Goal: Task Accomplishment & Management: Manage account settings

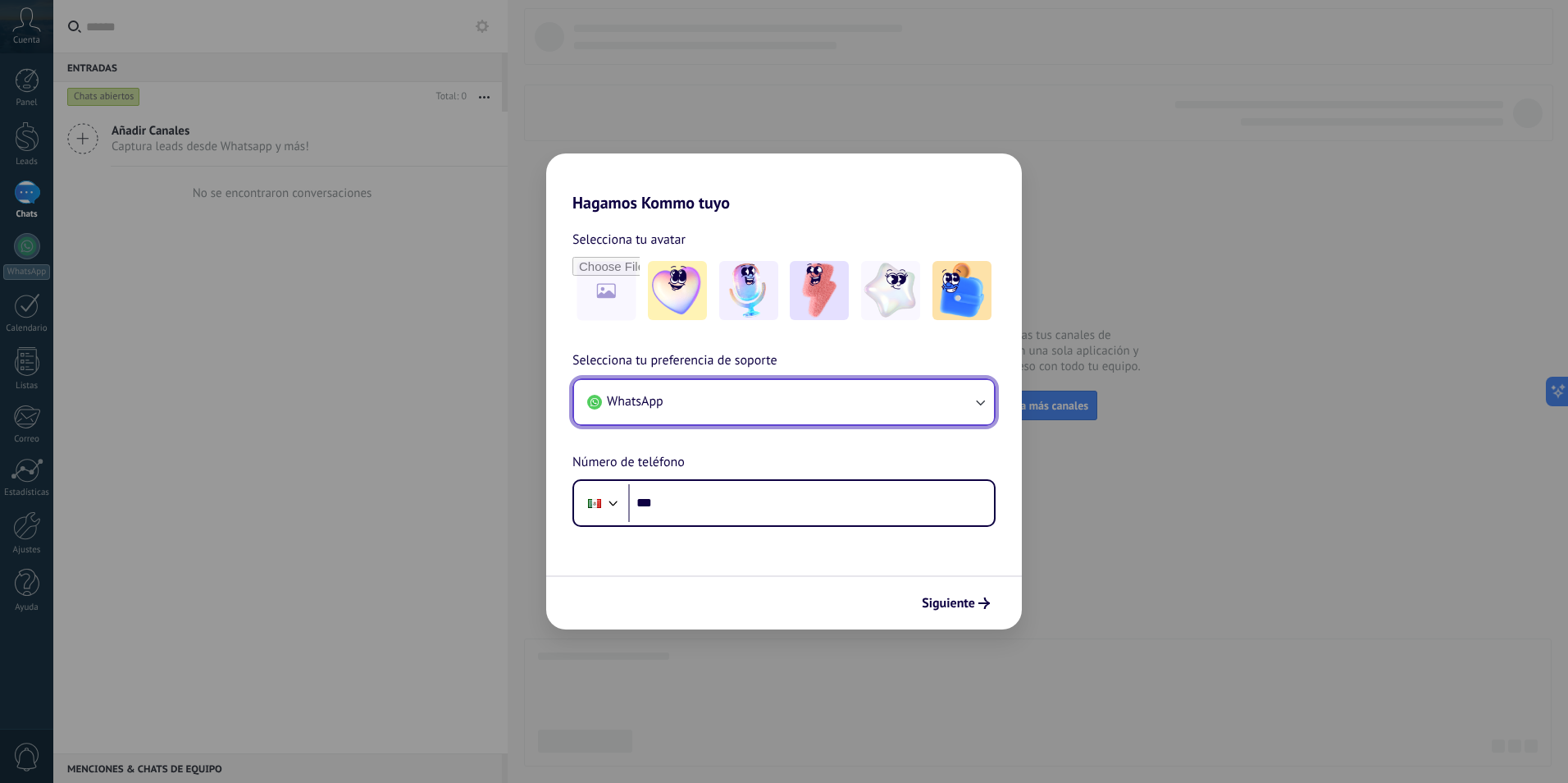
click at [780, 397] on button "WhatsApp" at bounding box center [784, 403] width 420 height 45
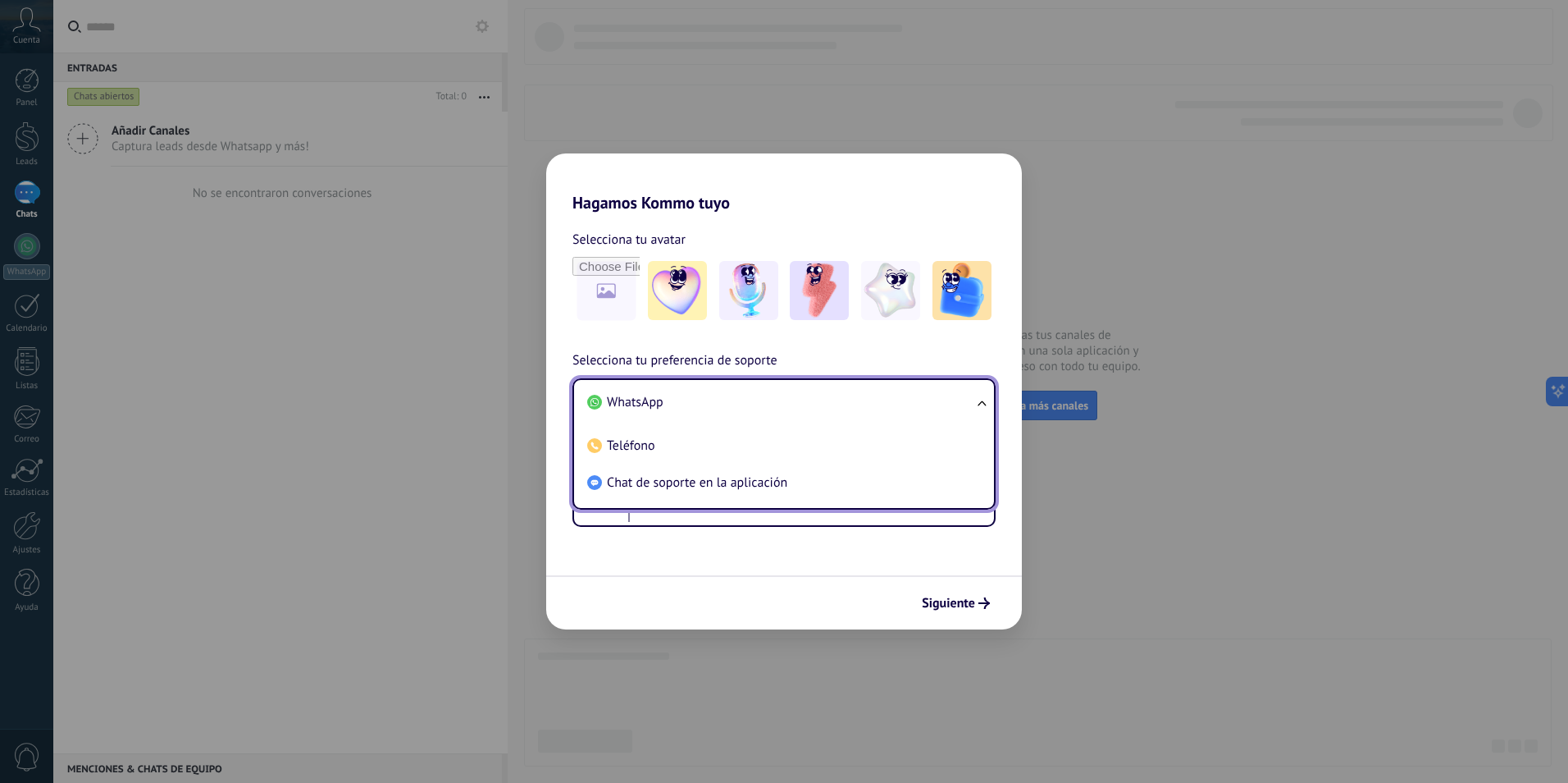
click at [667, 412] on li "WhatsApp" at bounding box center [781, 403] width 400 height 37
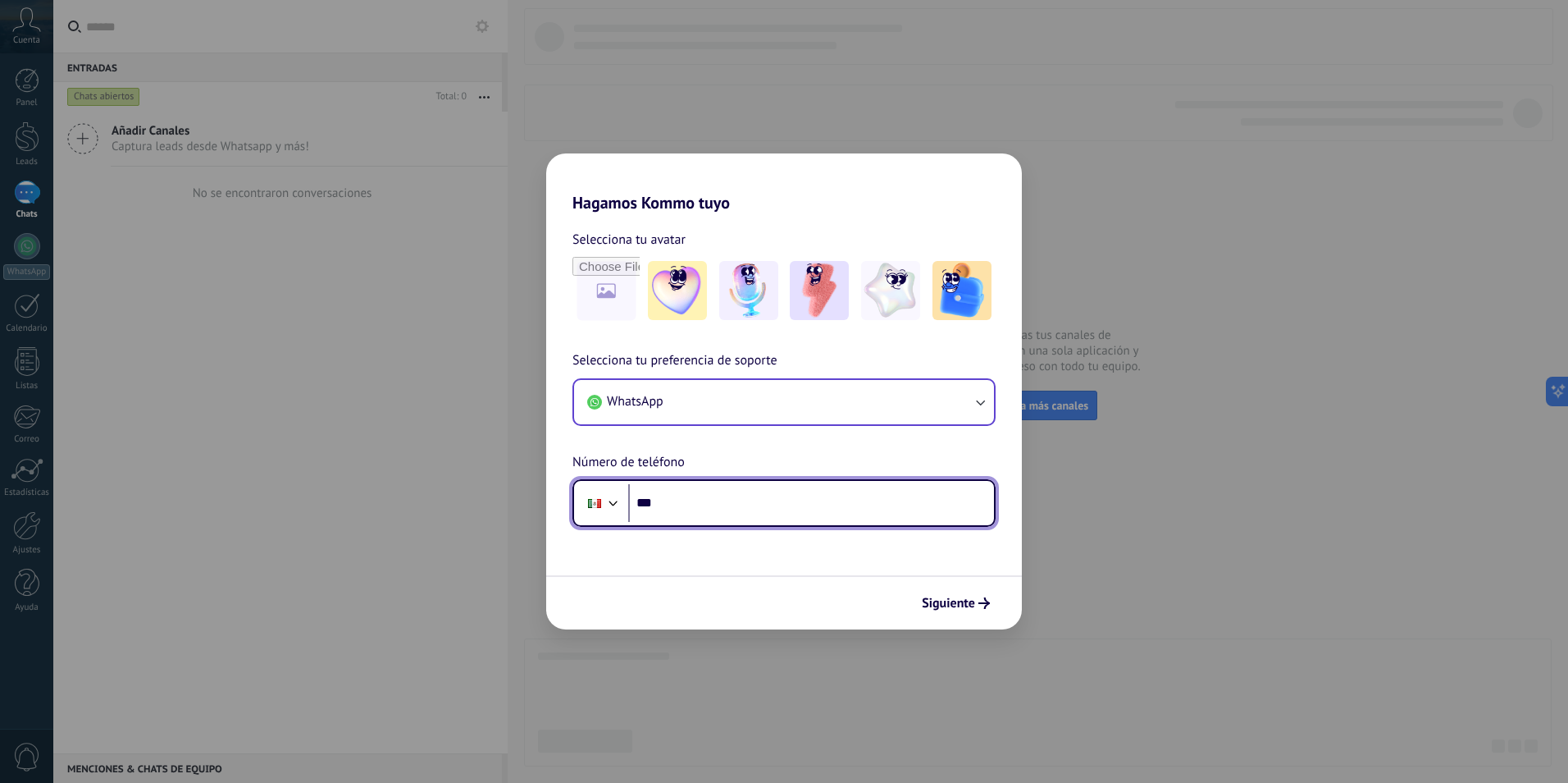
click at [687, 506] on input "***" at bounding box center [811, 503] width 366 height 38
type input "**********"
click at [973, 617] on div "Siguiente" at bounding box center [784, 603] width 476 height 54
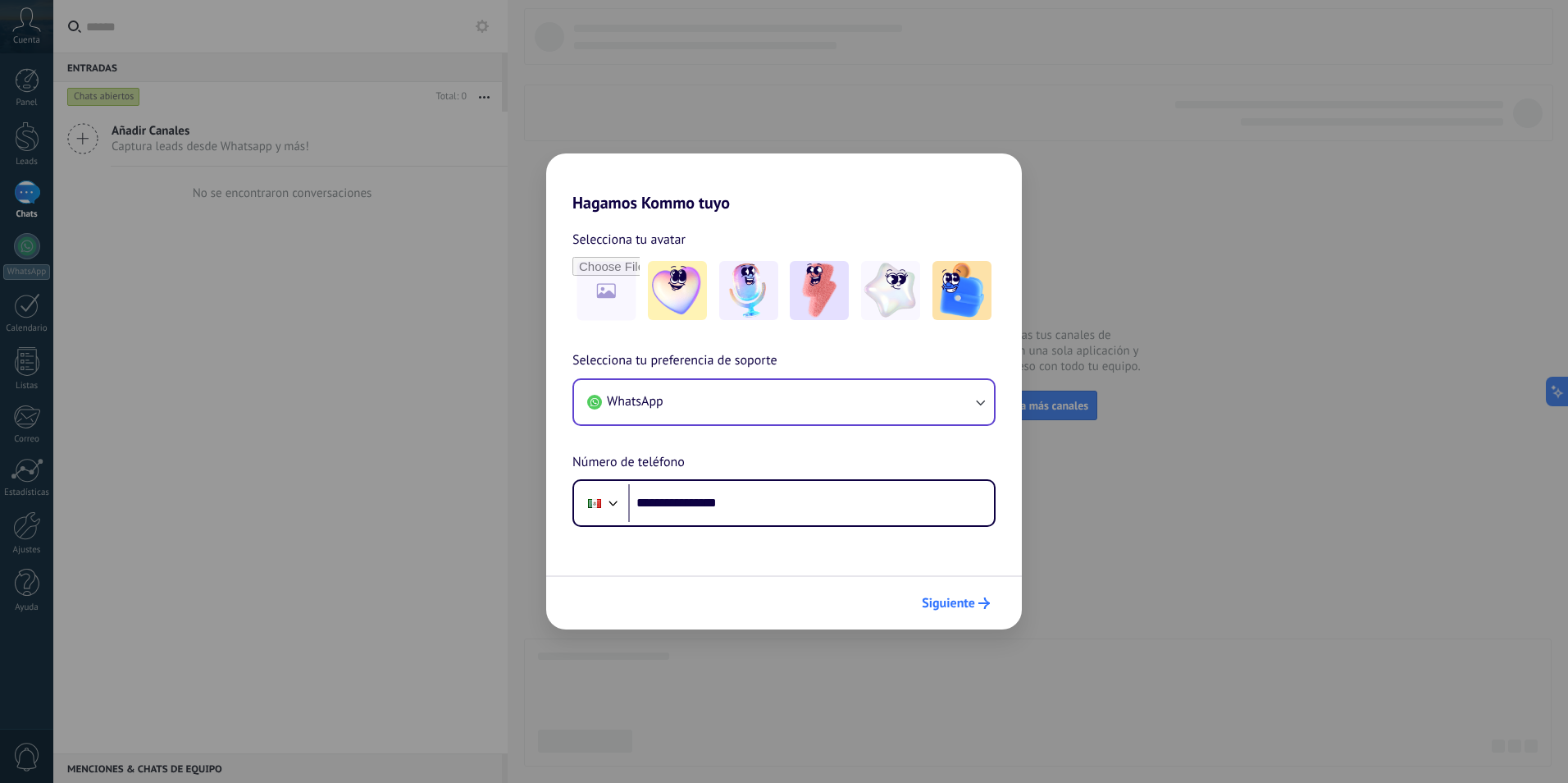
click at [979, 603] on icon "submit" at bounding box center [984, 604] width 12 height 12
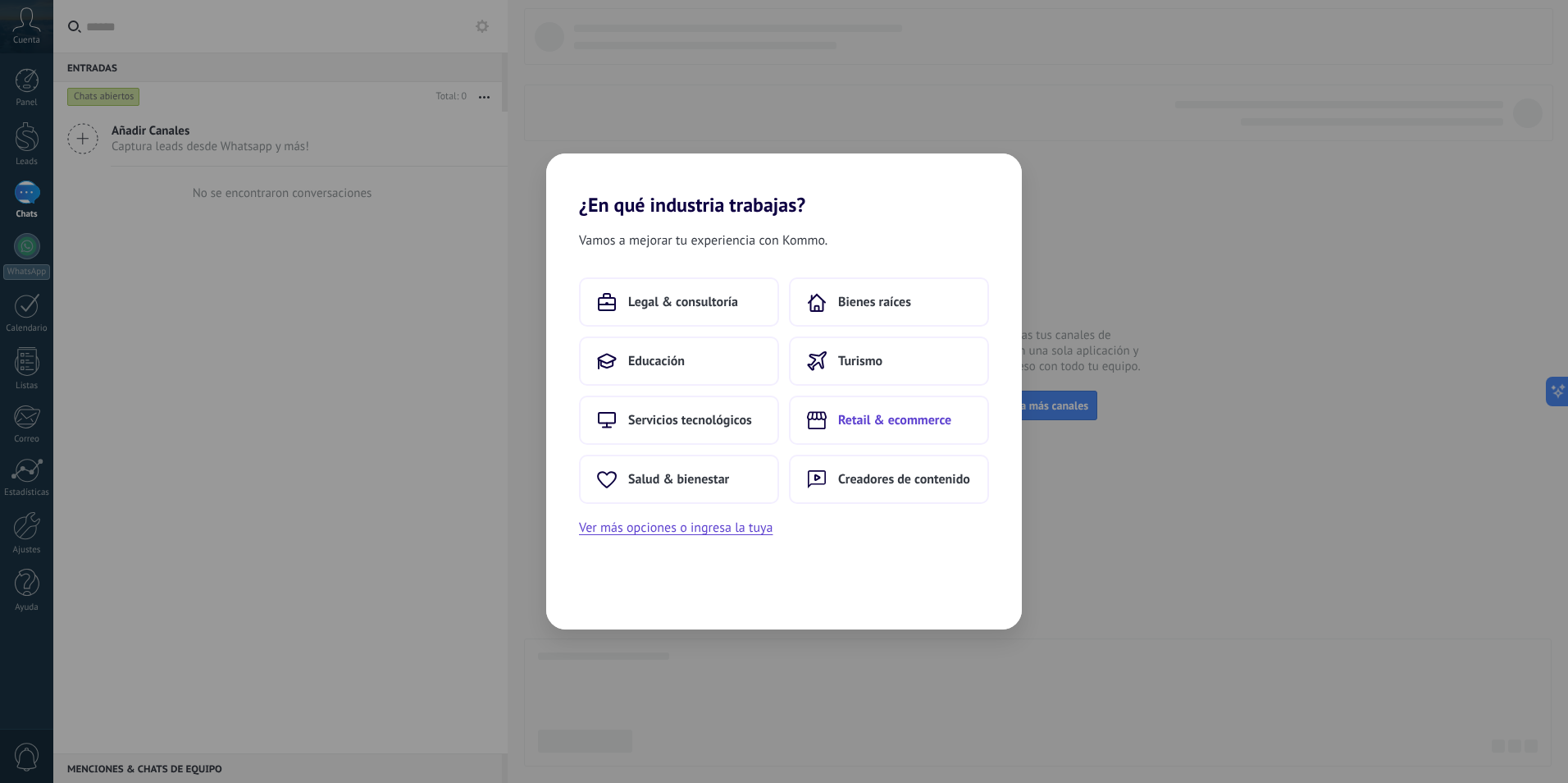
click at [860, 425] on span "Retail & ecommerce" at bounding box center [895, 420] width 113 height 16
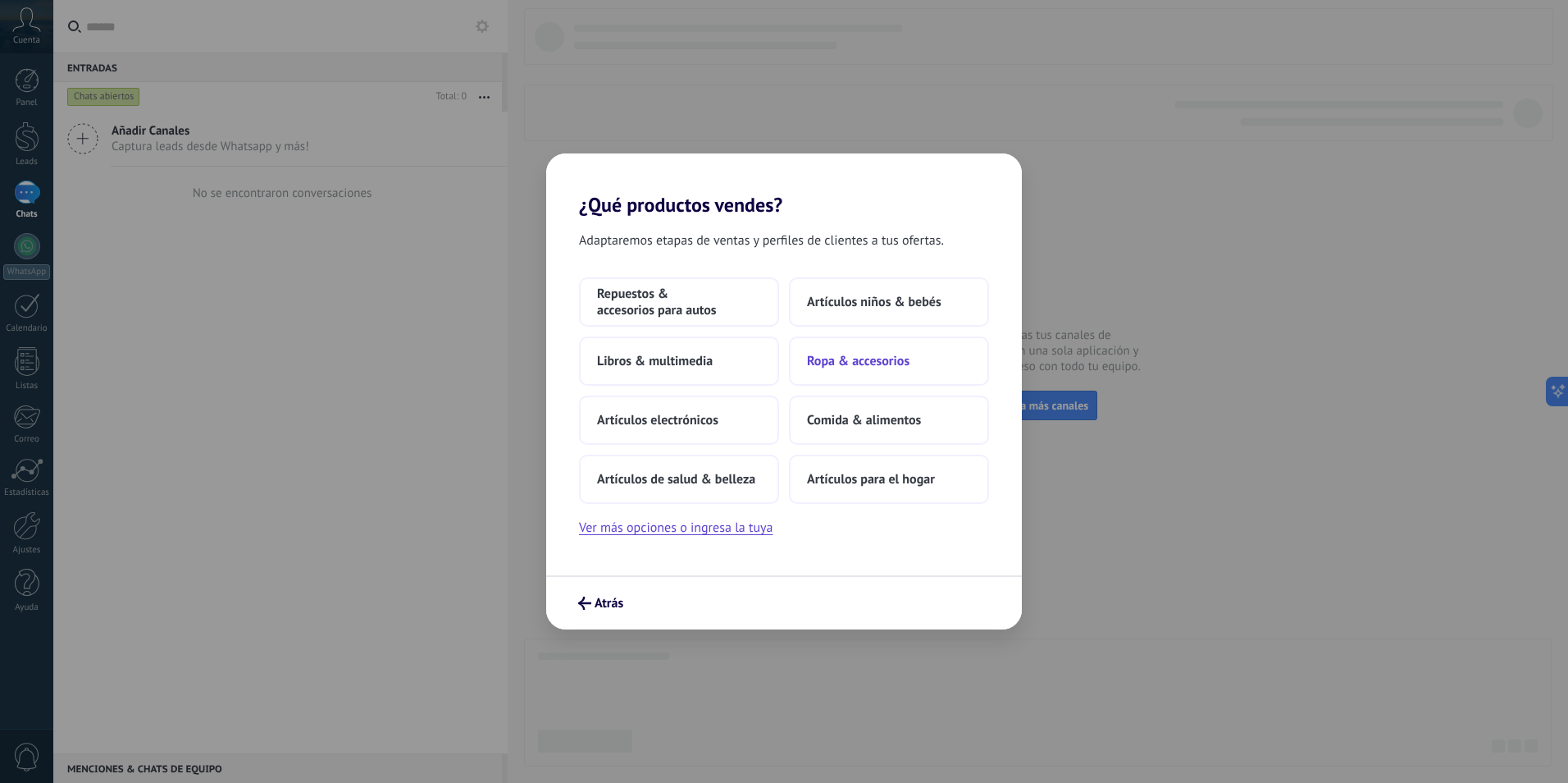
click at [887, 357] on span "Ropa & accesorios" at bounding box center [858, 361] width 103 height 16
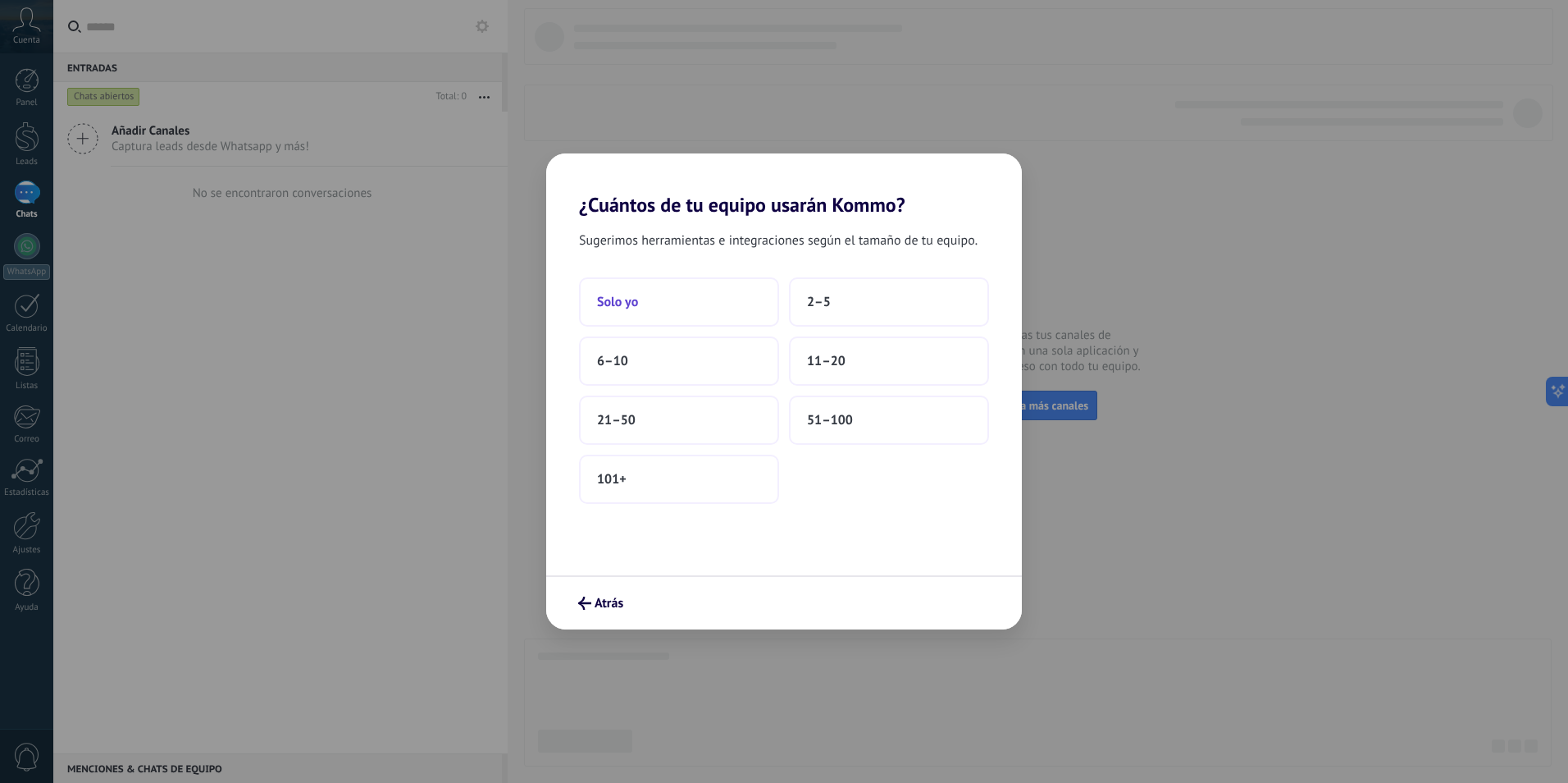
click at [700, 306] on button "Solo yo" at bounding box center [679, 302] width 200 height 49
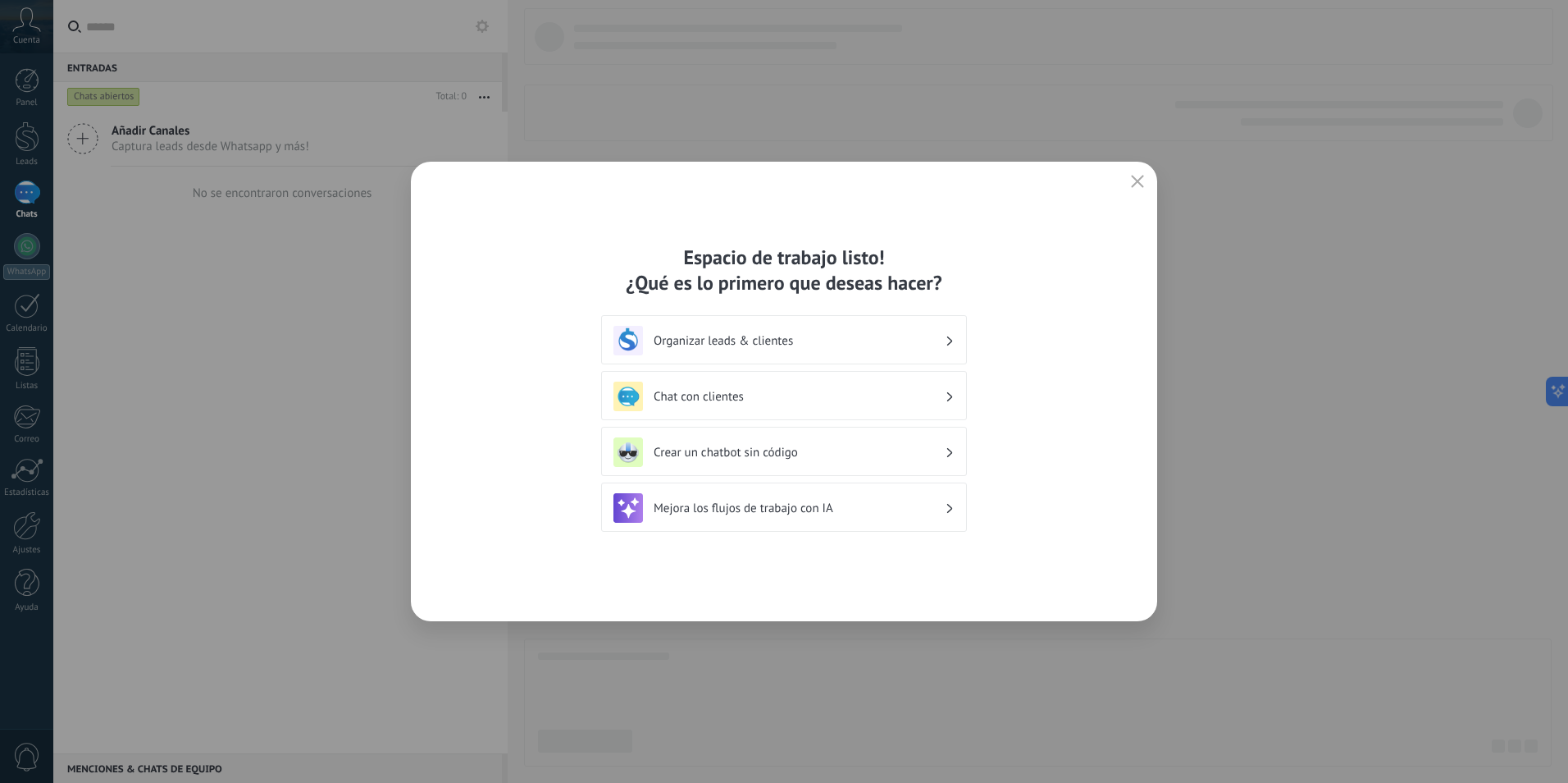
click at [924, 343] on h3 "Organizar leads & clientes" at bounding box center [799, 341] width 291 height 16
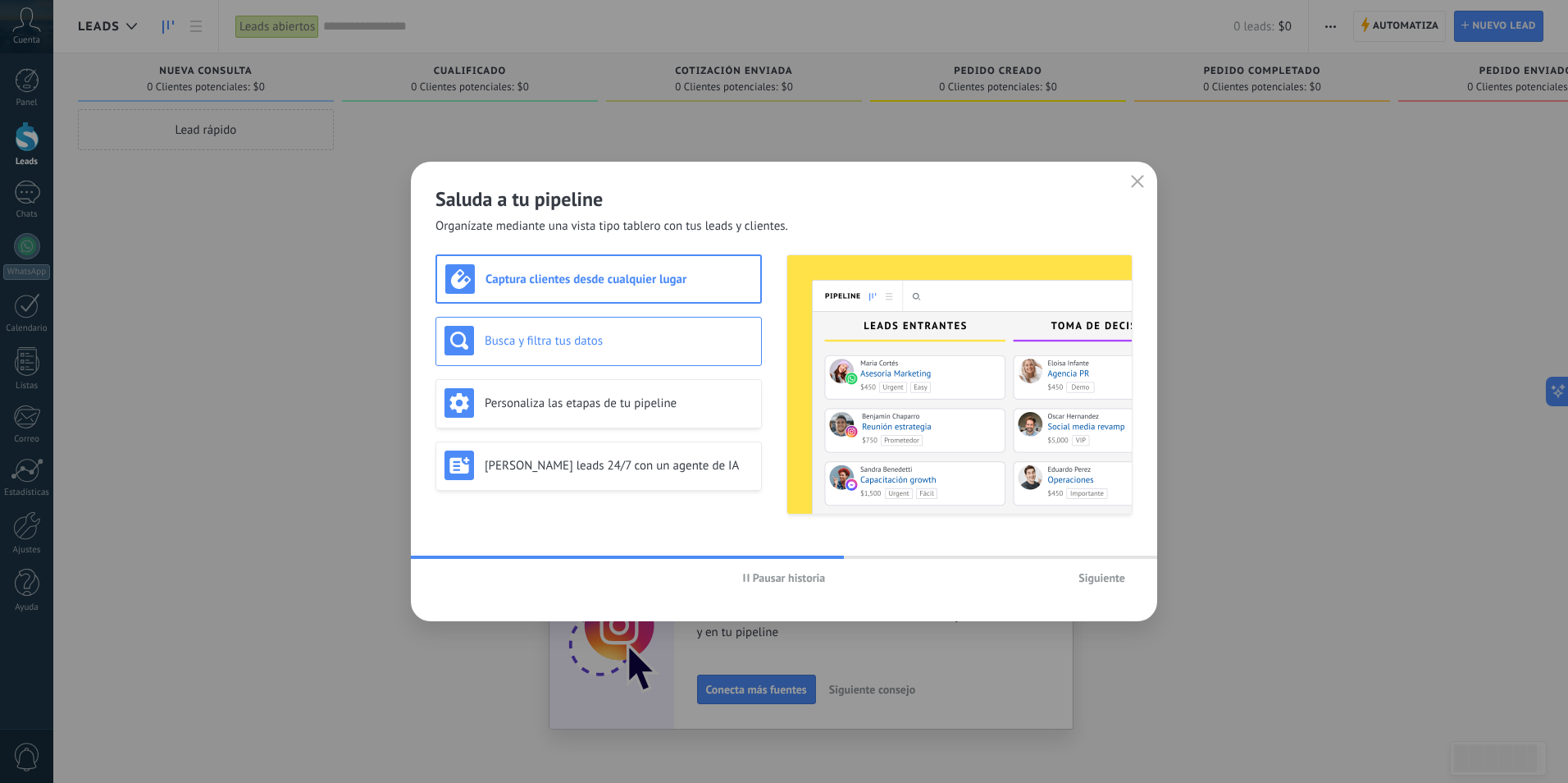
click at [664, 322] on div "Busca y filtra tus datos" at bounding box center [598, 342] width 327 height 49
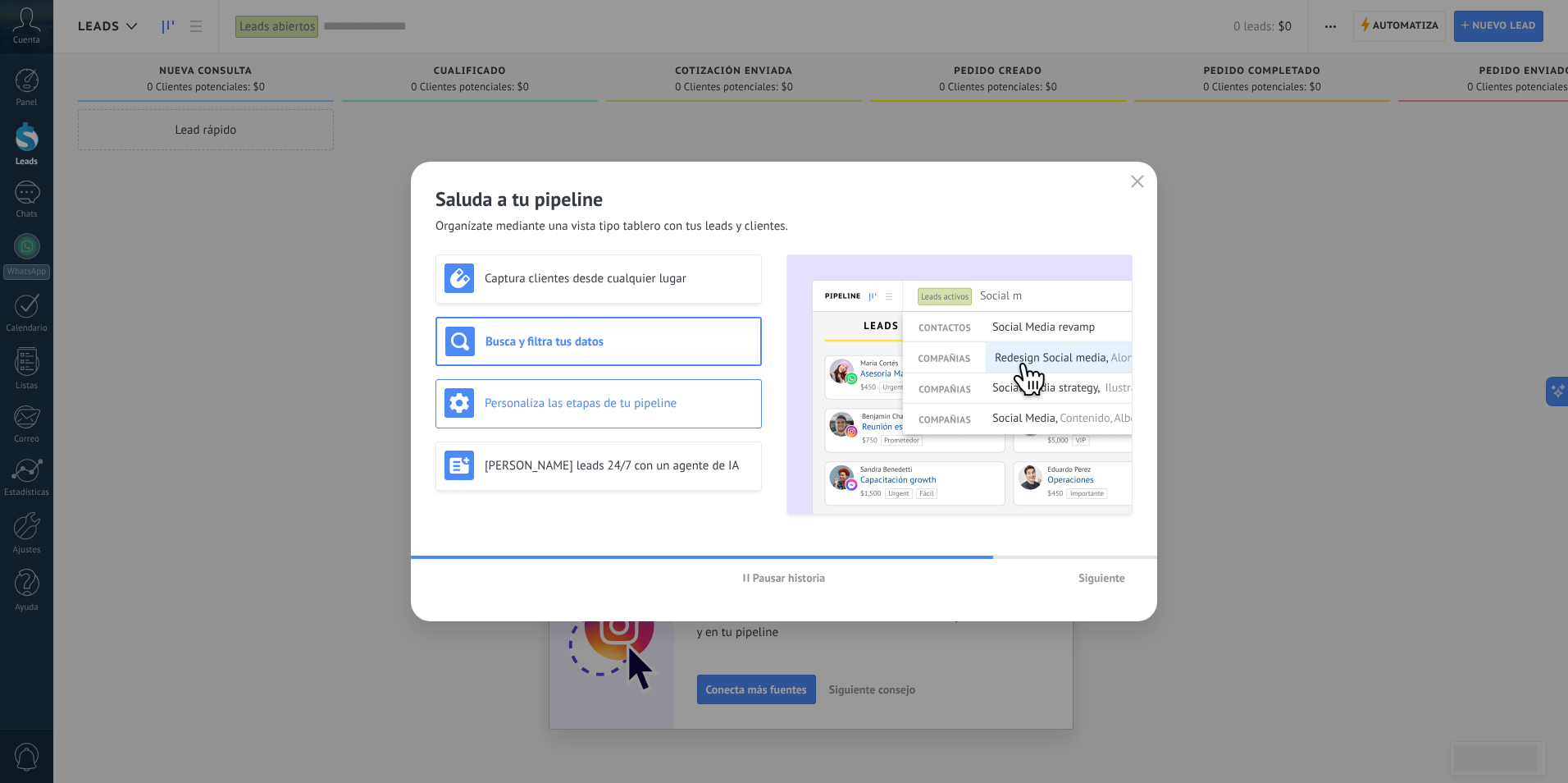
click at [658, 390] on div "Personaliza las etapas de tu pipeline" at bounding box center [598, 403] width 308 height 29
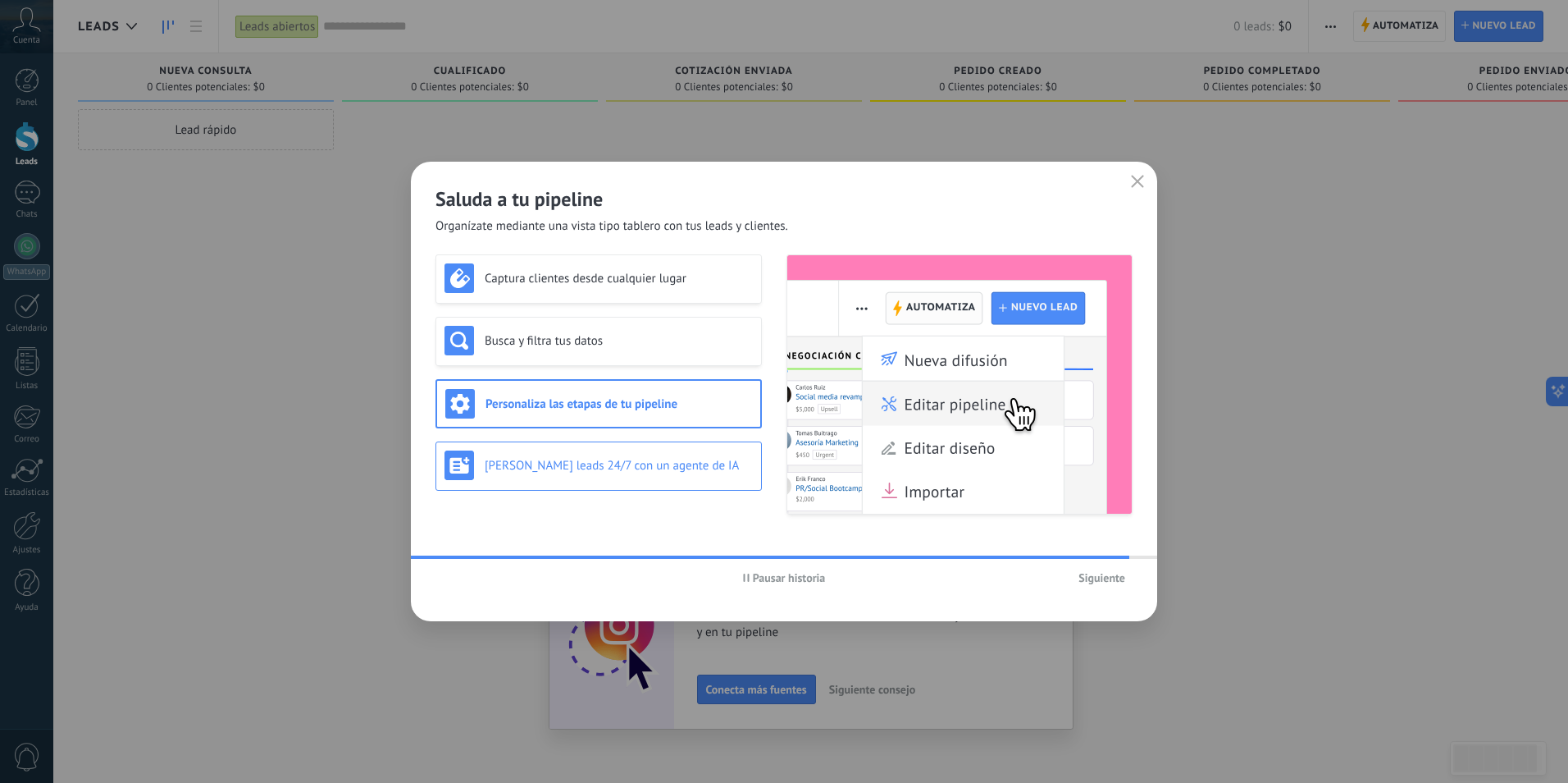
click at [666, 480] on div "Genera leads 24/7 con un agente de IA" at bounding box center [598, 466] width 327 height 49
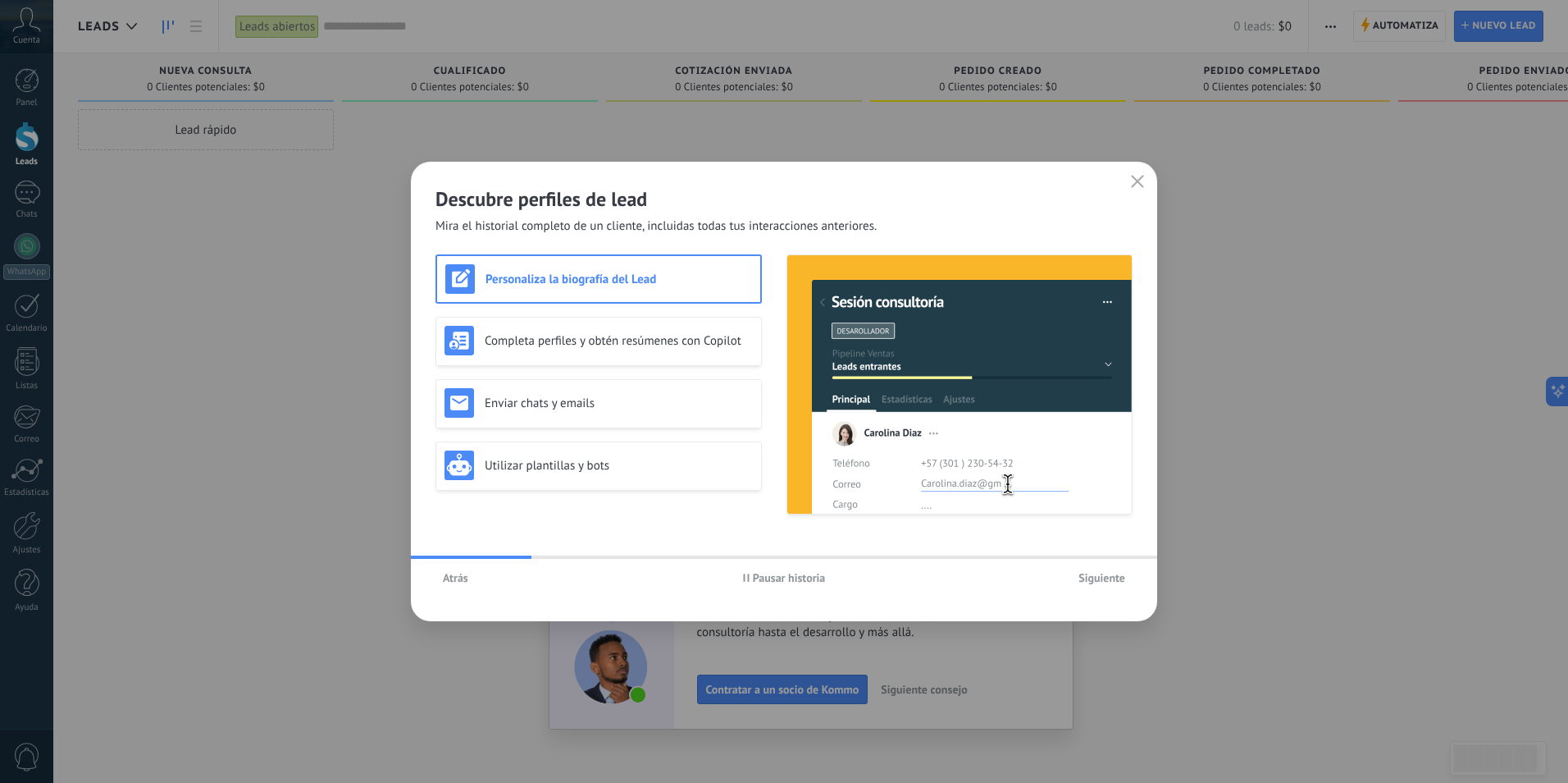
click at [667, 282] on h3 "Personaliza la biografía del Lead" at bounding box center [619, 279] width 267 height 16
click at [657, 346] on h3 "Completa perfiles y obtén resúmenes con Copilot" at bounding box center [619, 341] width 269 height 16
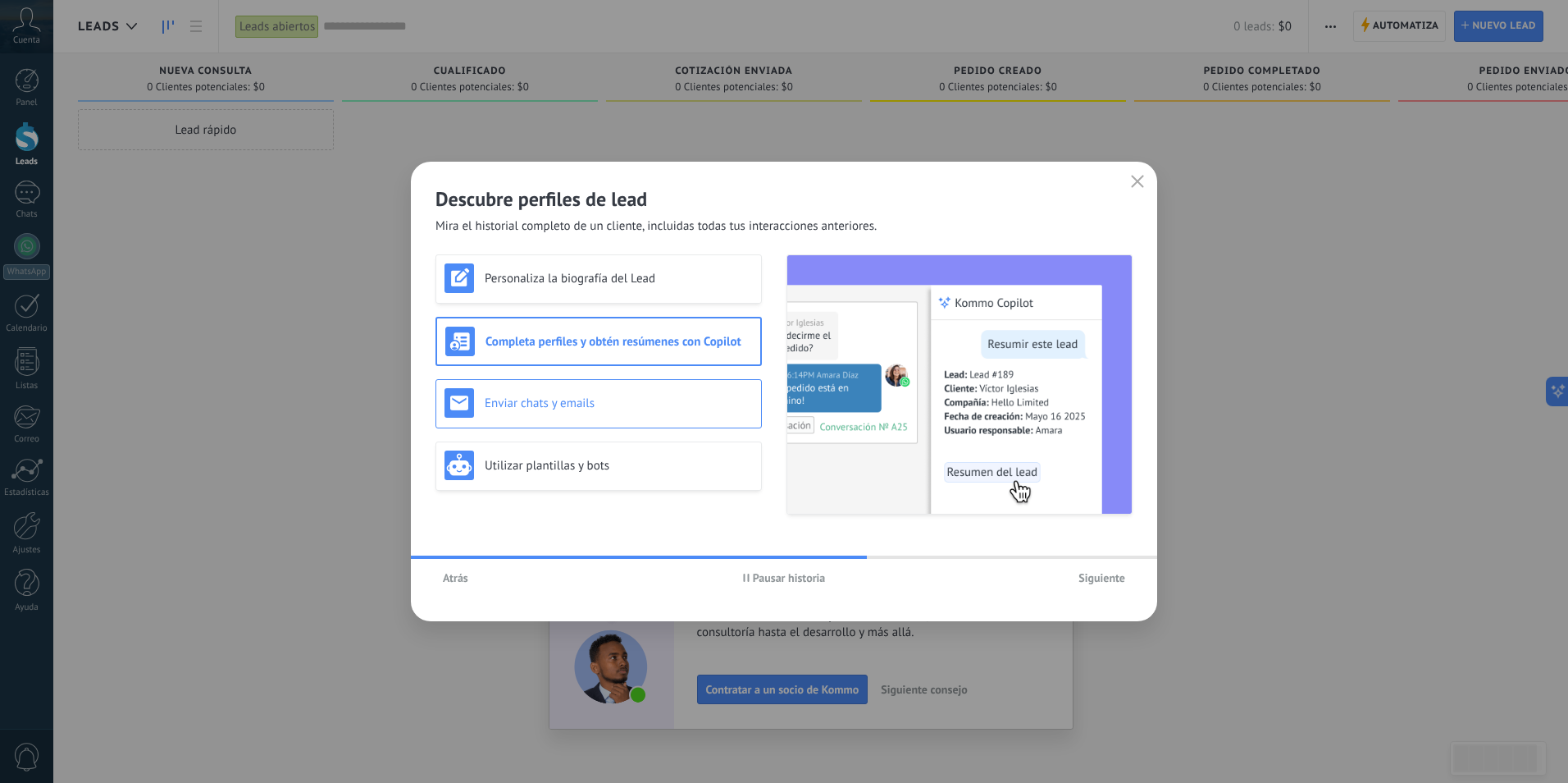
click at [647, 396] on h3 "Enviar chats y emails" at bounding box center [619, 404] width 269 height 16
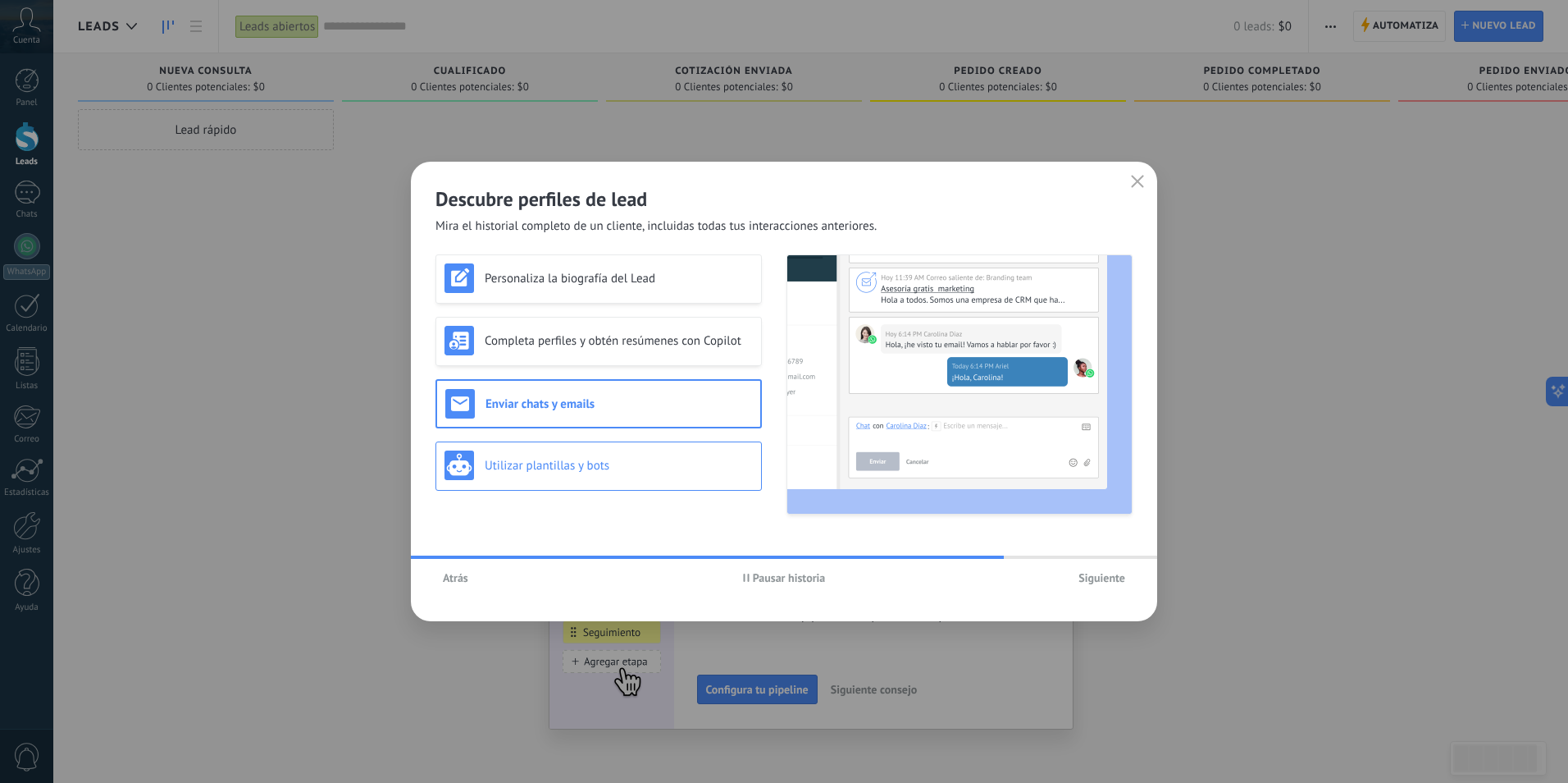
click at [650, 452] on div "Utilizar plantillas y bots" at bounding box center [598, 465] width 308 height 29
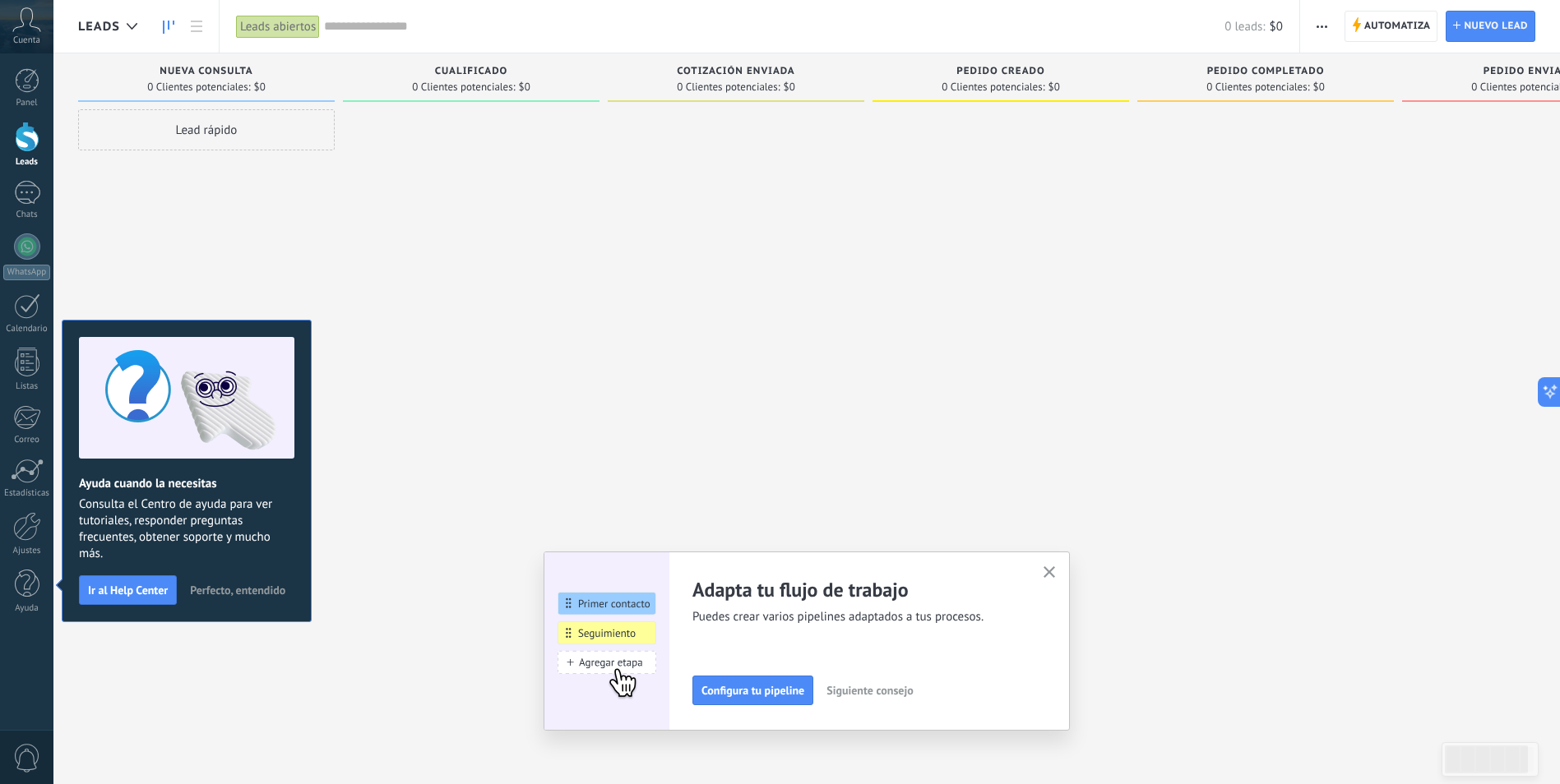
click at [1050, 579] on span "button" at bounding box center [1049, 573] width 13 height 14
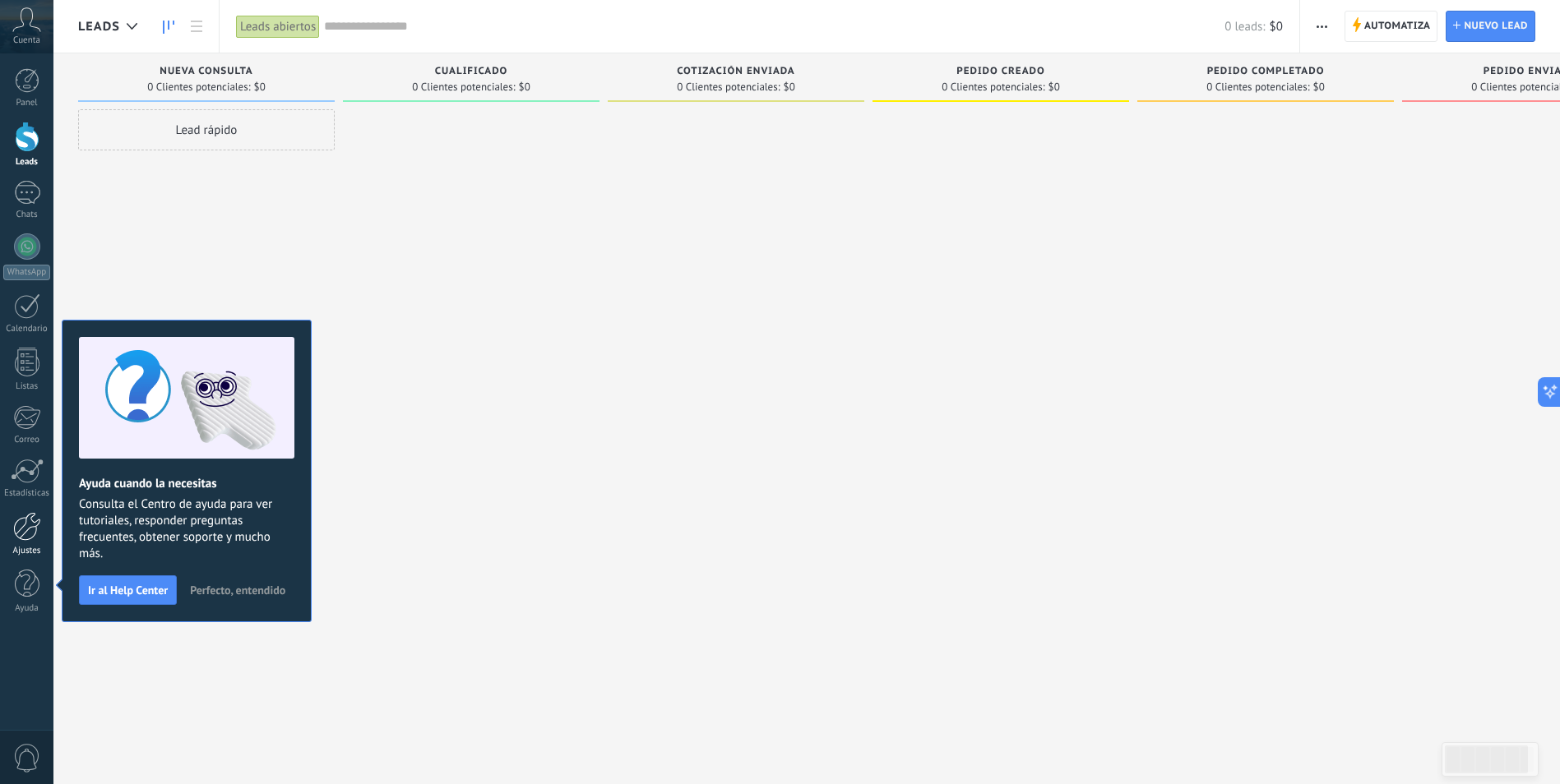
click at [30, 534] on div at bounding box center [27, 527] width 28 height 29
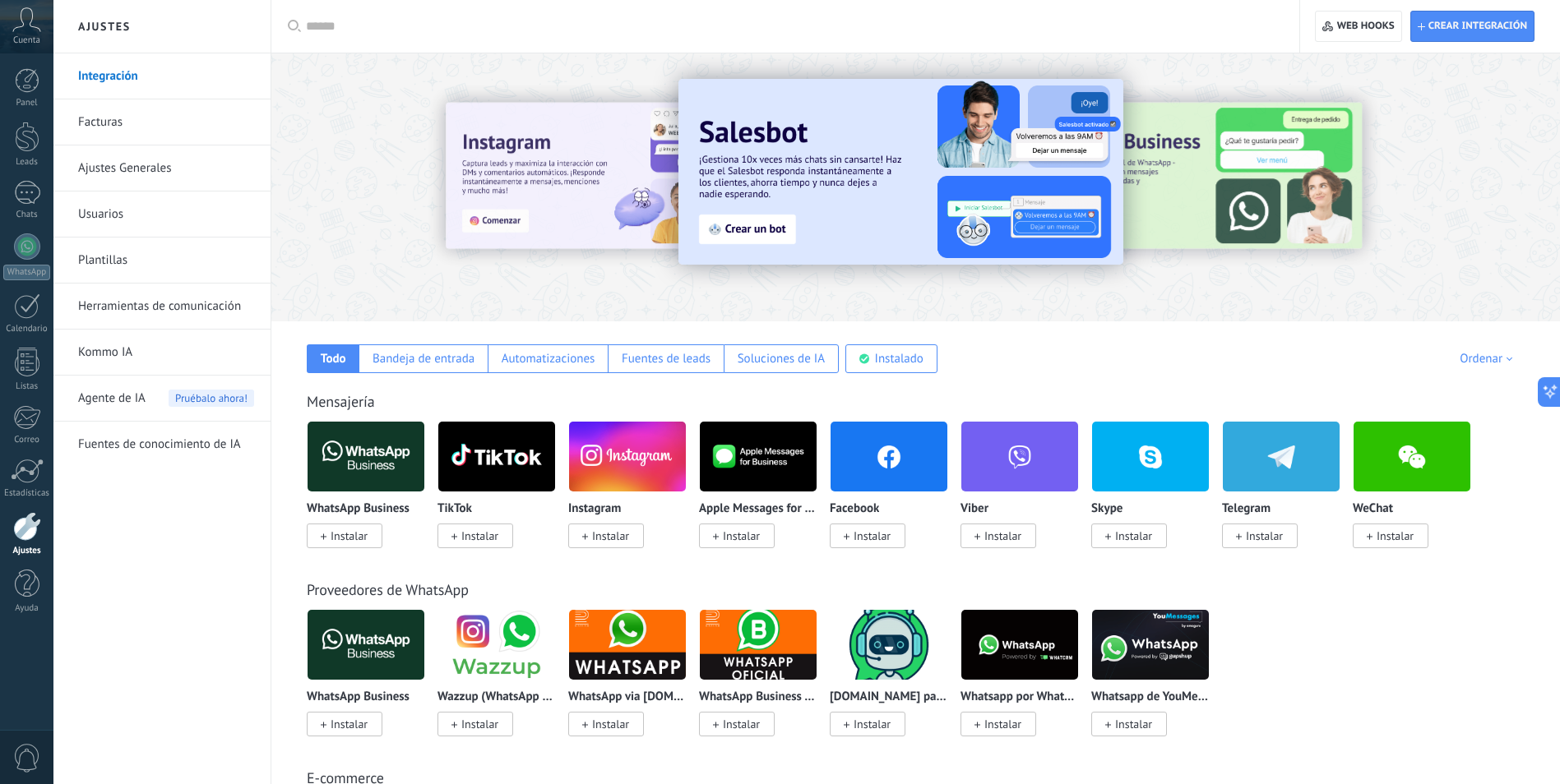
click at [125, 85] on link "Integración" at bounding box center [165, 76] width 176 height 46
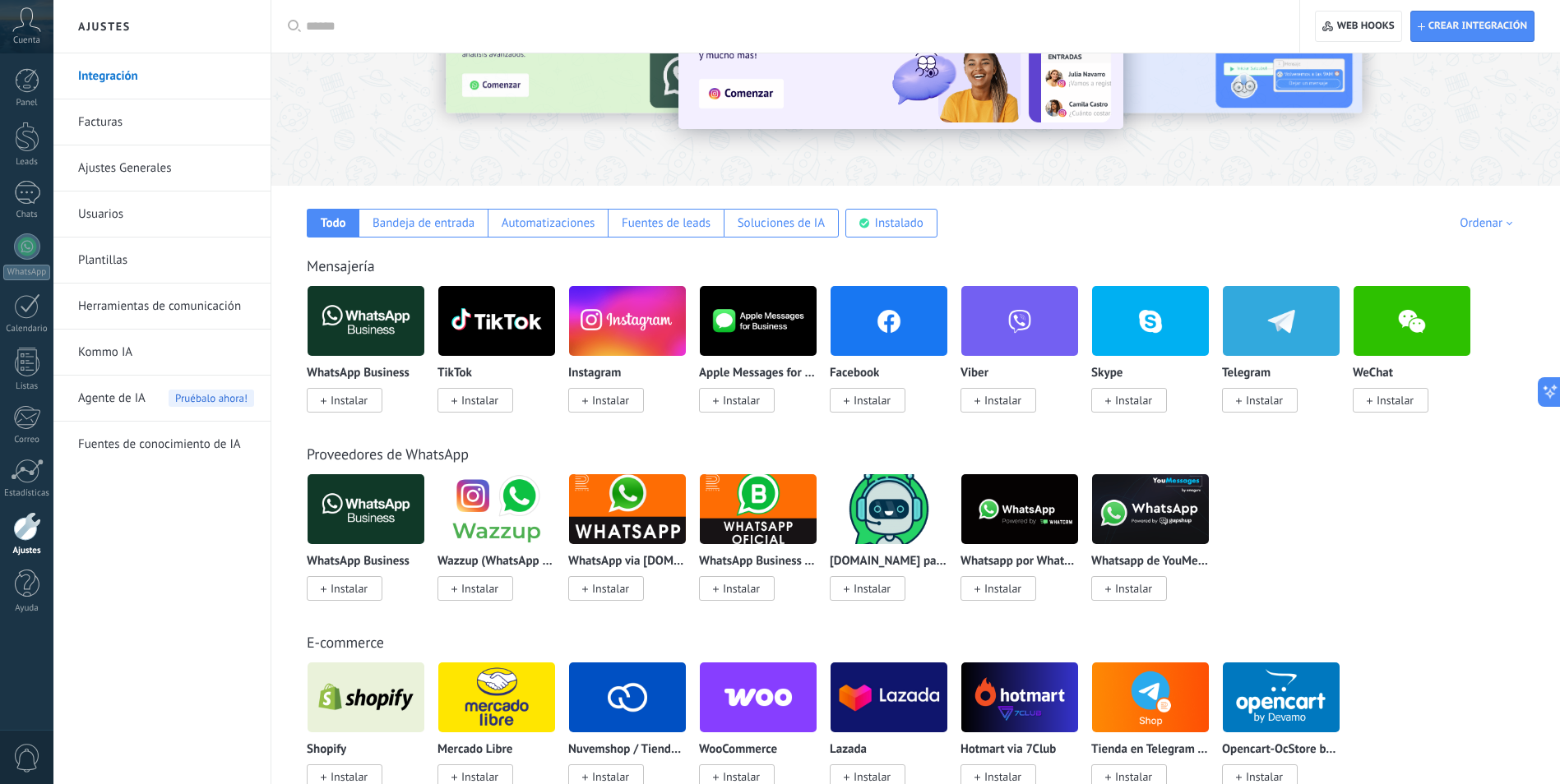
scroll to position [164, 0]
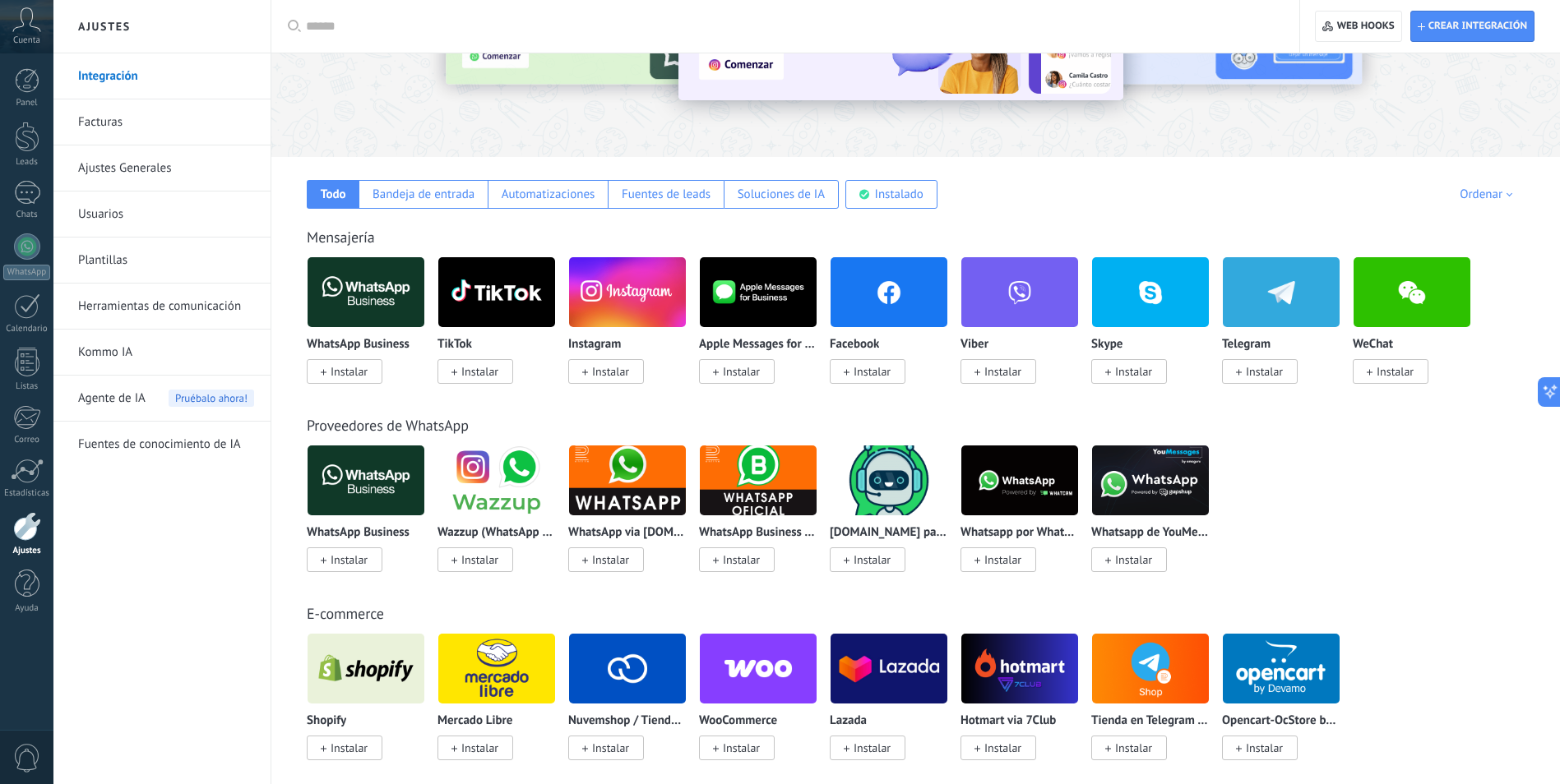
click at [350, 373] on span "Instalar" at bounding box center [349, 371] width 37 height 15
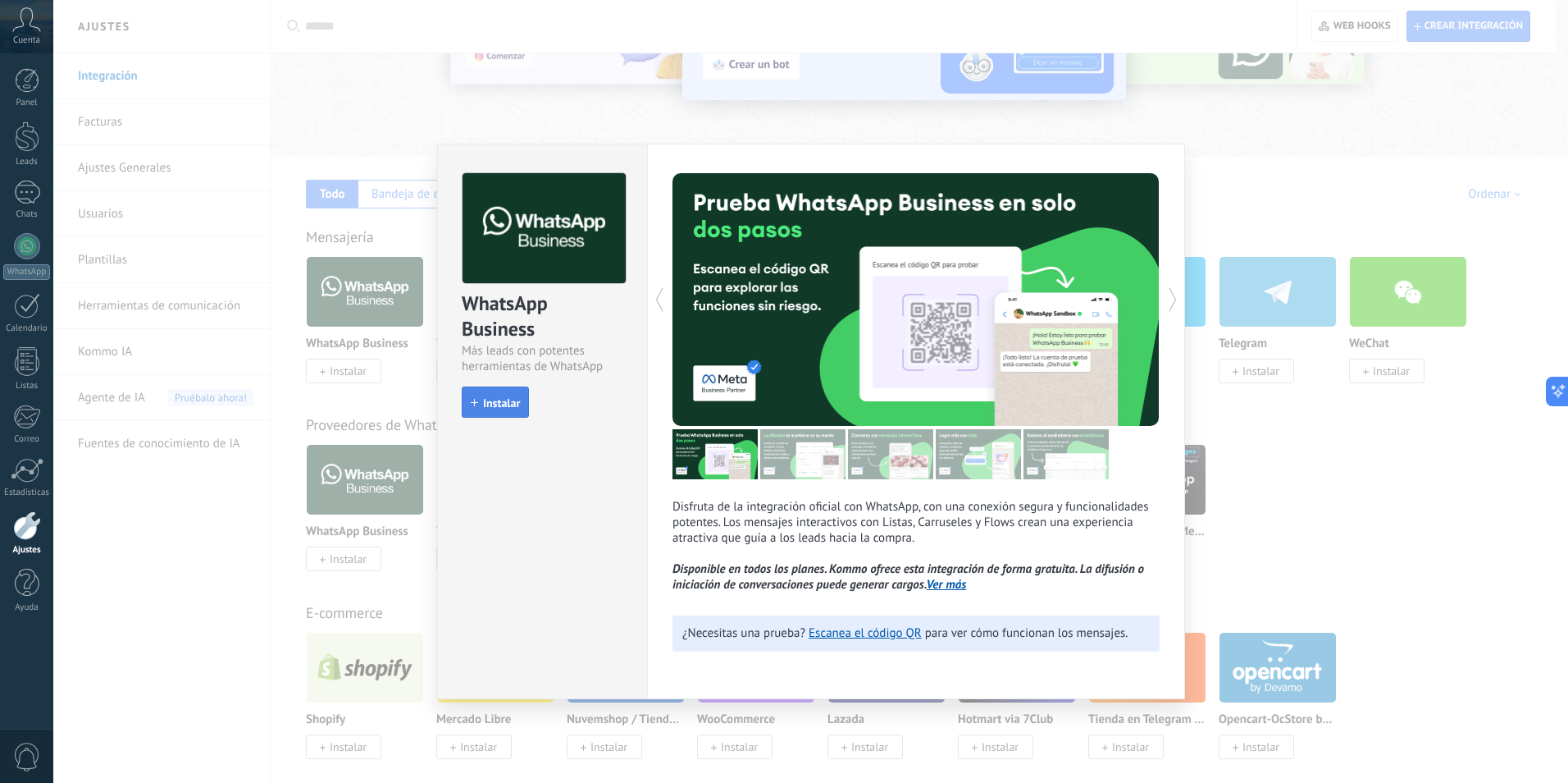
click at [503, 389] on button "Instalar" at bounding box center [495, 402] width 67 height 31
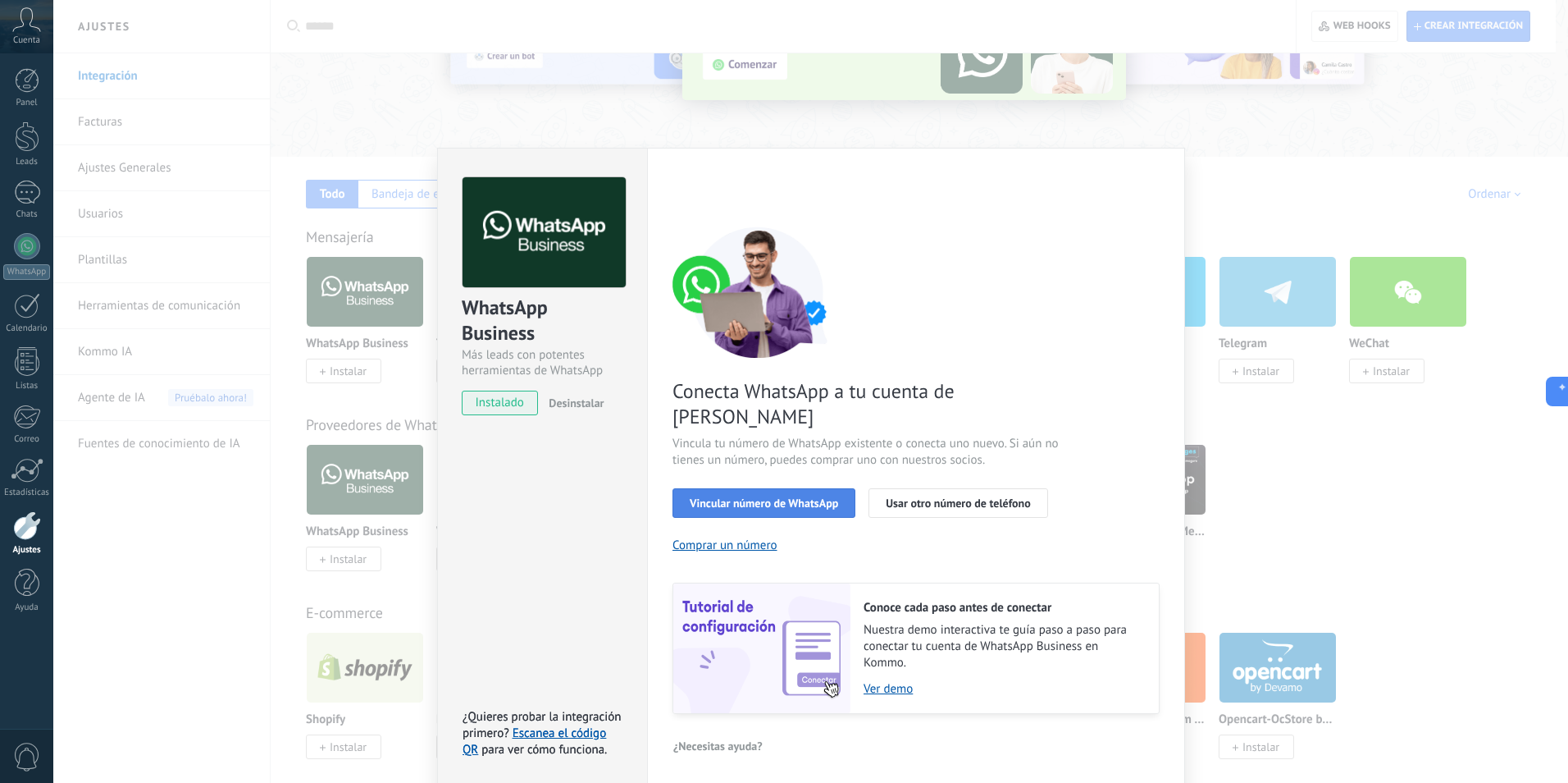
click at [797, 498] on span "Vincular número de WhatsApp" at bounding box center [763, 504] width 148 height 12
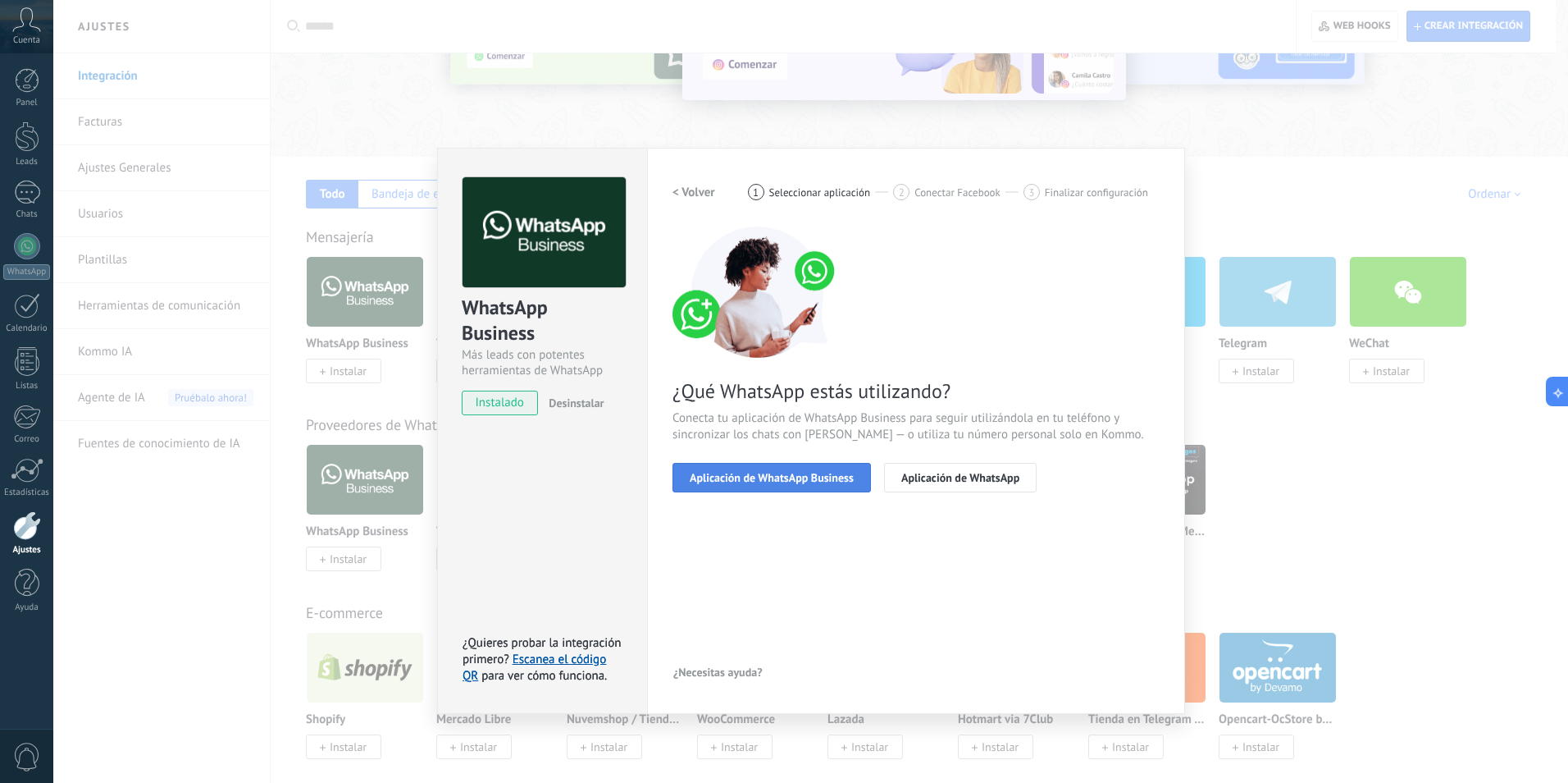
click at [827, 487] on button "Aplicación de WhatsApp Business" at bounding box center [772, 477] width 199 height 29
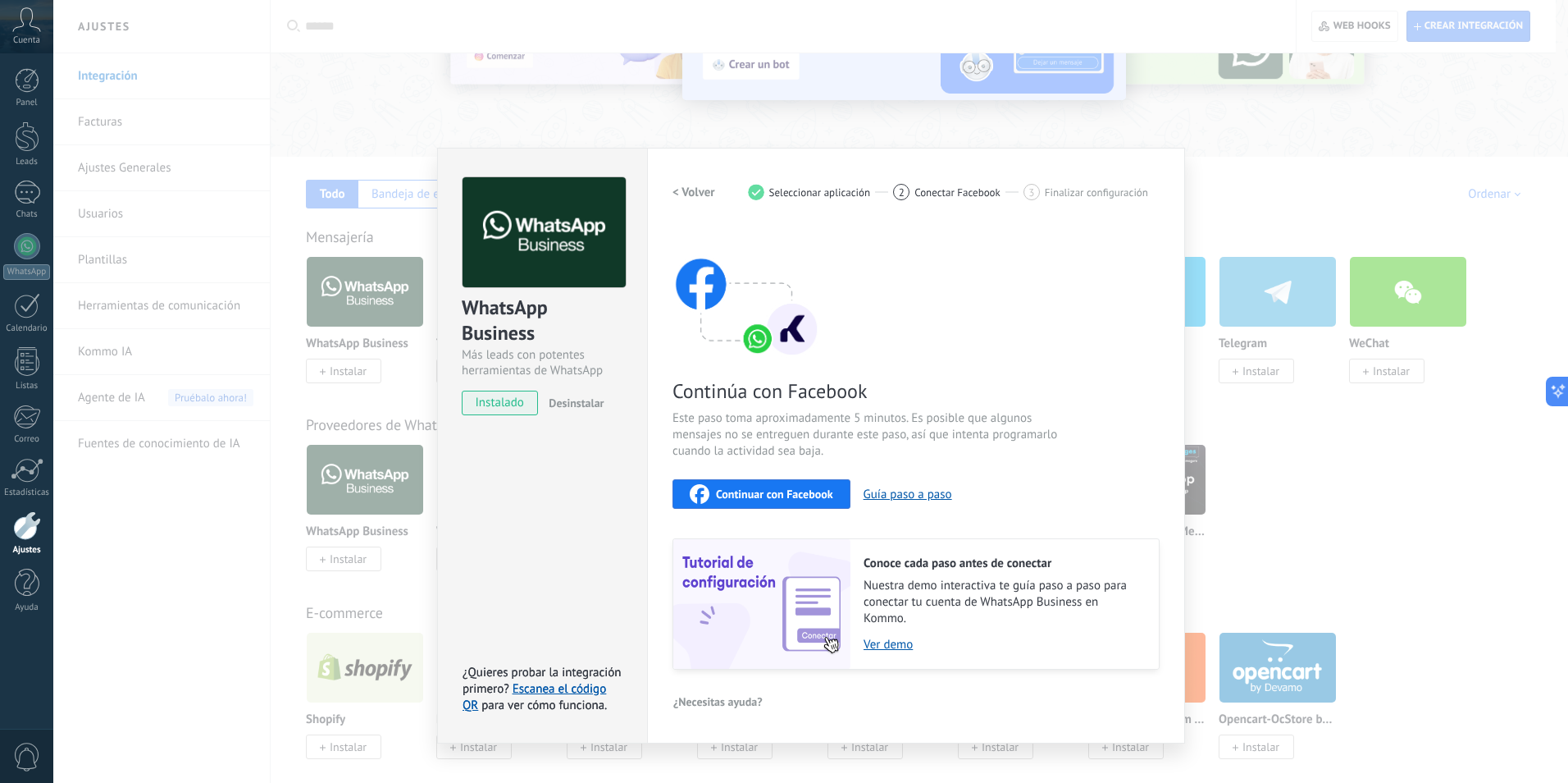
click at [969, 186] on span "Conectar Facebook" at bounding box center [957, 192] width 86 height 13
click at [872, 493] on button "Guía paso a paso" at bounding box center [908, 495] width 88 height 16
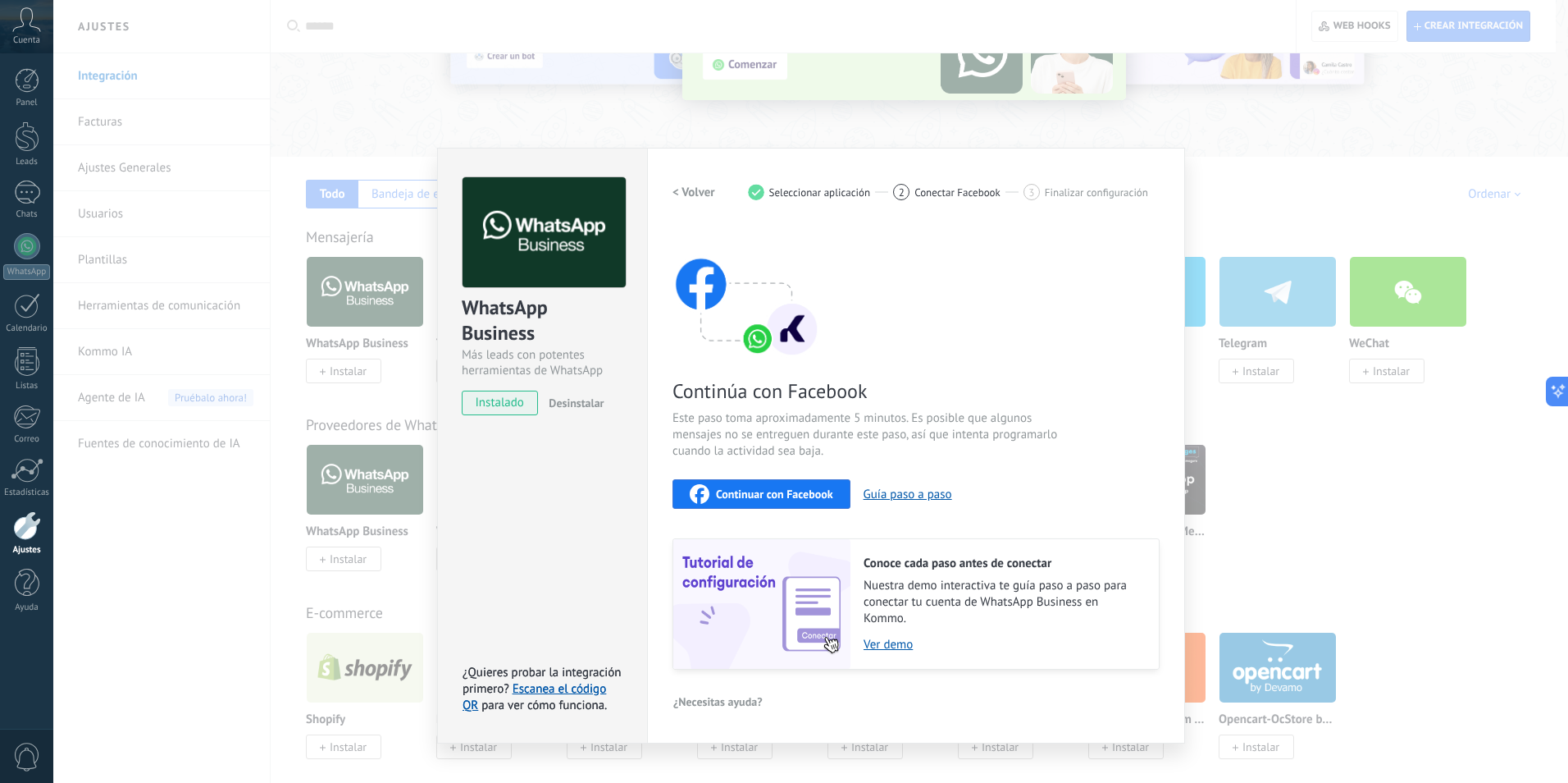
click at [760, 473] on div "Continúa con Facebook Este paso toma aproximadamente 5 minutos. Es posible que …" at bounding box center [916, 447] width 487 height 443
click at [757, 503] on div "Continuar con Facebook" at bounding box center [761, 494] width 144 height 19
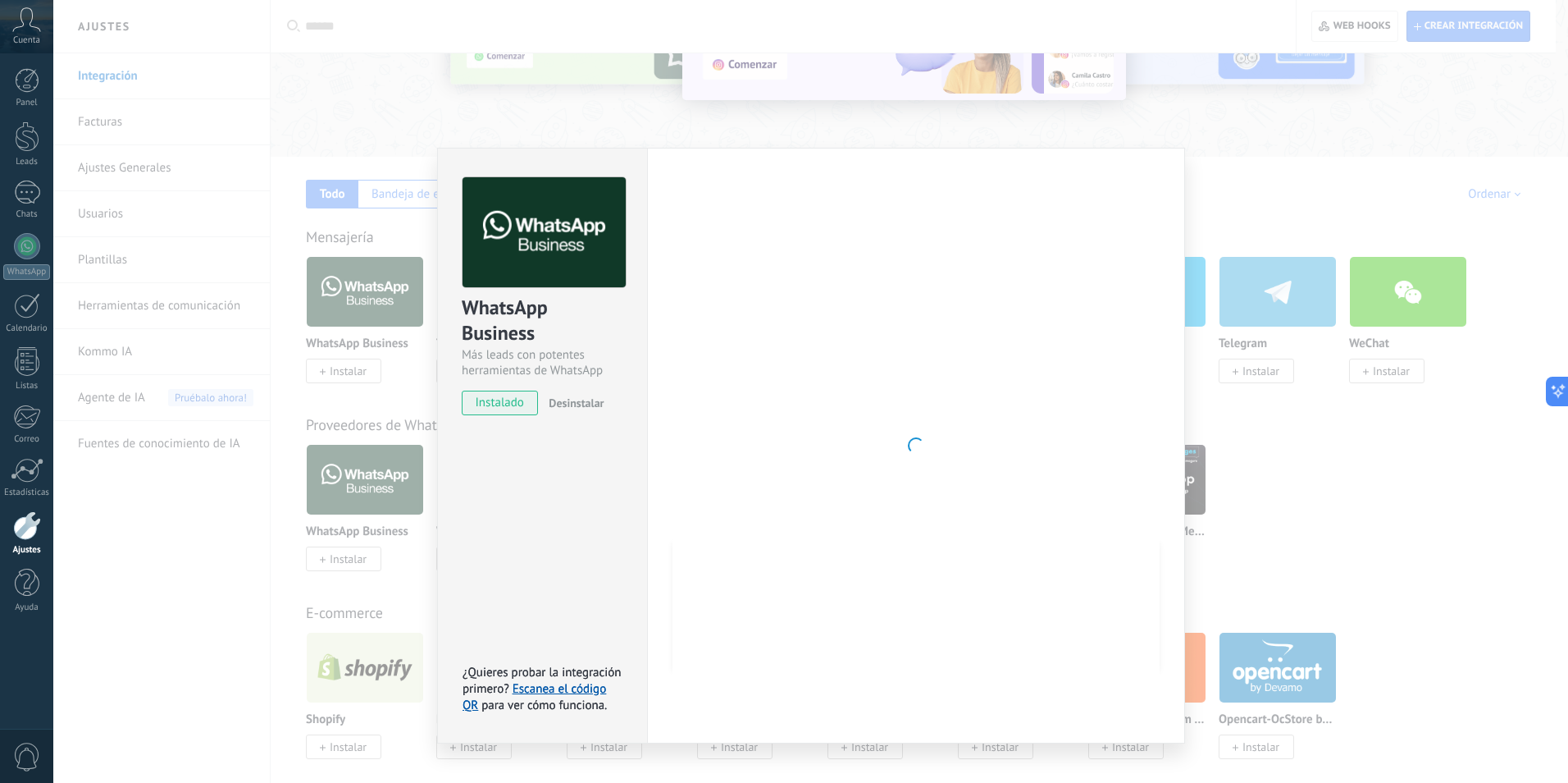
click at [1349, 180] on div "WhatsApp Business Más leads con potentes herramientas de WhatsApp instalado Des…" at bounding box center [811, 391] width 1515 height 783
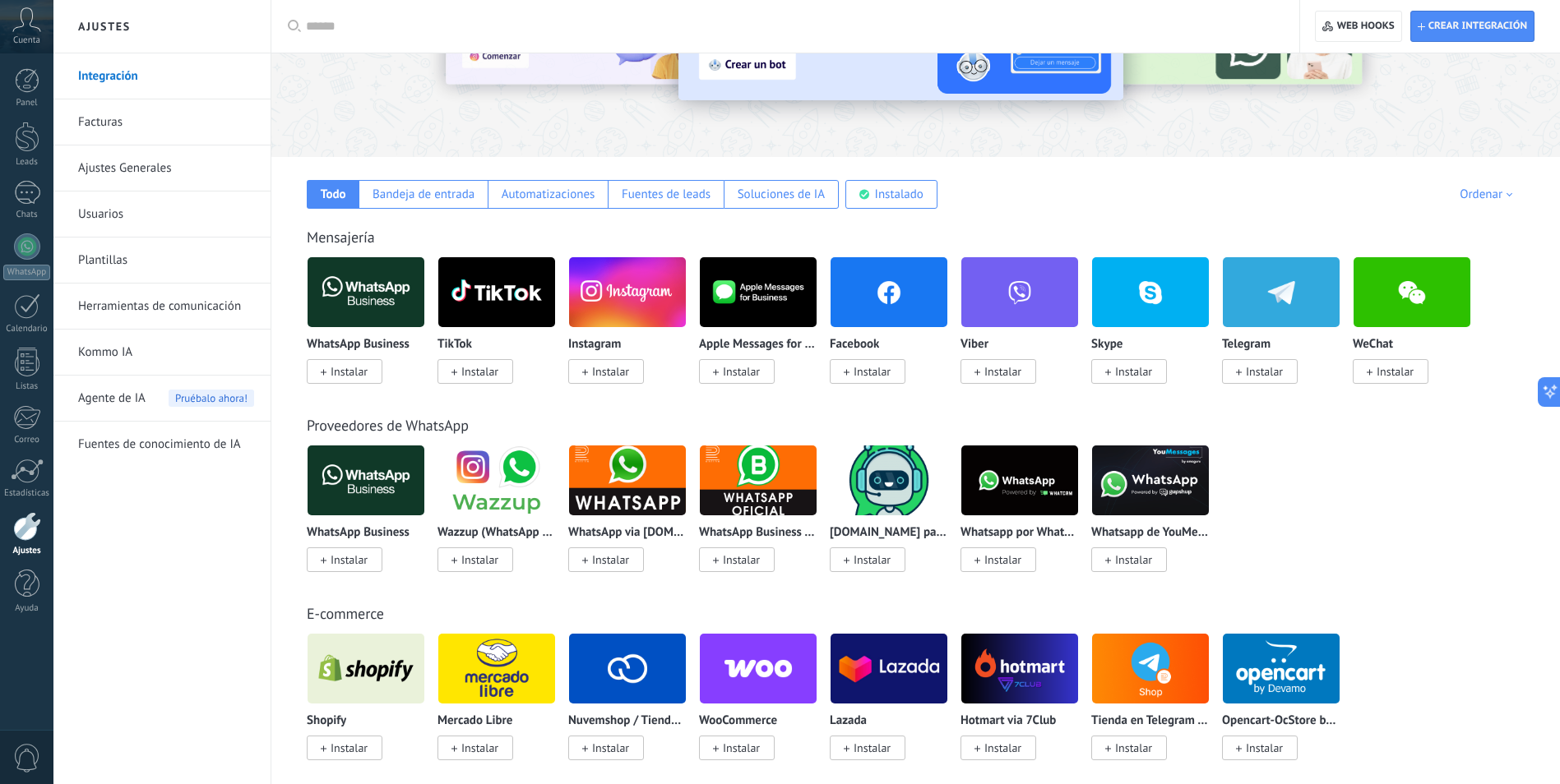
scroll to position [0, 0]
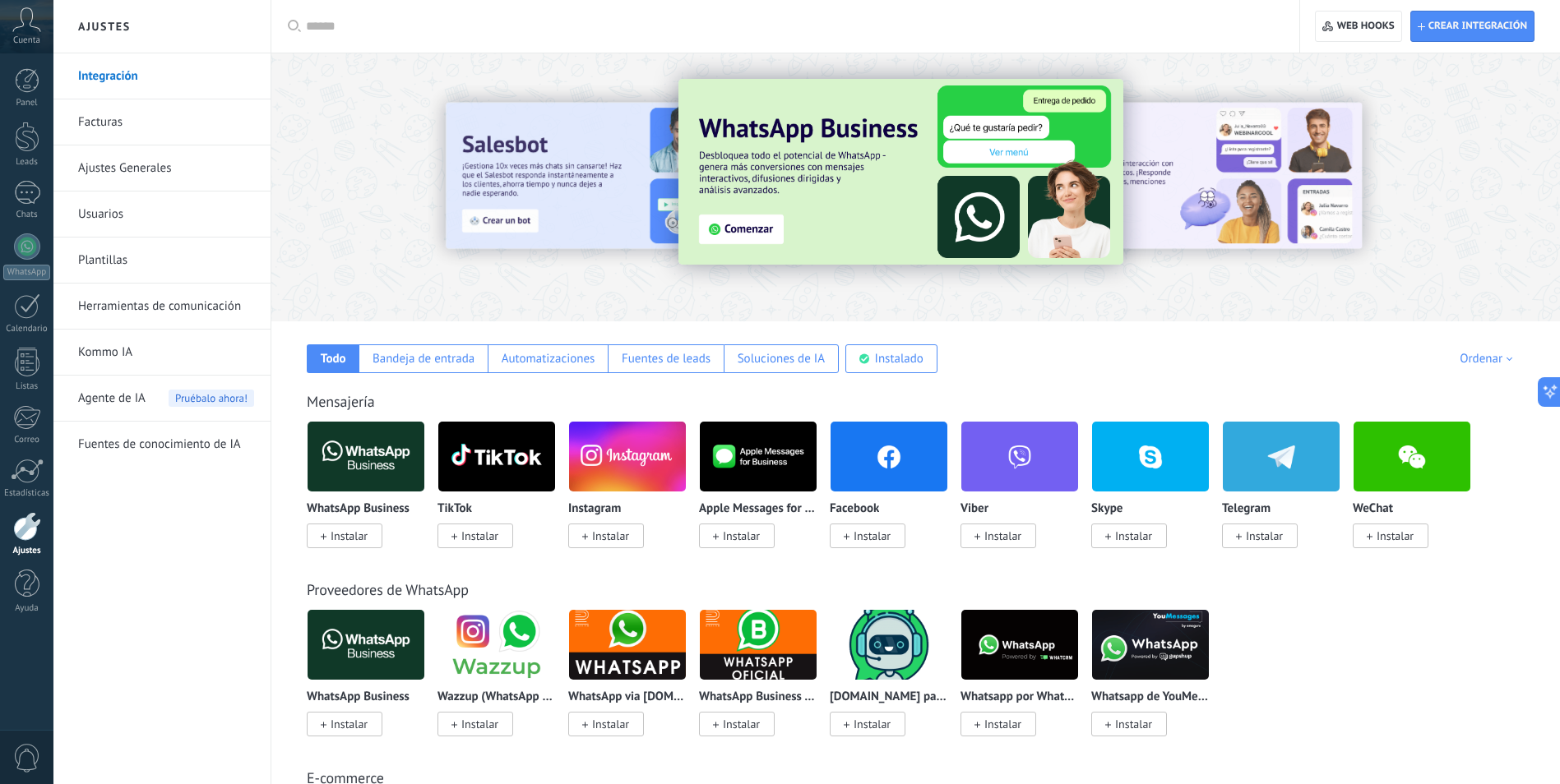
click at [301, 29] on div "Aplicar Aplicar Restablecer" at bounding box center [784, 26] width 1029 height 52
click at [317, 25] on input "text" at bounding box center [791, 27] width 970 height 17
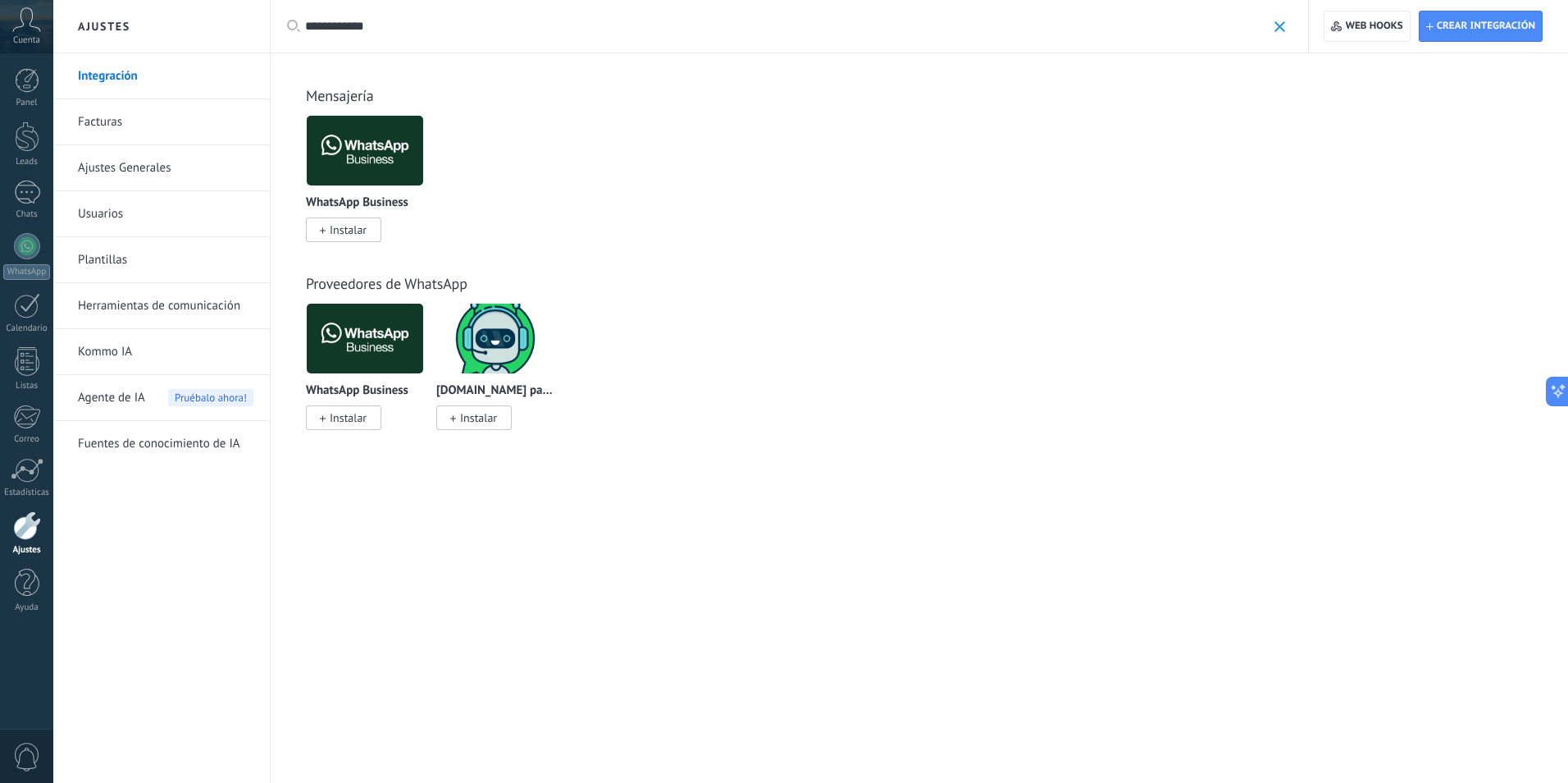
type input "**********"
click at [365, 157] on img at bounding box center [365, 150] width 116 height 80
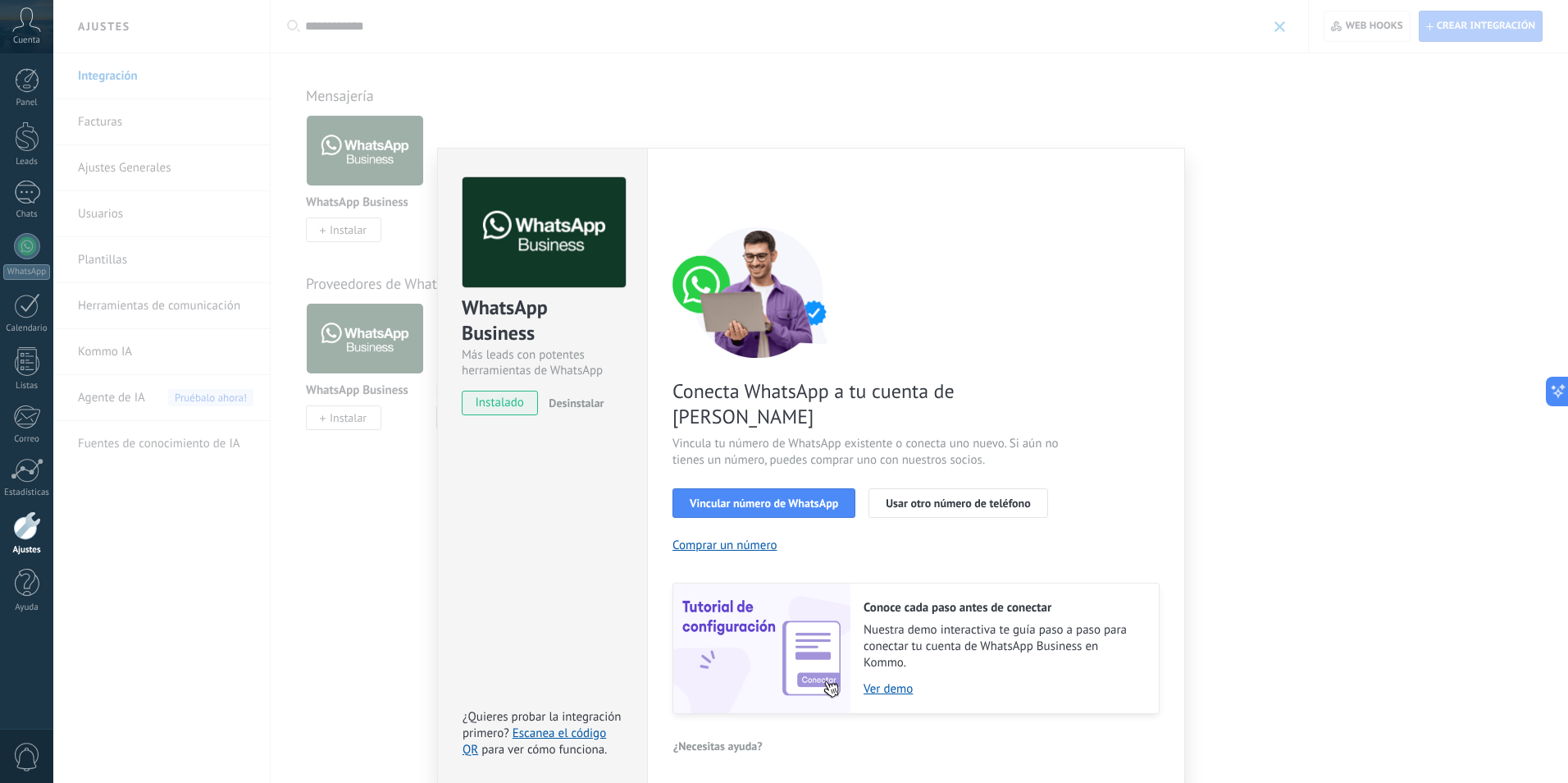
click at [802, 86] on div "WhatsApp Business Más leads con potentes herramientas de WhatsApp instalado Des…" at bounding box center [811, 391] width 1515 height 783
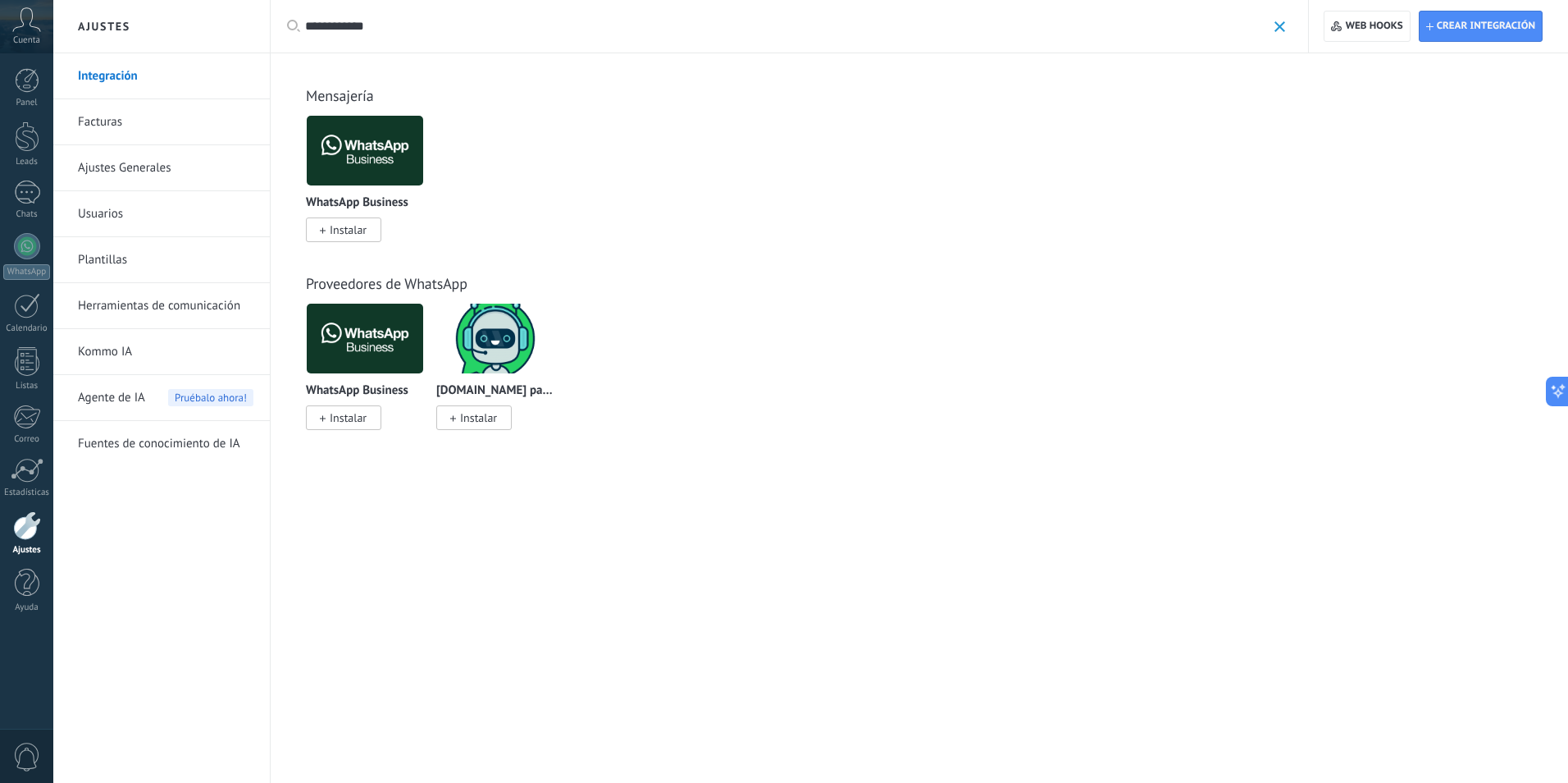
click at [350, 333] on img at bounding box center [365, 339] width 116 height 80
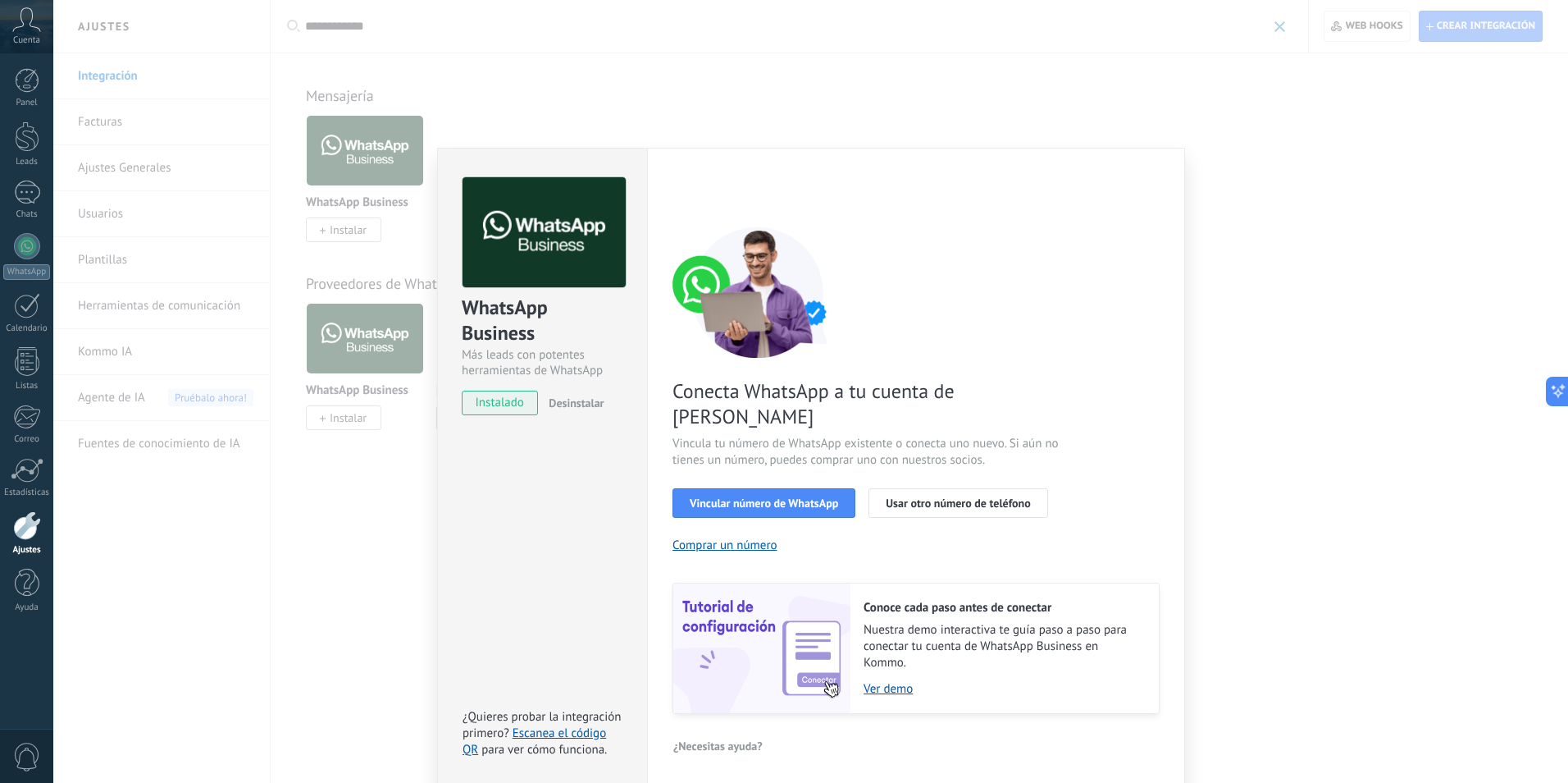
click at [661, 29] on div "WhatsApp Business Más leads con potentes herramientas de WhatsApp instalado Des…" at bounding box center [811, 391] width 1515 height 783
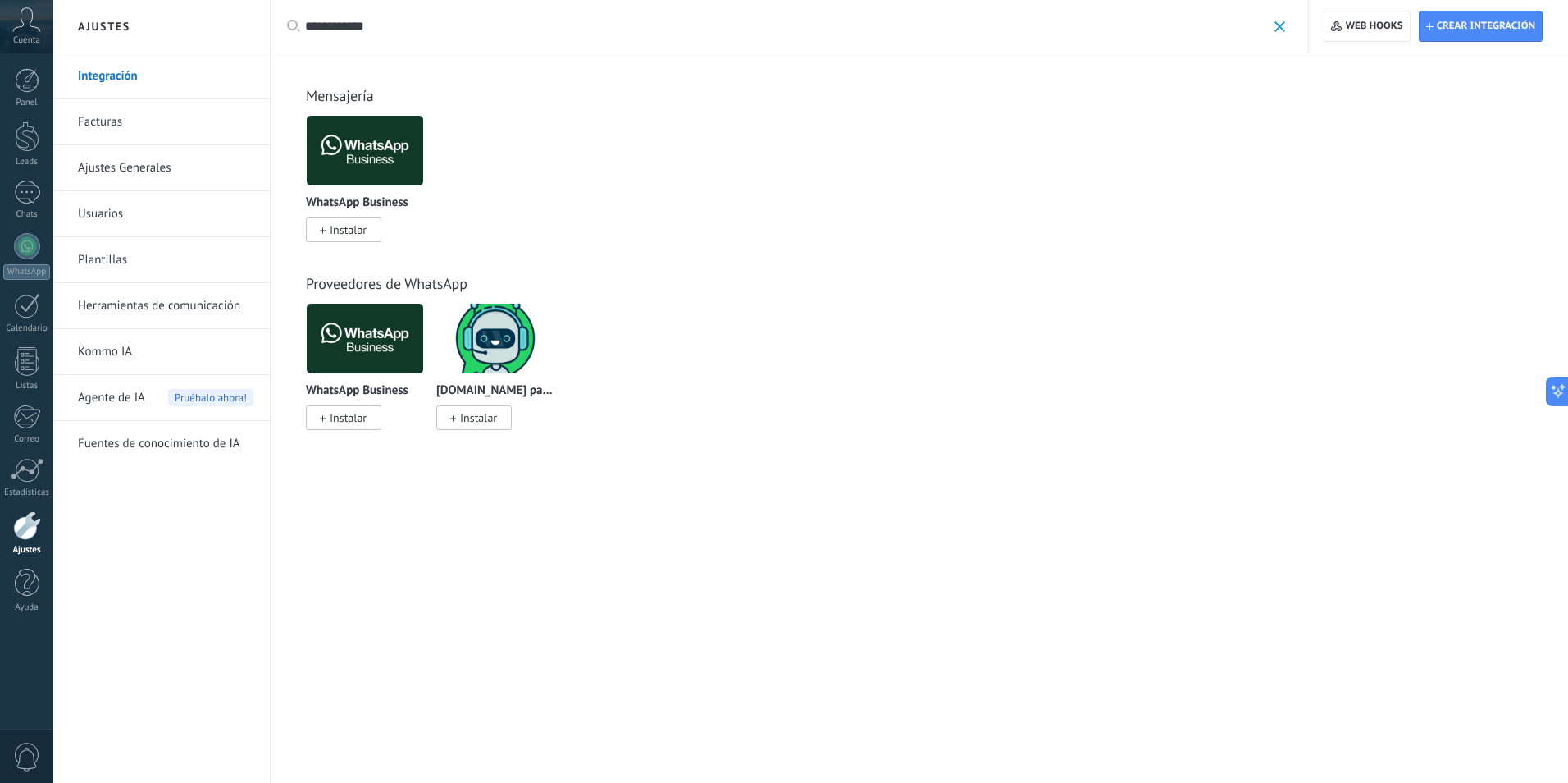
click at [478, 369] on img at bounding box center [496, 339] width 116 height 80
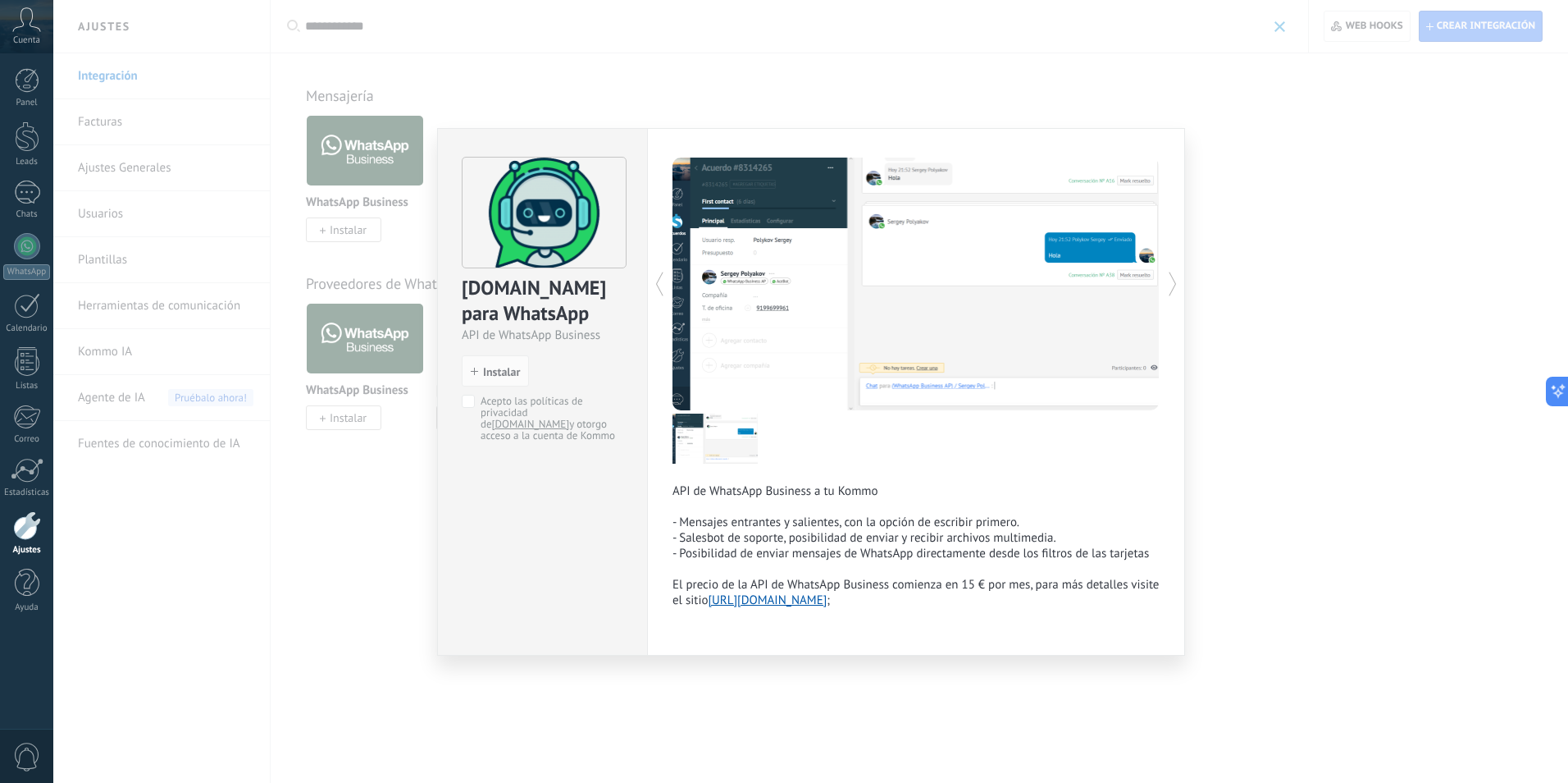
click at [679, 71] on div "ChatArchitect.com para WhatsApp API de WhatsApp Business install Instalar Acept…" at bounding box center [811, 391] width 1515 height 783
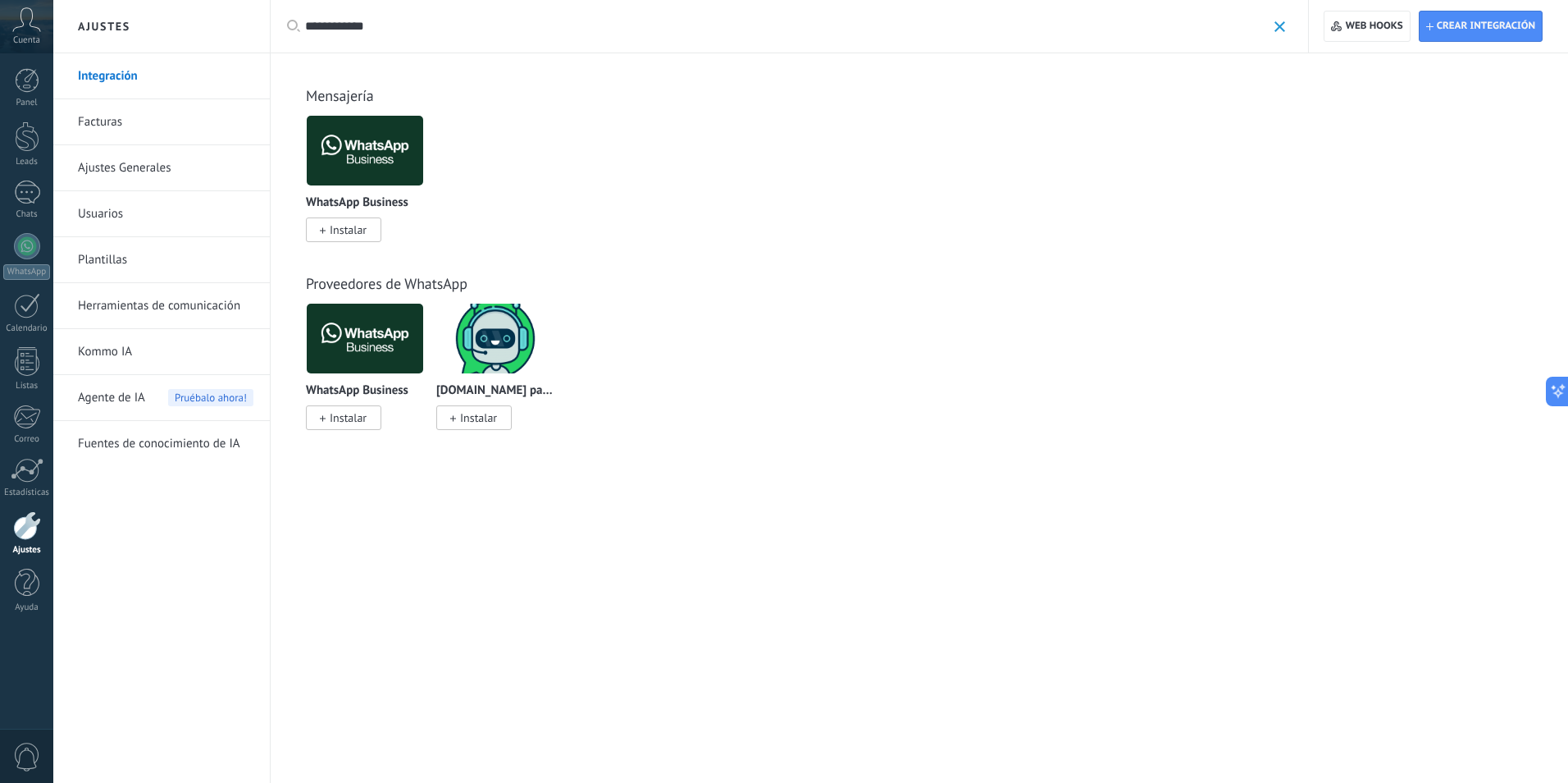
click at [349, 326] on img at bounding box center [365, 339] width 116 height 80
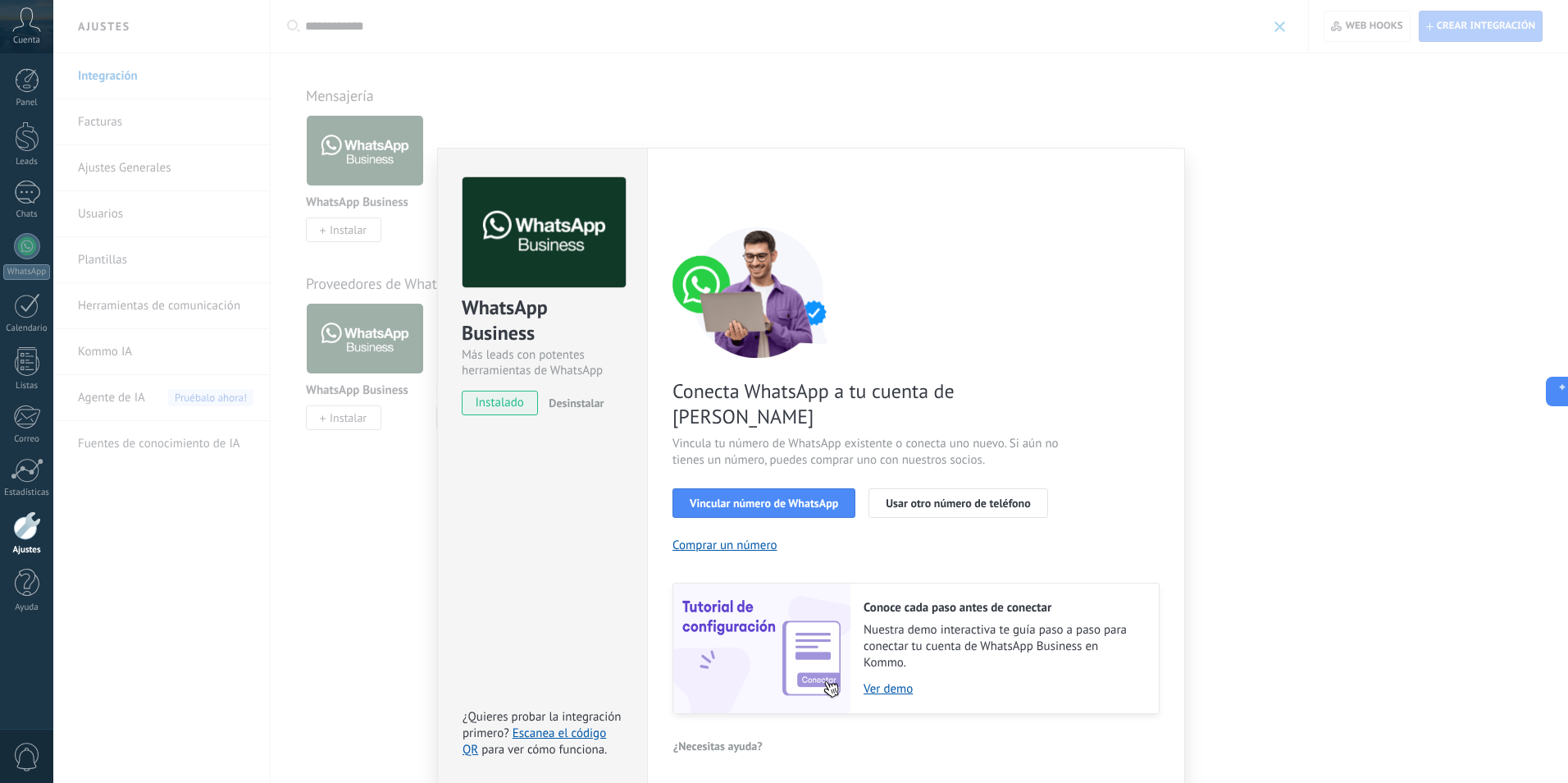
click at [642, 114] on div "WhatsApp Business Más leads con potentes herramientas de WhatsApp instalado Des…" at bounding box center [811, 391] width 1515 height 783
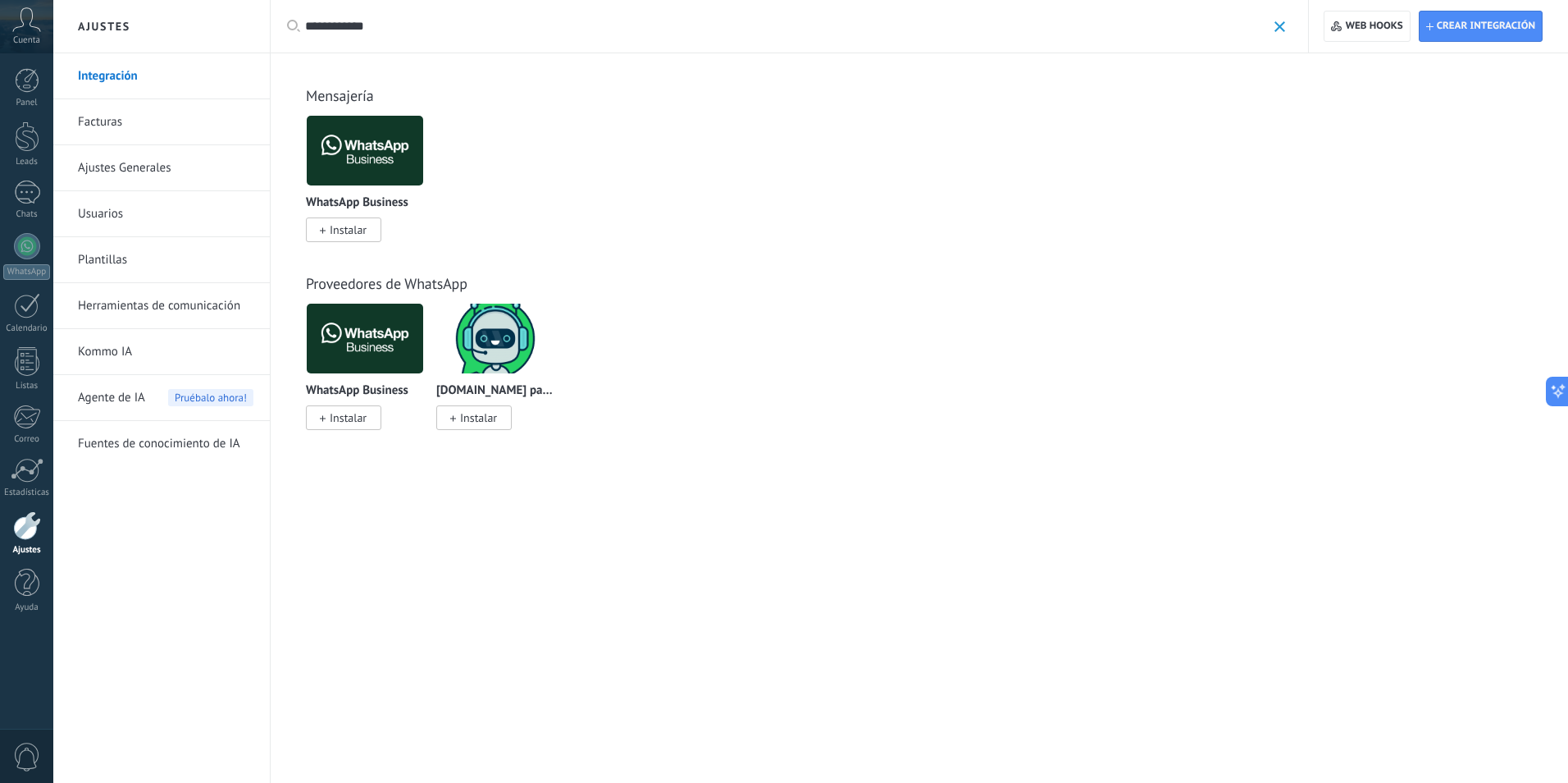
click at [461, 352] on img at bounding box center [496, 339] width 116 height 80
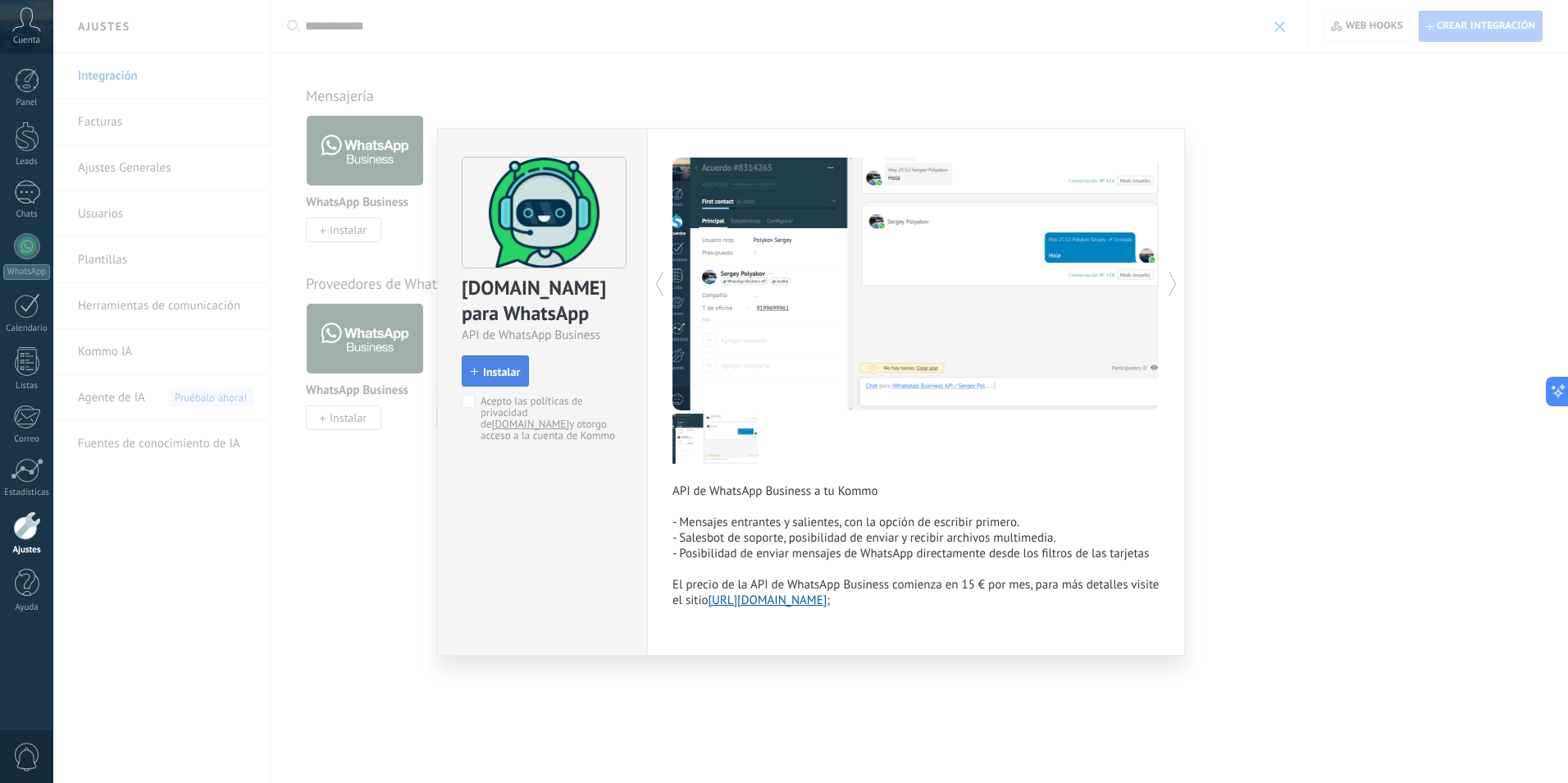
click at [491, 375] on span "Instalar" at bounding box center [501, 372] width 37 height 12
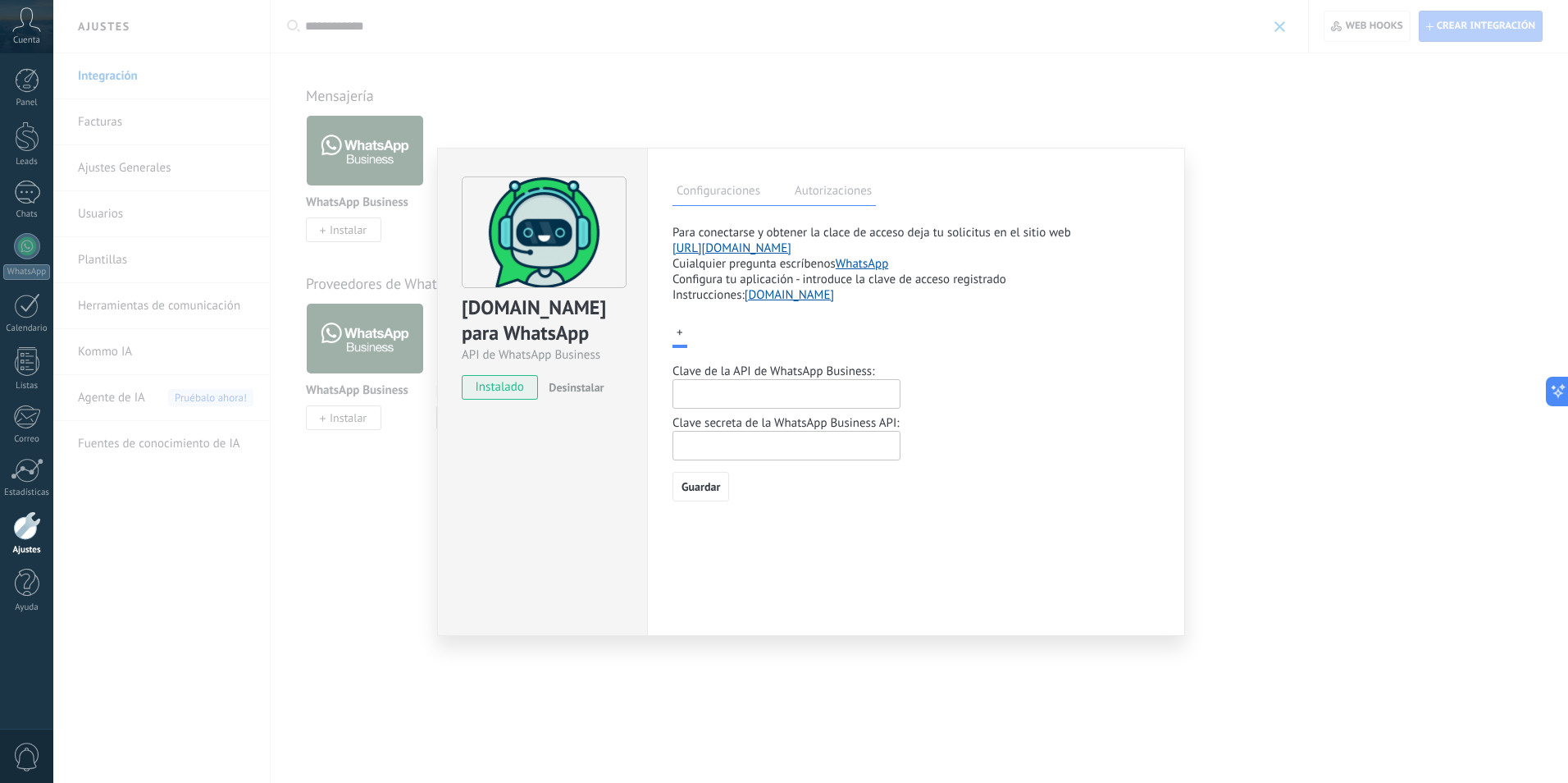
click at [724, 386] on input "text" at bounding box center [786, 394] width 228 height 29
click at [848, 171] on div "Configuraciones Autorizaciones Esta pestaña registra a los usuarios que han con…" at bounding box center [915, 391] width 538 height 488
click at [851, 186] on label "Autorizaciones" at bounding box center [833, 193] width 85 height 24
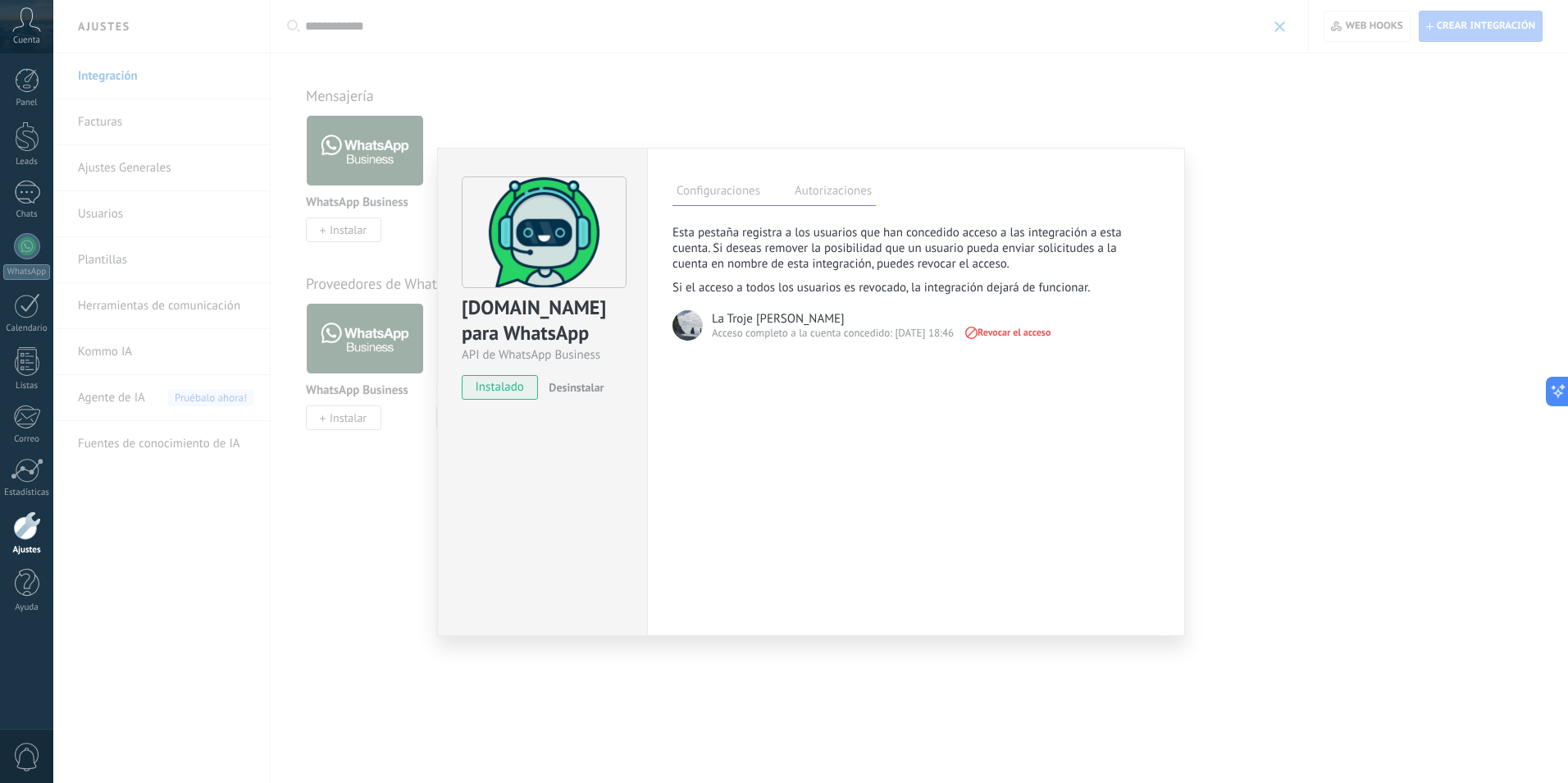
click at [1029, 336] on span "Revocar el acceso" at bounding box center [1007, 333] width 88 height 12
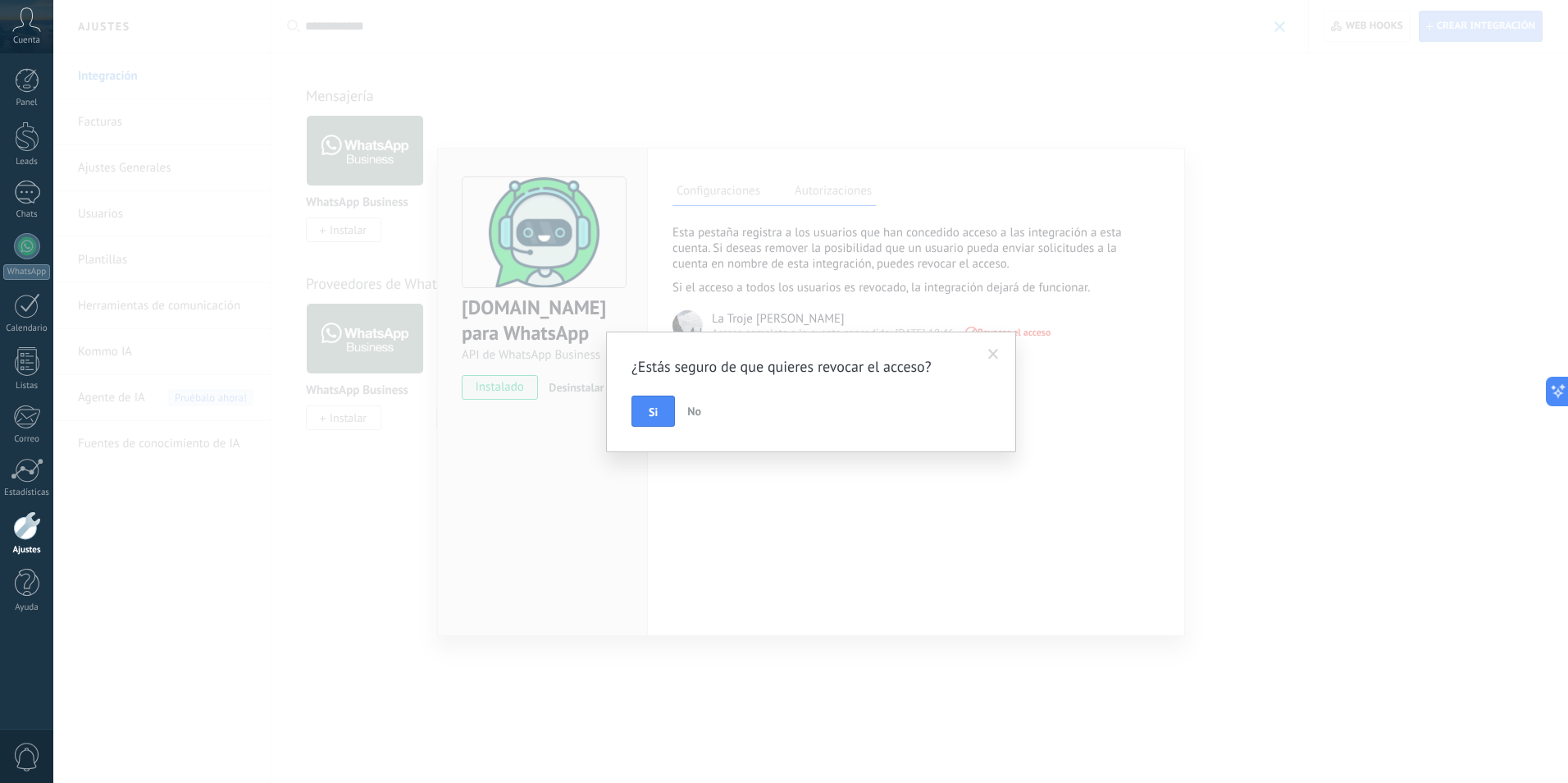
click at [994, 349] on span at bounding box center [993, 355] width 11 height 12
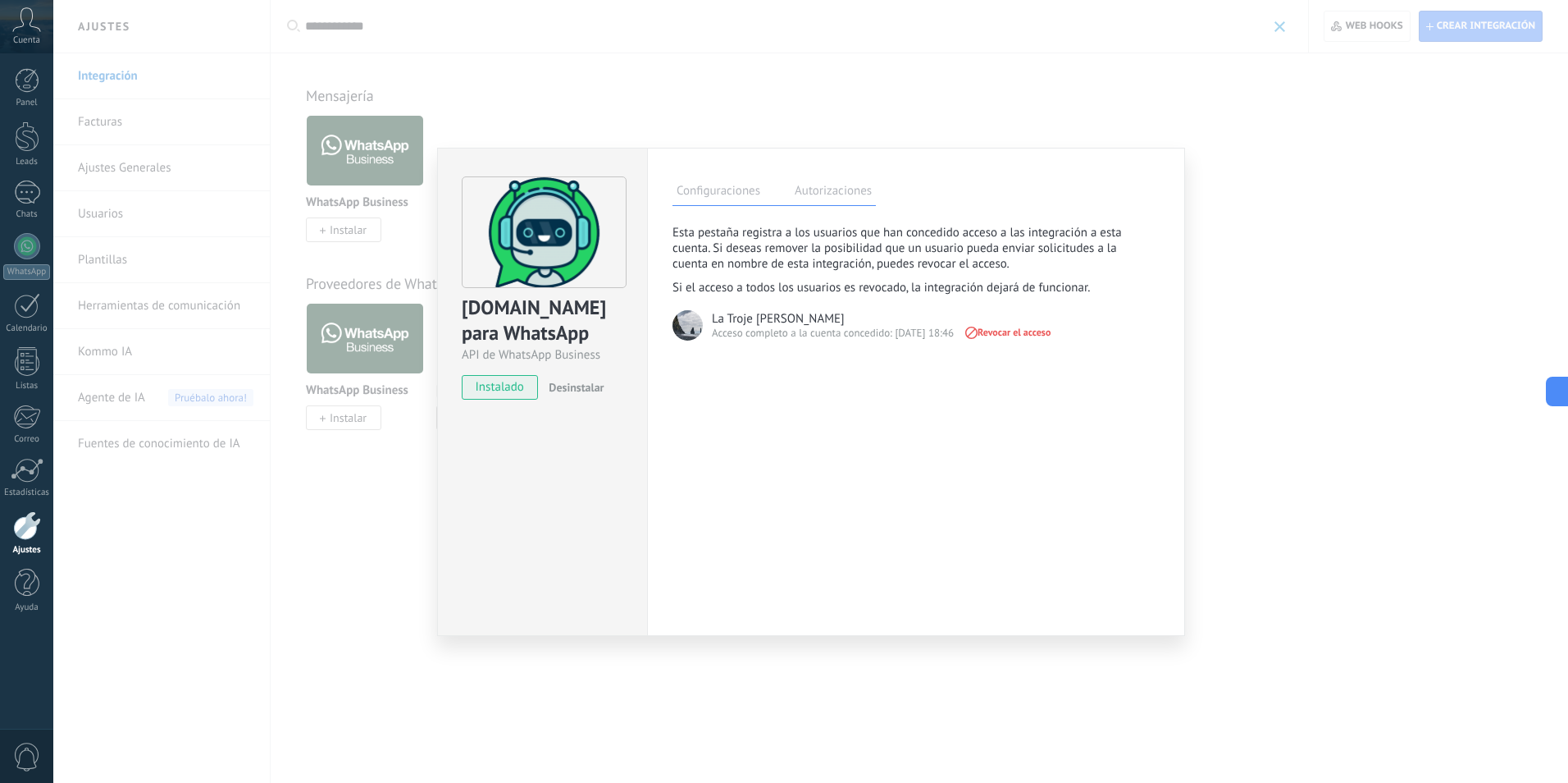
click at [751, 203] on label "Configuraciones" at bounding box center [719, 193] width 92 height 24
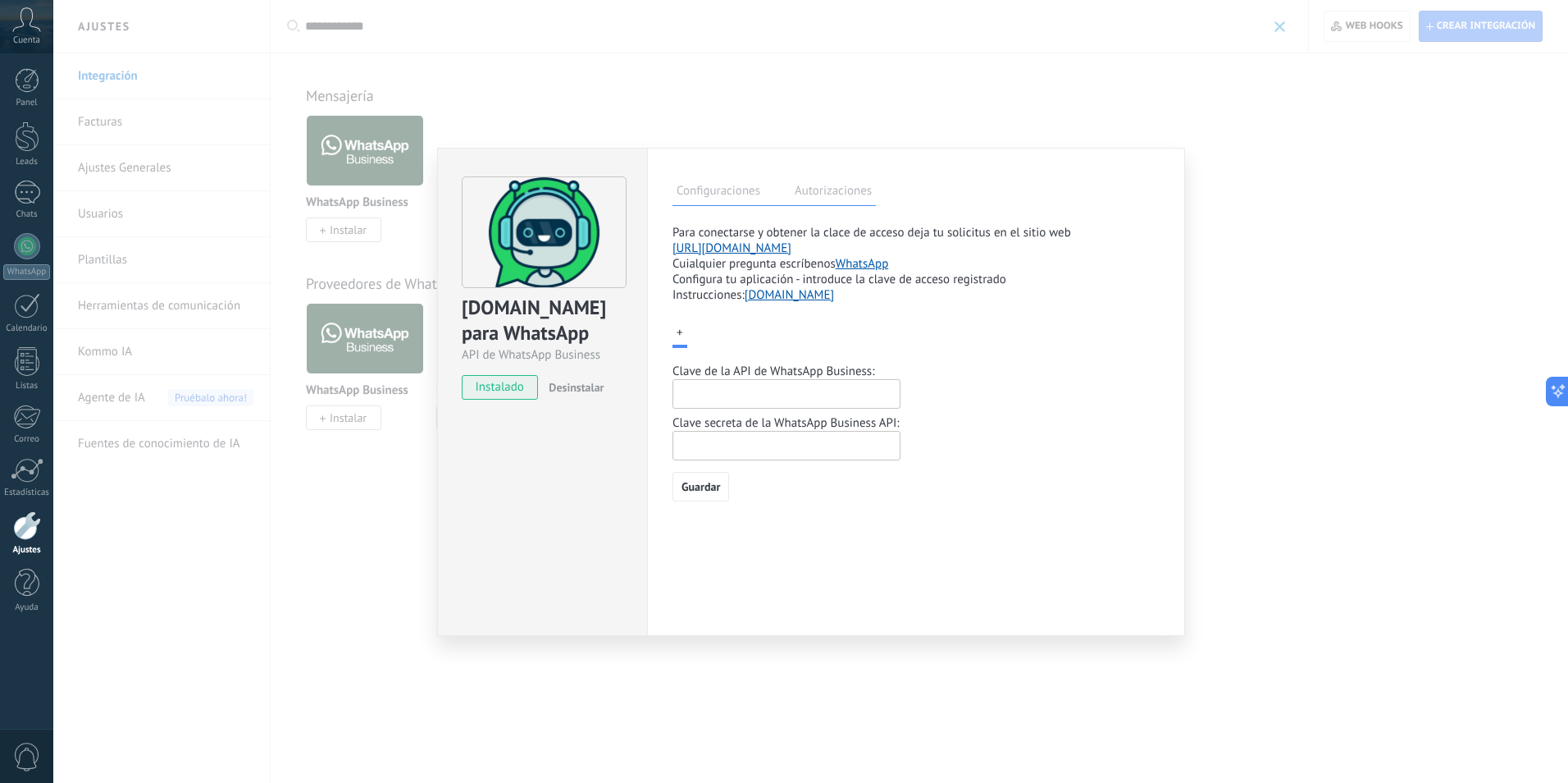
click at [812, 396] on input "text" at bounding box center [786, 394] width 228 height 29
click at [722, 449] on input "text" at bounding box center [786, 445] width 228 height 29
click at [820, 194] on label "Autorizaciones" at bounding box center [833, 193] width 85 height 24
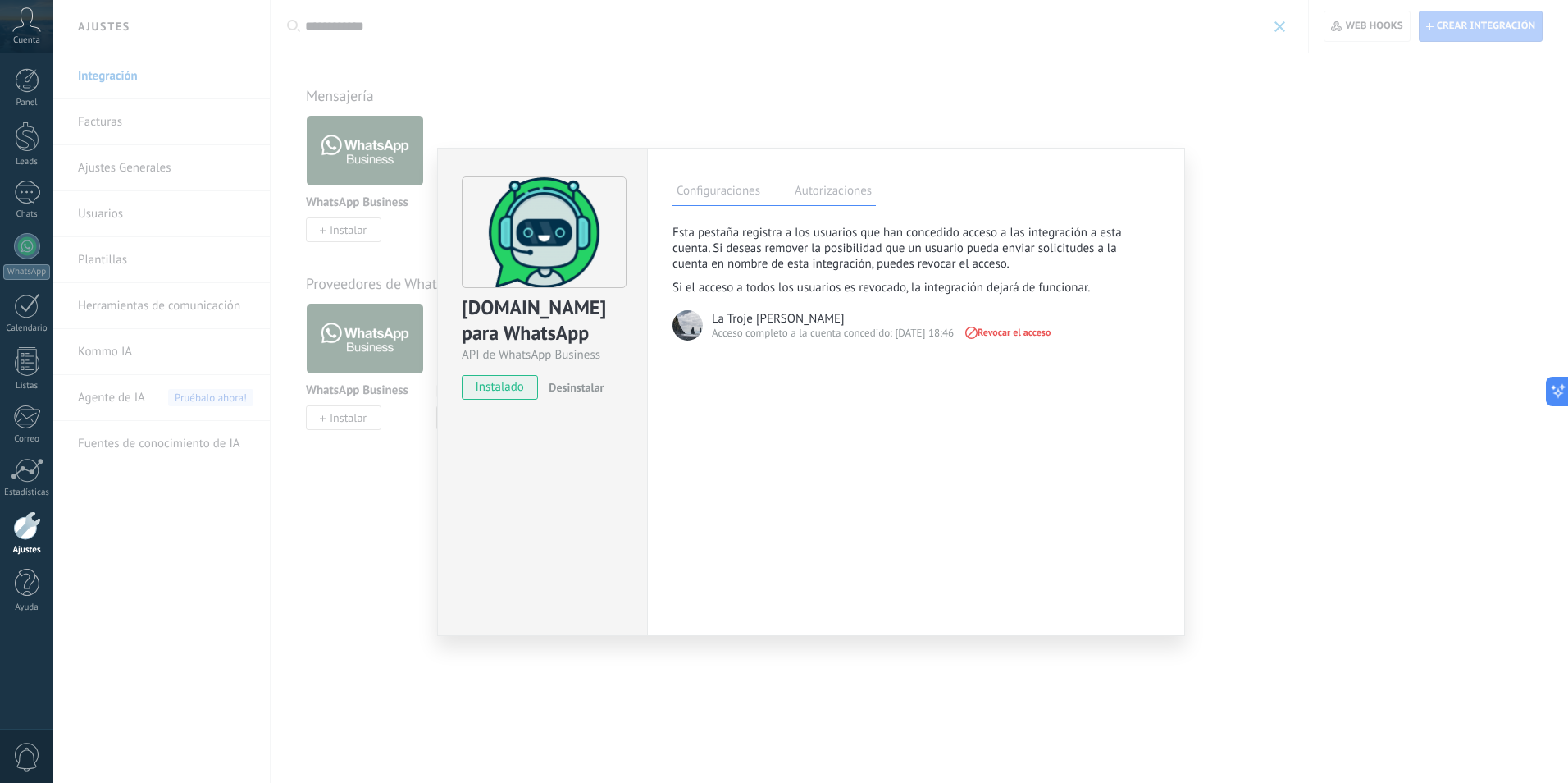
click at [714, 189] on label "Configuraciones" at bounding box center [719, 193] width 92 height 24
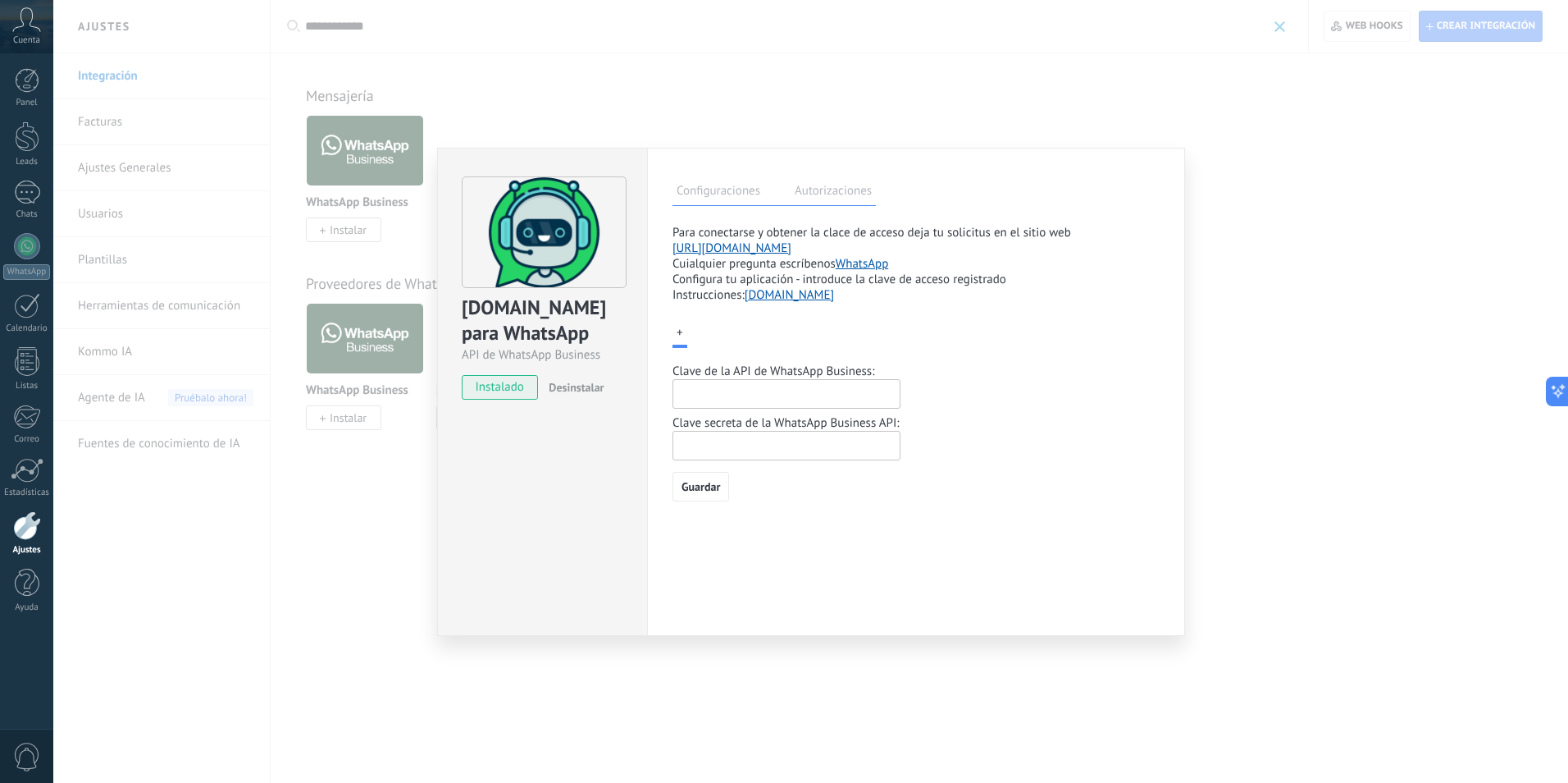
click at [773, 248] on link "https://www.chatarchitect.com/whatsapp/" at bounding box center [732, 248] width 119 height 16
click at [698, 87] on div "ChatArchitect.com para WhatsApp API de WhatsApp Business instalado Desinstalar …" at bounding box center [811, 391] width 1515 height 783
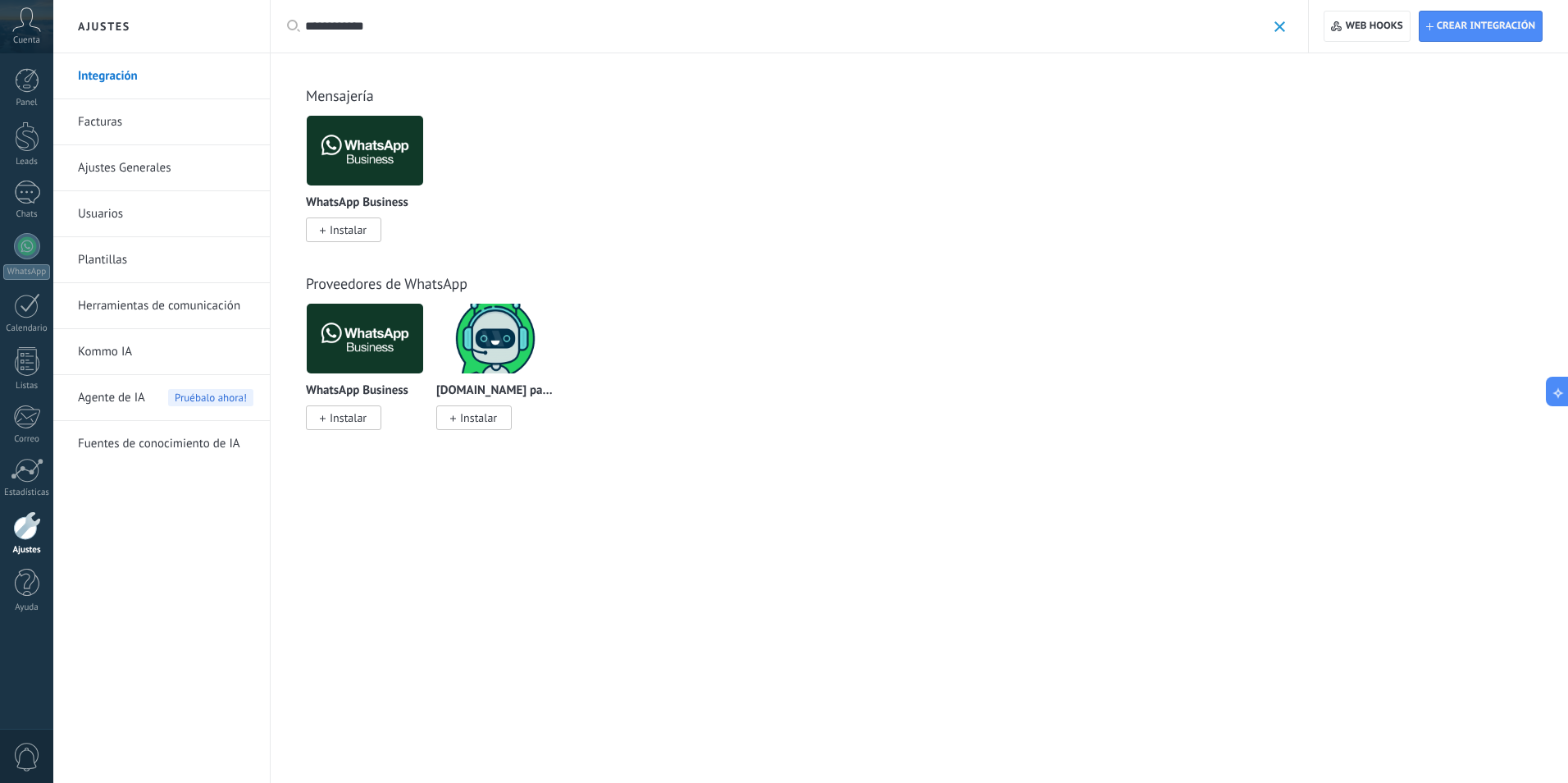
click at [347, 149] on img at bounding box center [365, 150] width 116 height 80
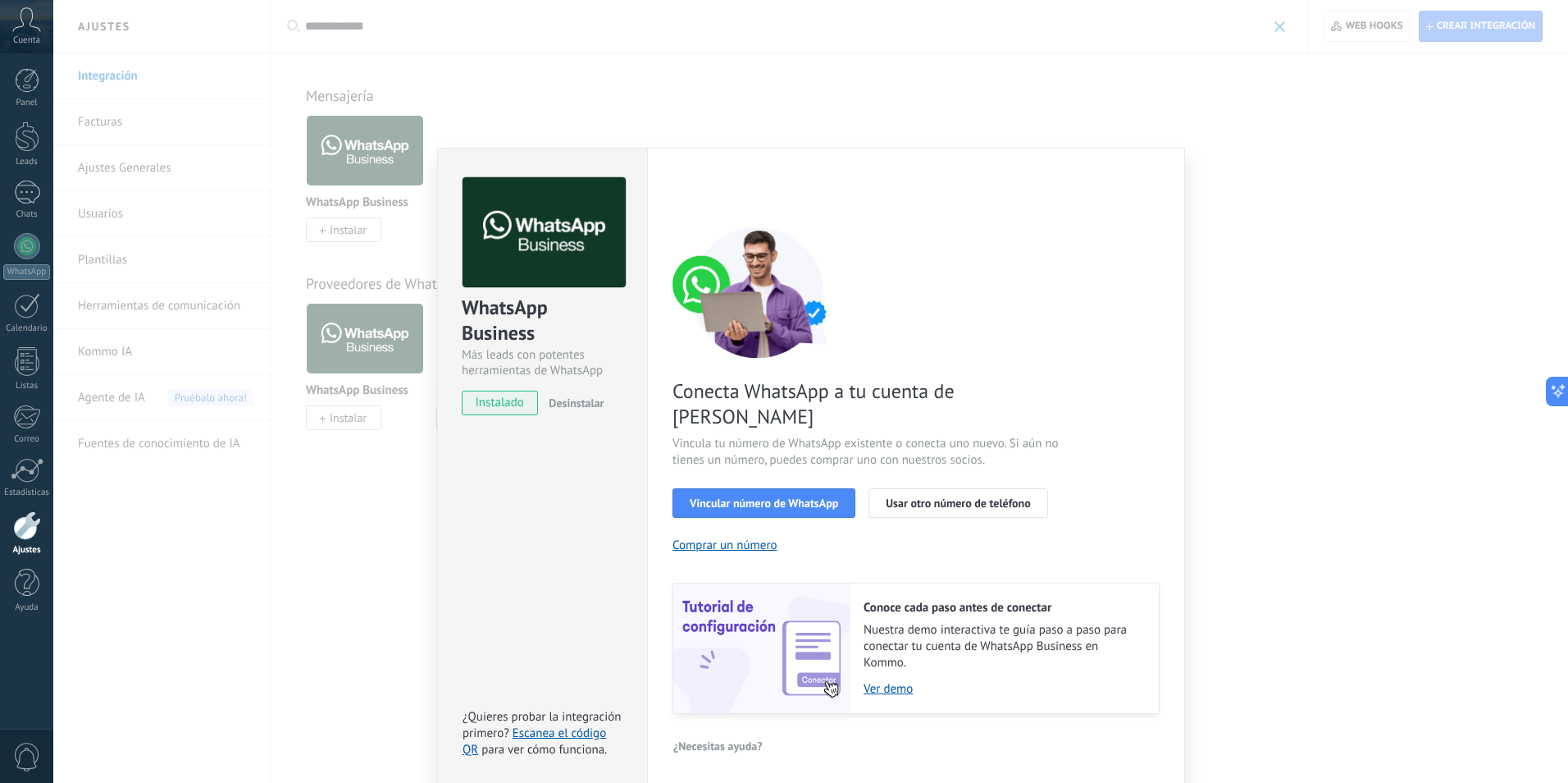
click at [579, 407] on span "Desinstalar" at bounding box center [576, 403] width 55 height 15
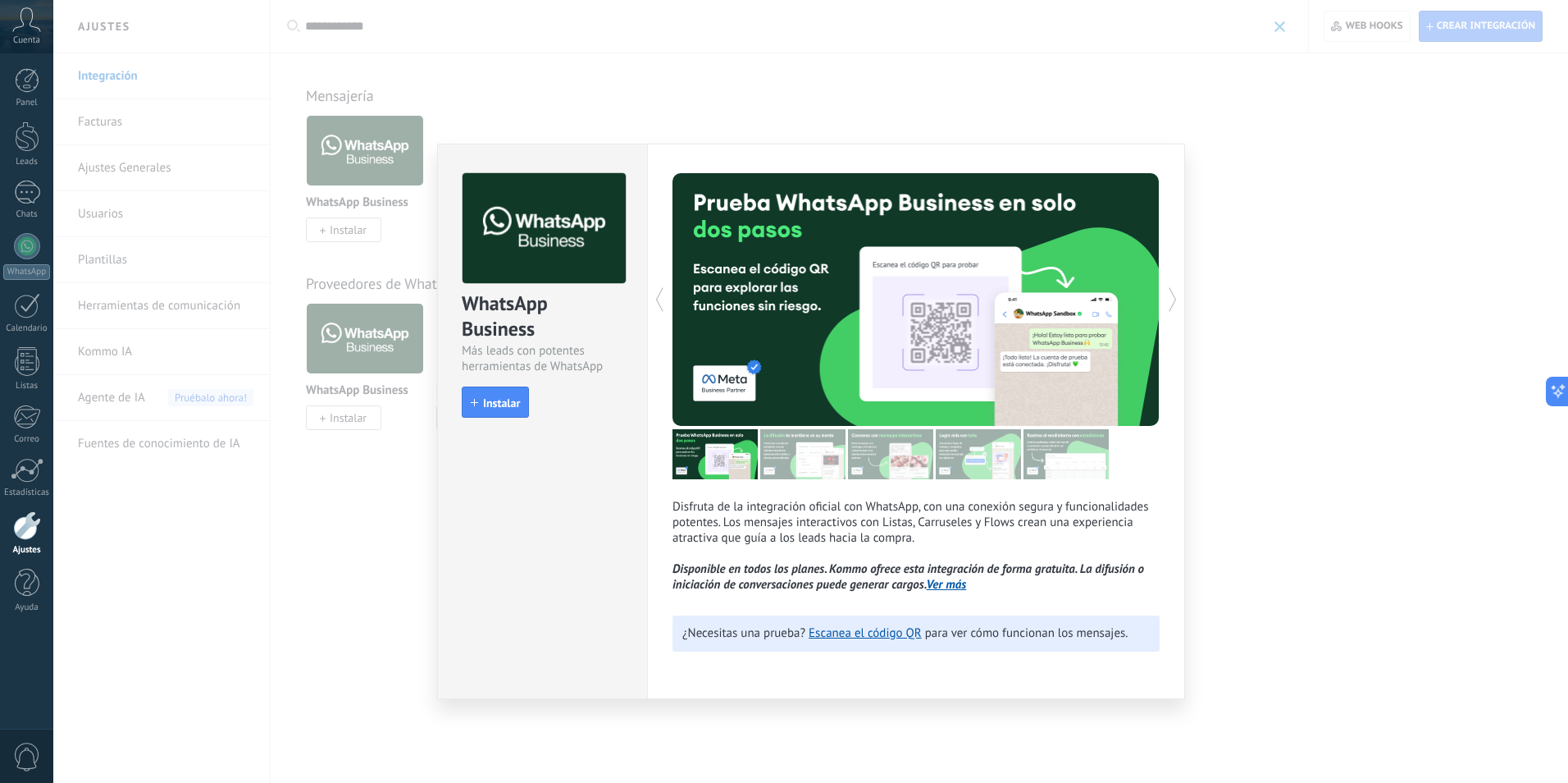
click at [364, 512] on div "WhatsApp Business Más leads con potentes herramientas de WhatsApp install Insta…" at bounding box center [811, 391] width 1515 height 783
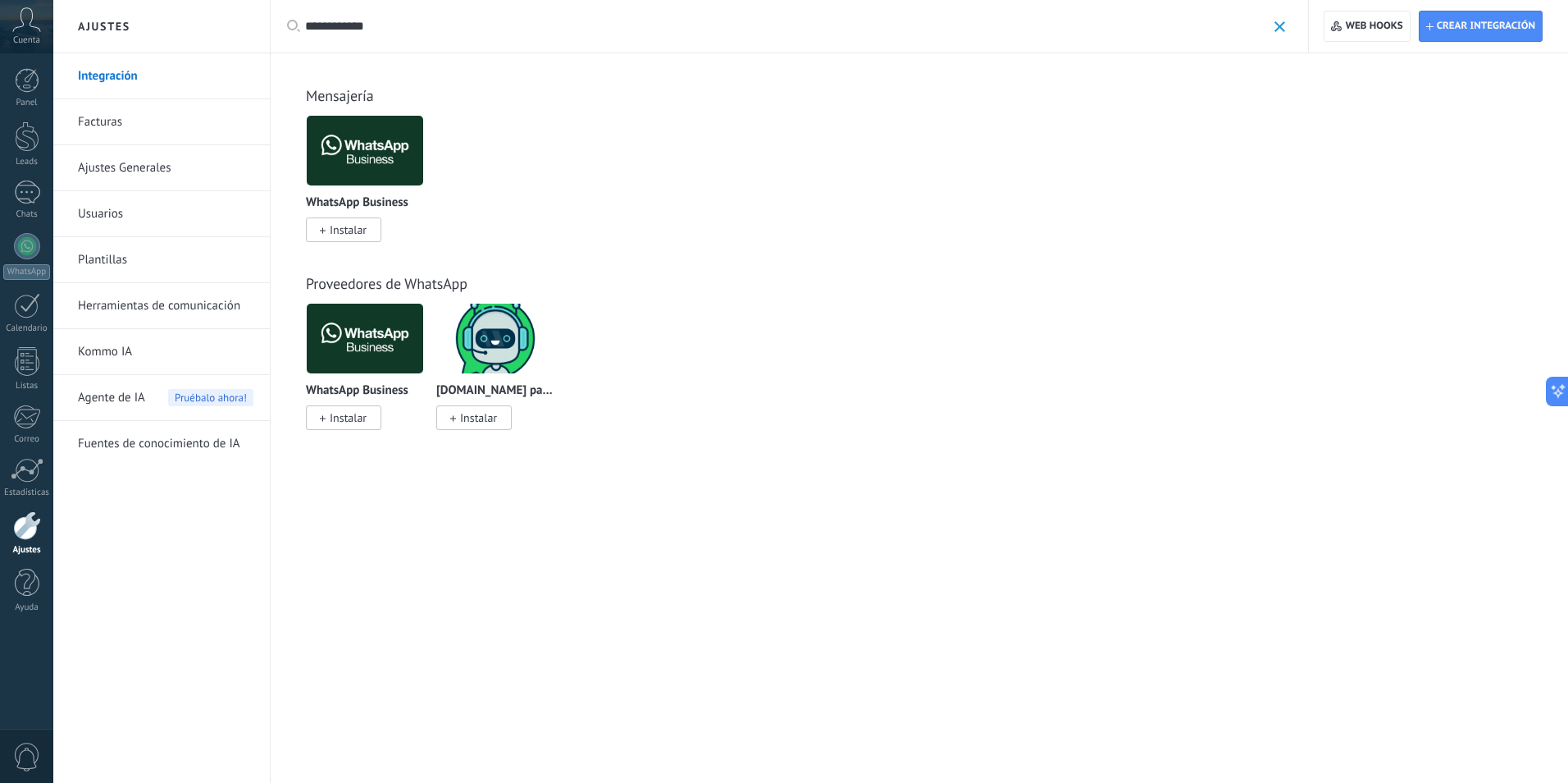
click at [457, 419] on span "Instalar" at bounding box center [474, 417] width 76 height 24
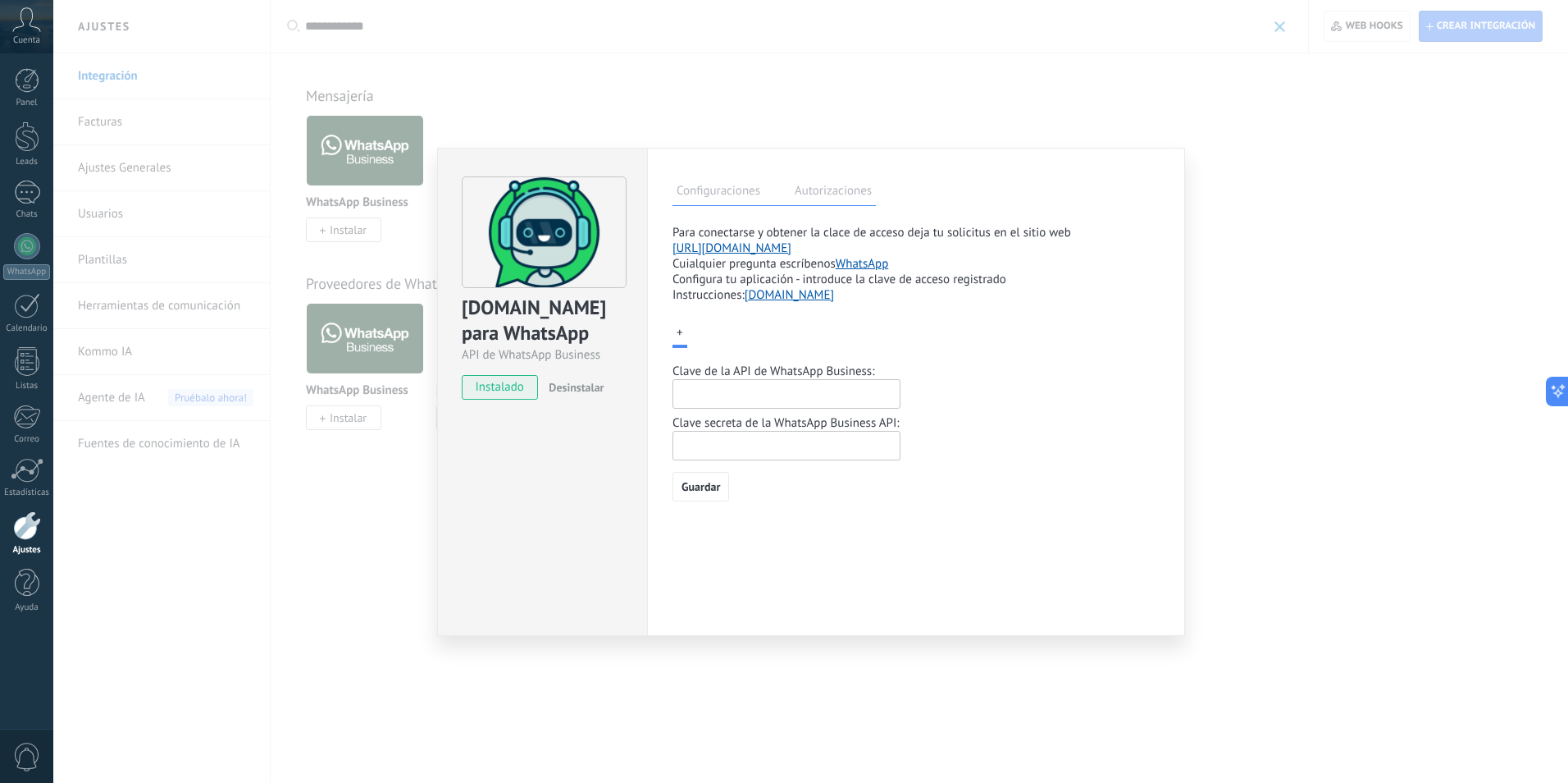
click at [498, 392] on span "instalado" at bounding box center [499, 387] width 75 height 24
click at [737, 406] on input "text" at bounding box center [786, 394] width 228 height 29
click at [681, 331] on label "+" at bounding box center [680, 335] width 15 height 24
click at [724, 345] on div "+ Clave de la API de WhatsApp Business: Clave secreta de la WhatsApp Business A…" at bounding box center [916, 410] width 487 height 182
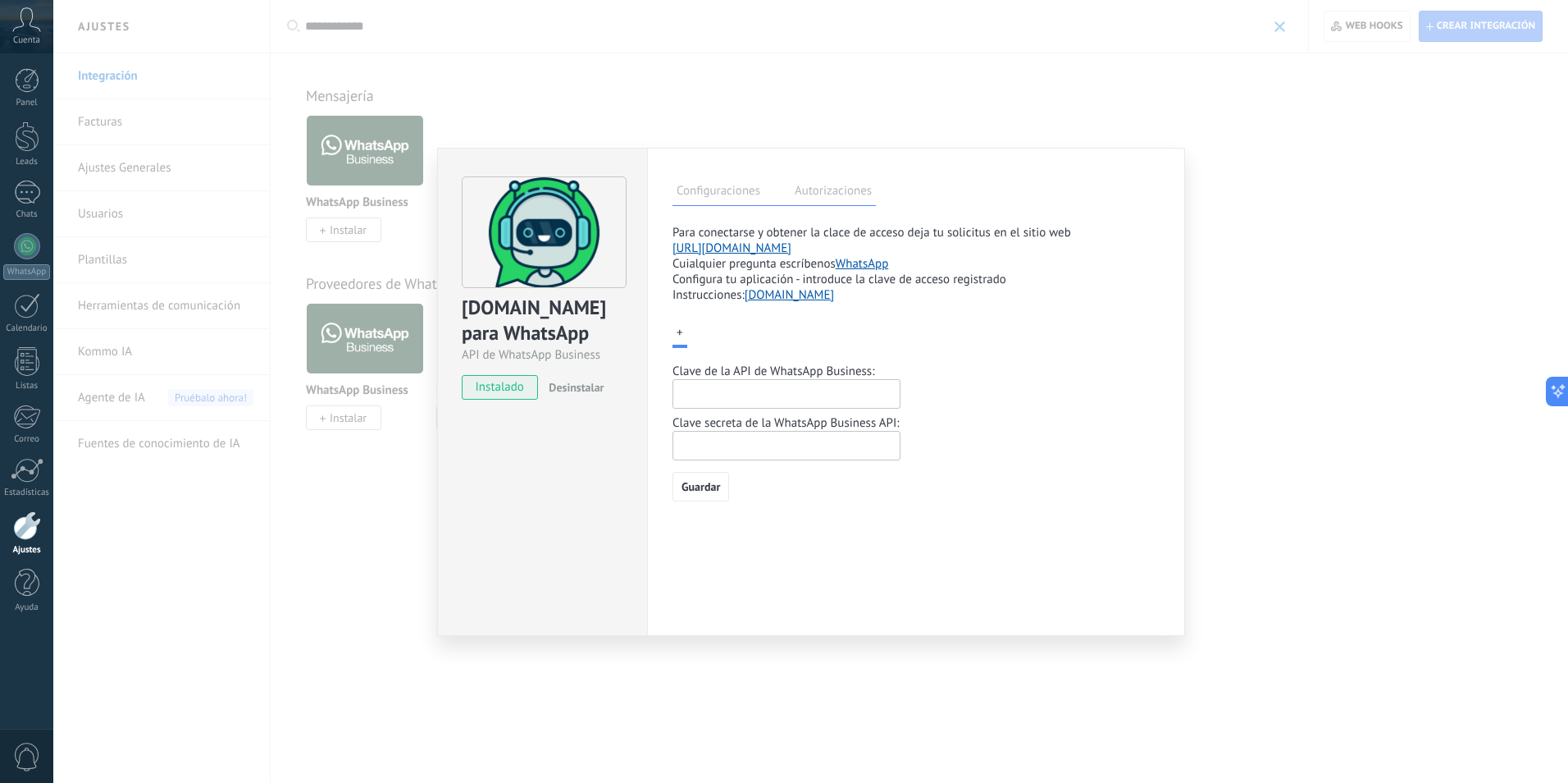
click at [858, 194] on label "Autorizaciones" at bounding box center [833, 193] width 85 height 24
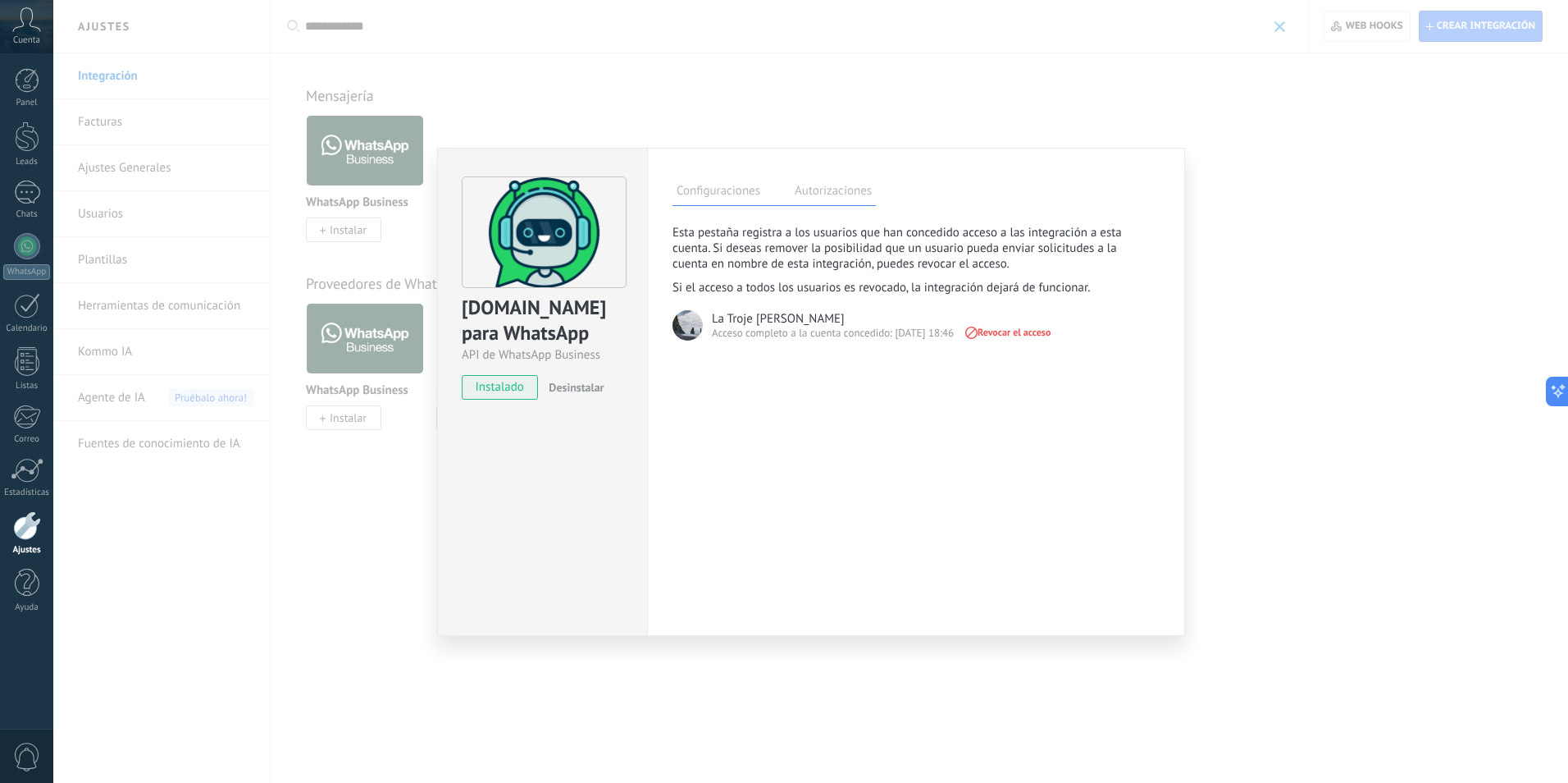
click at [711, 200] on label "Configuraciones" at bounding box center [719, 193] width 92 height 24
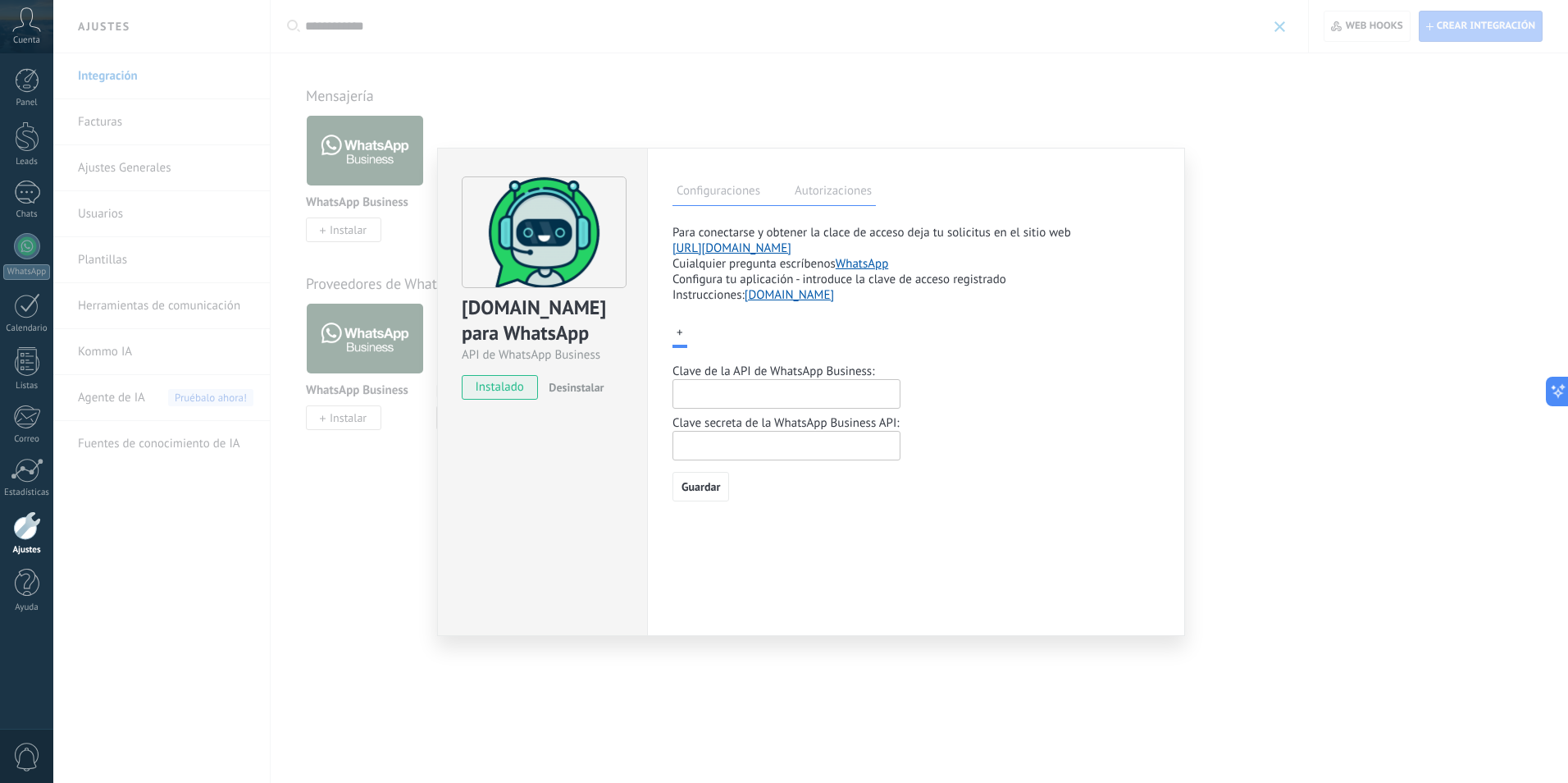
click at [747, 383] on input "text" at bounding box center [786, 394] width 228 height 29
click at [852, 191] on label "Autorizaciones" at bounding box center [833, 193] width 85 height 24
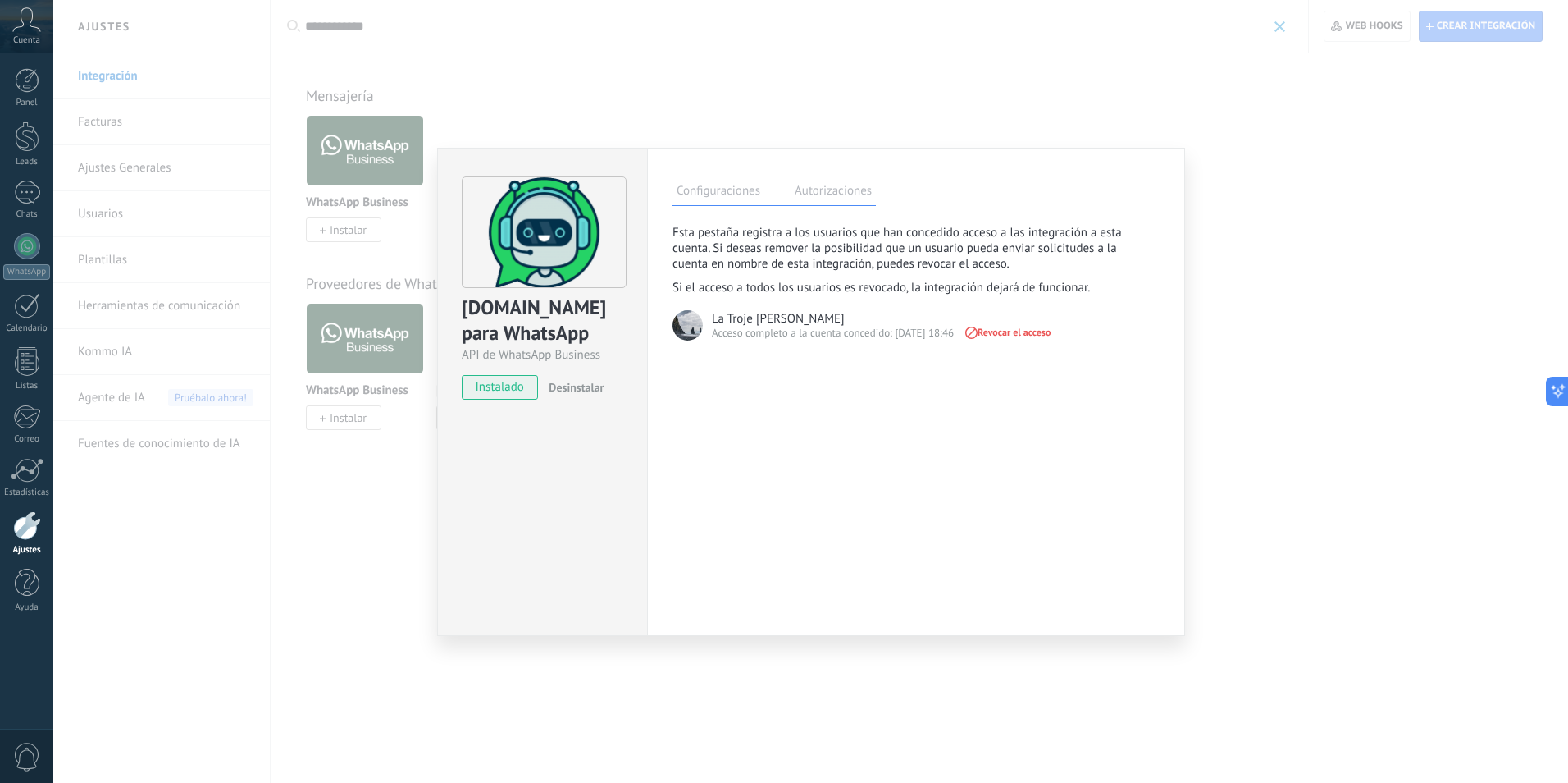
click at [1031, 333] on span "Revocar el acceso" at bounding box center [1007, 333] width 88 height 12
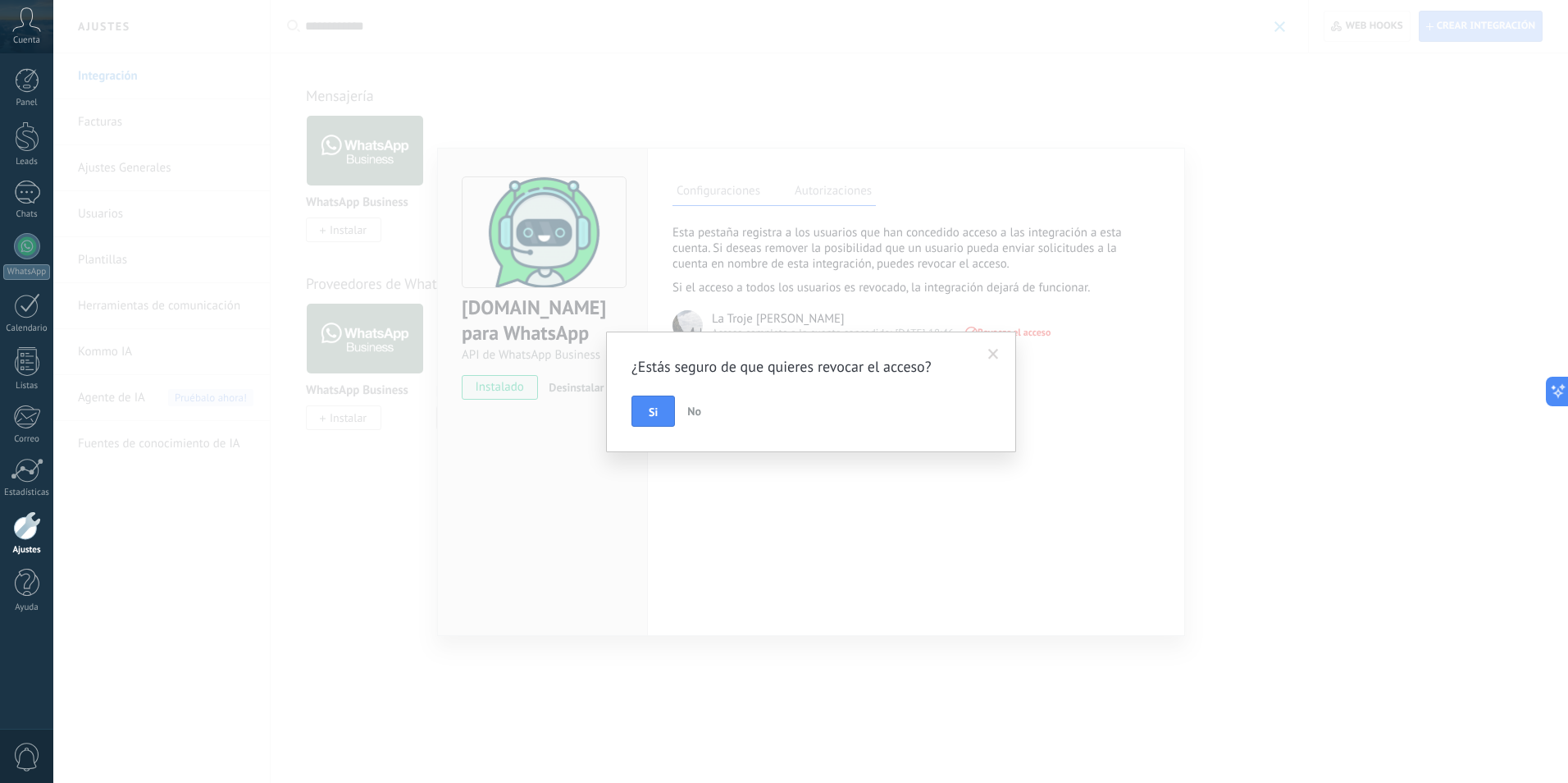
click at [1001, 351] on span at bounding box center [994, 354] width 27 height 28
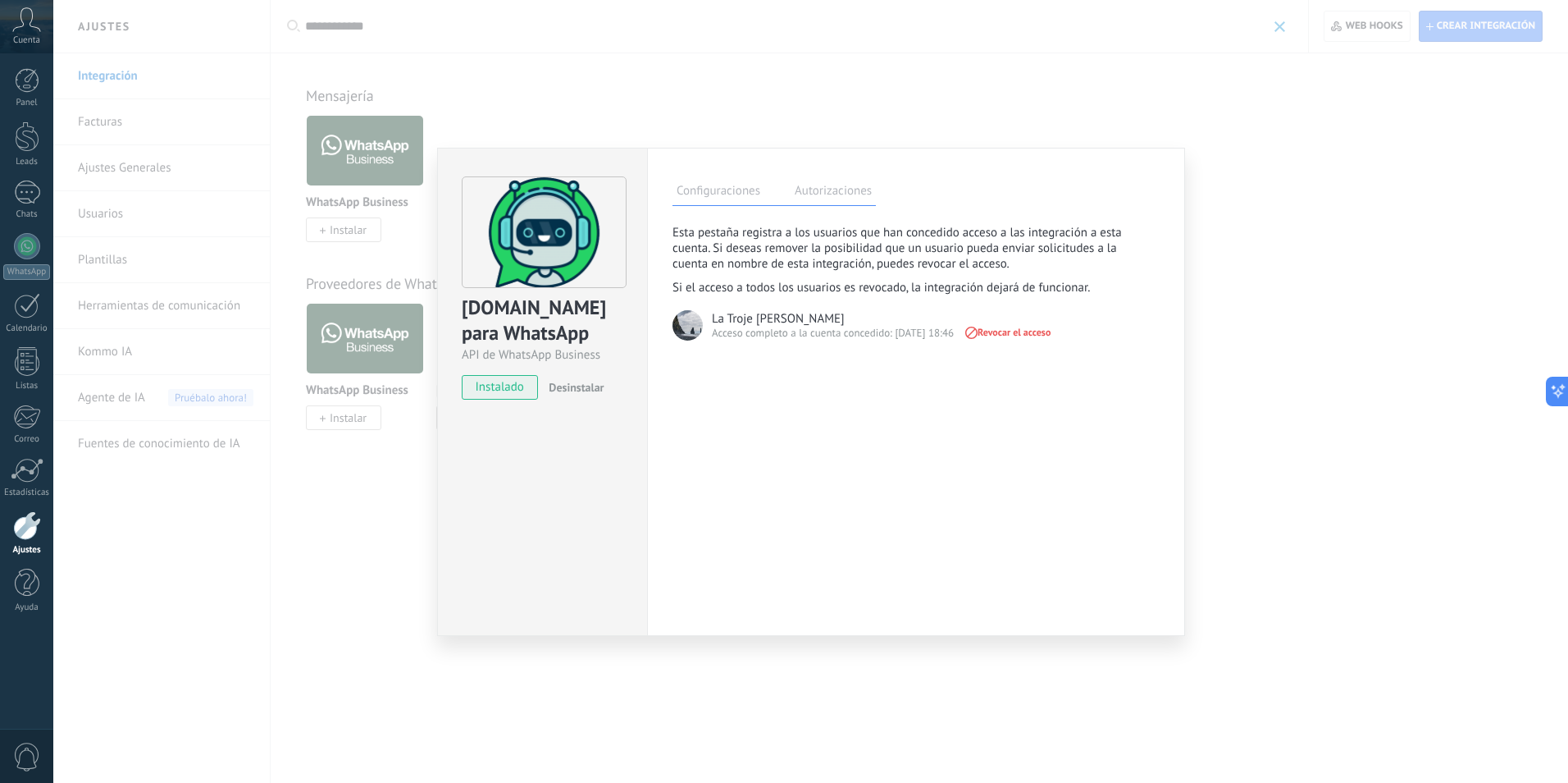
click at [720, 186] on label "Configuraciones" at bounding box center [719, 193] width 92 height 24
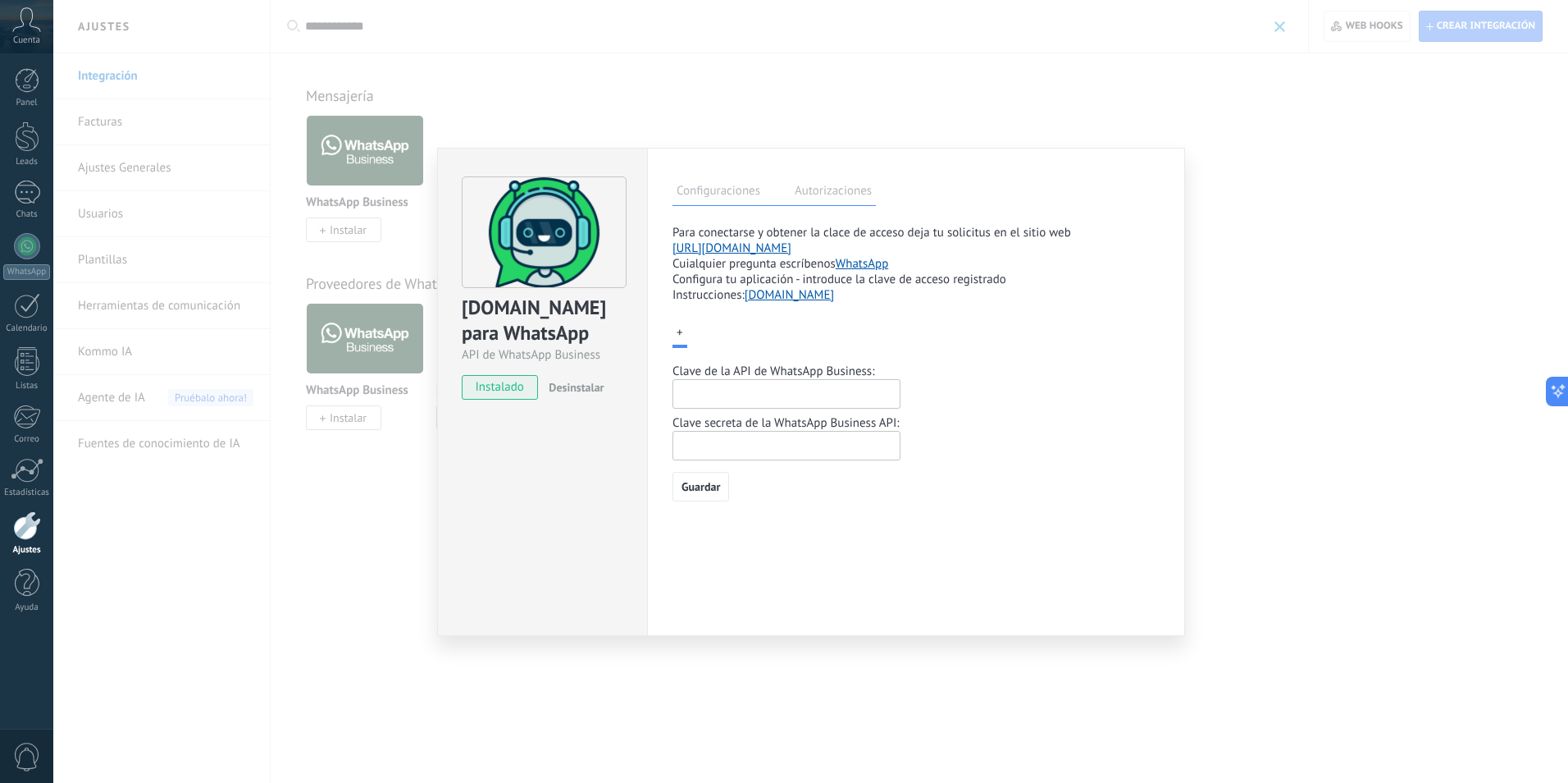
click at [860, 181] on label "Autorizaciones" at bounding box center [833, 193] width 85 height 24
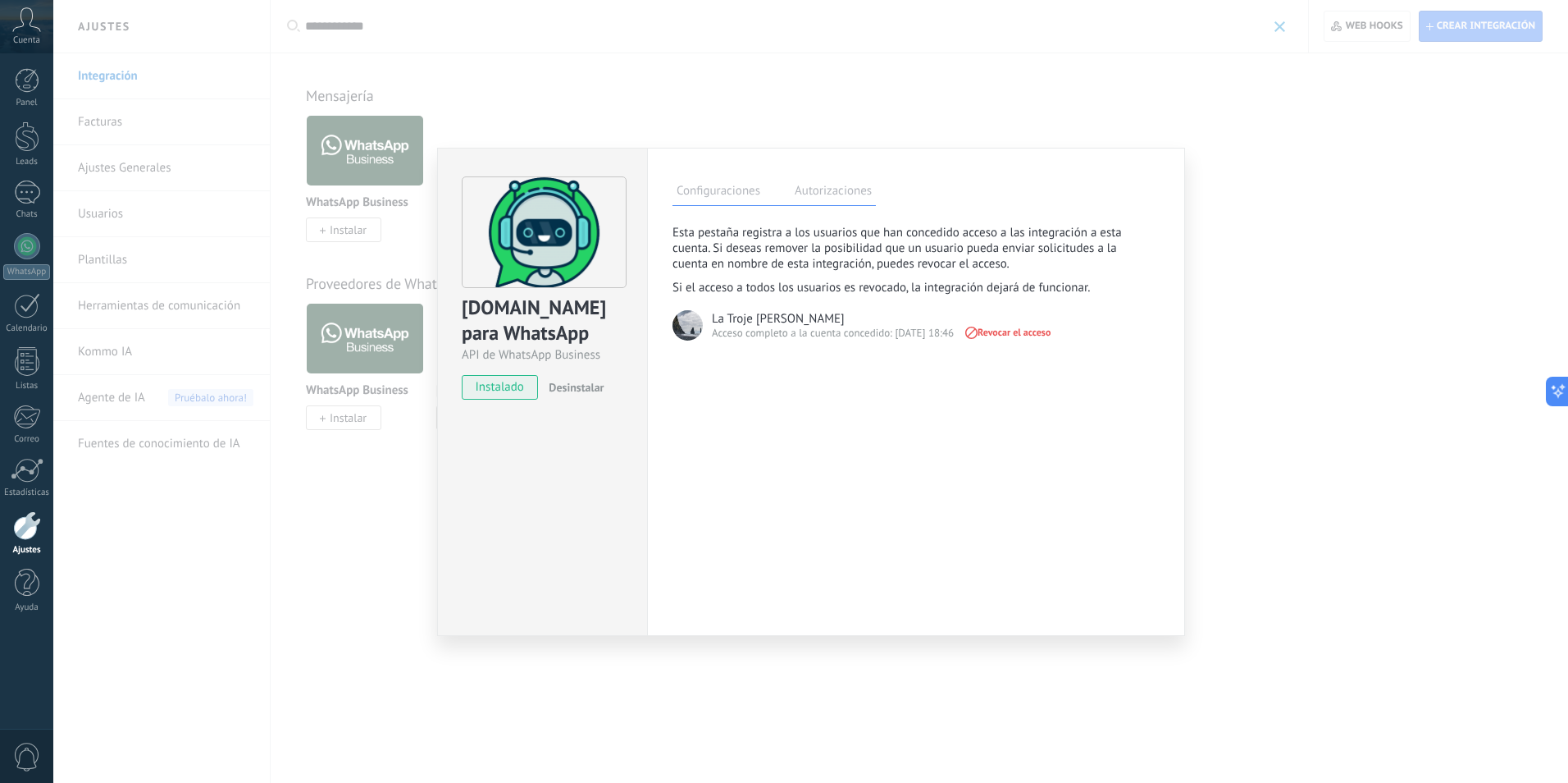
click at [1344, 128] on div "ChatArchitect.com para WhatsApp API de WhatsApp Business instalado Desinstalar …" at bounding box center [811, 391] width 1515 height 783
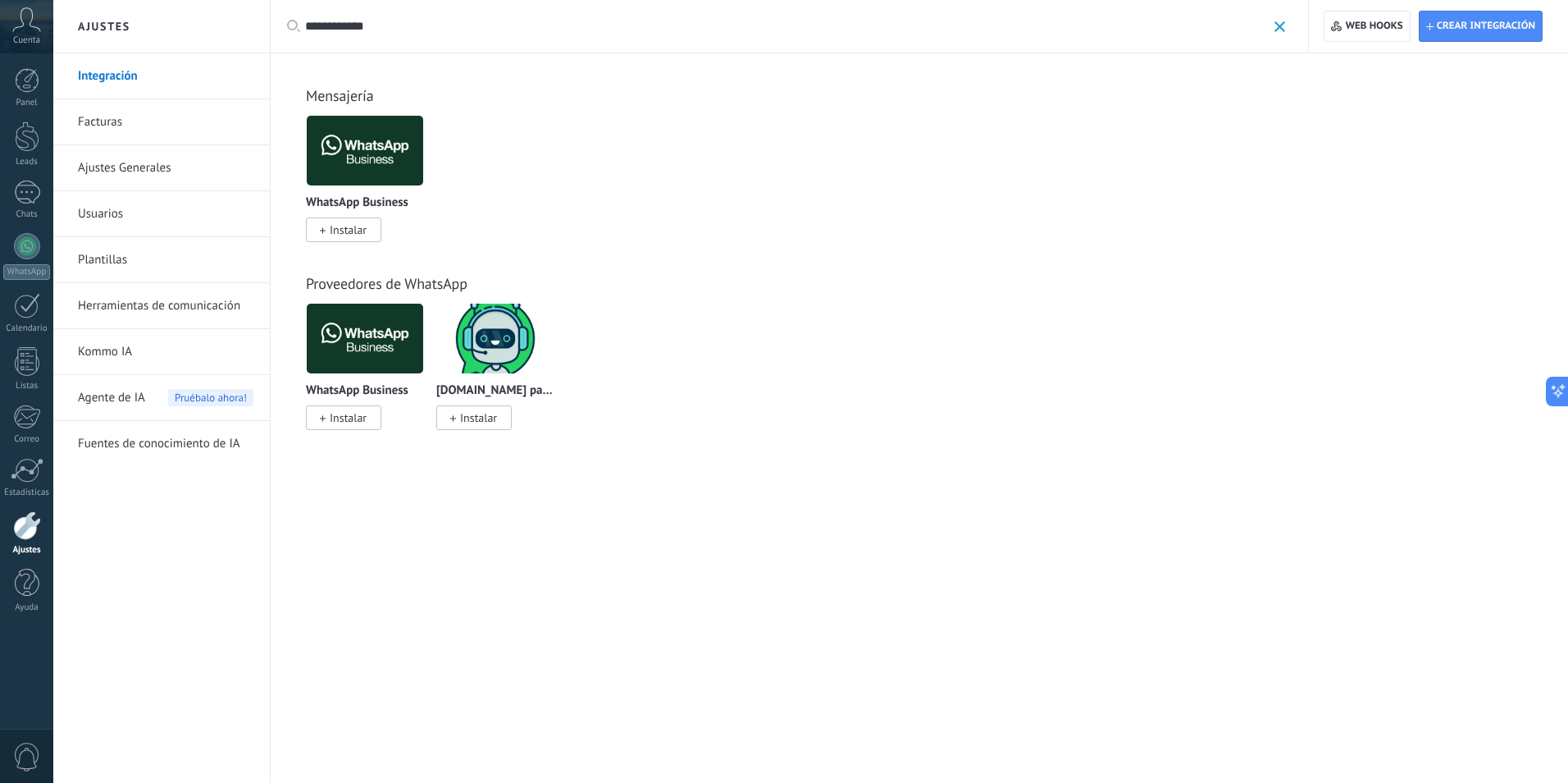
click at [1287, 29] on div "**********" at bounding box center [789, 26] width 1040 height 52
click at [1275, 24] on span at bounding box center [1280, 26] width 11 height 11
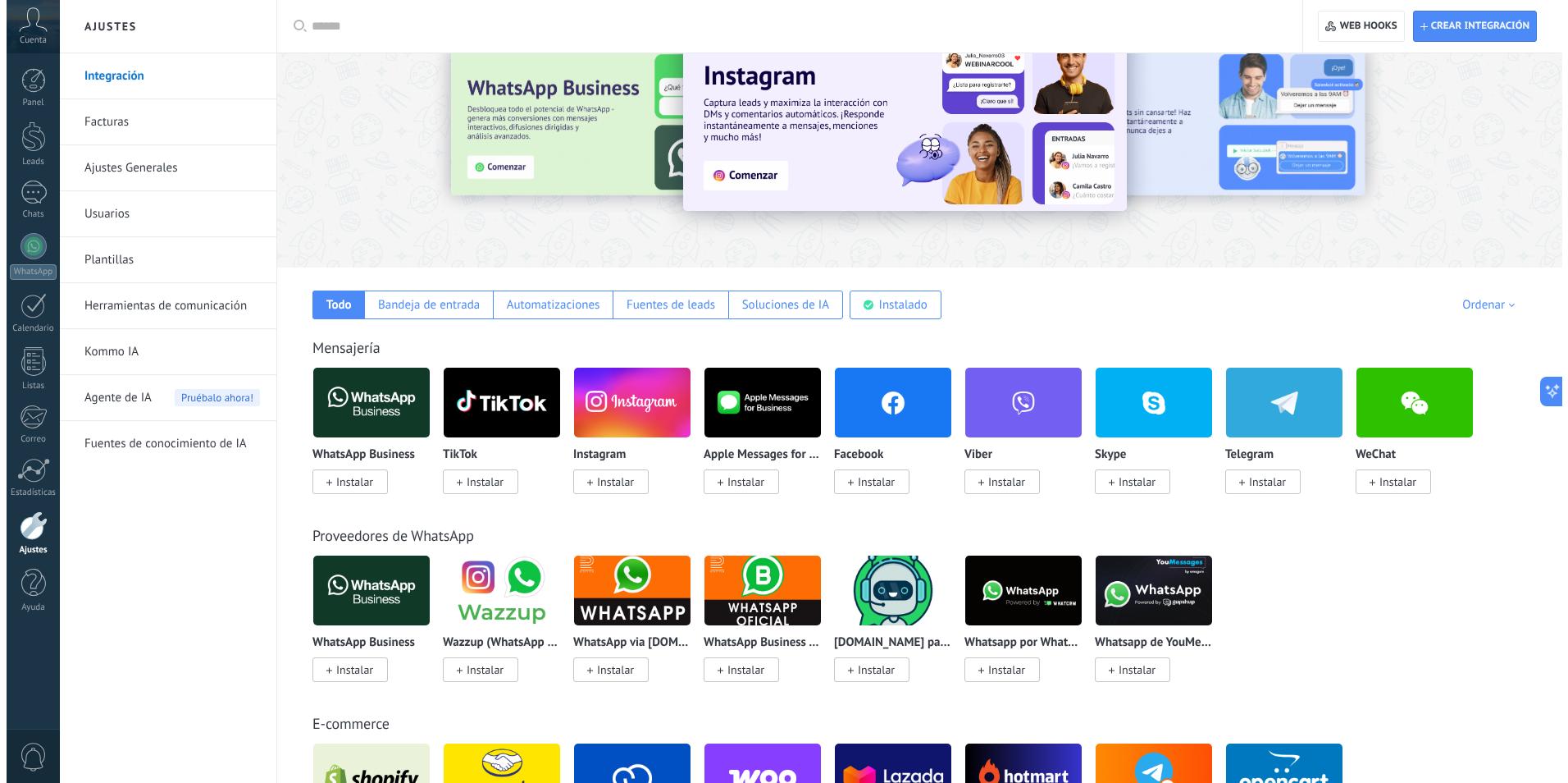
scroll to position [82, 0]
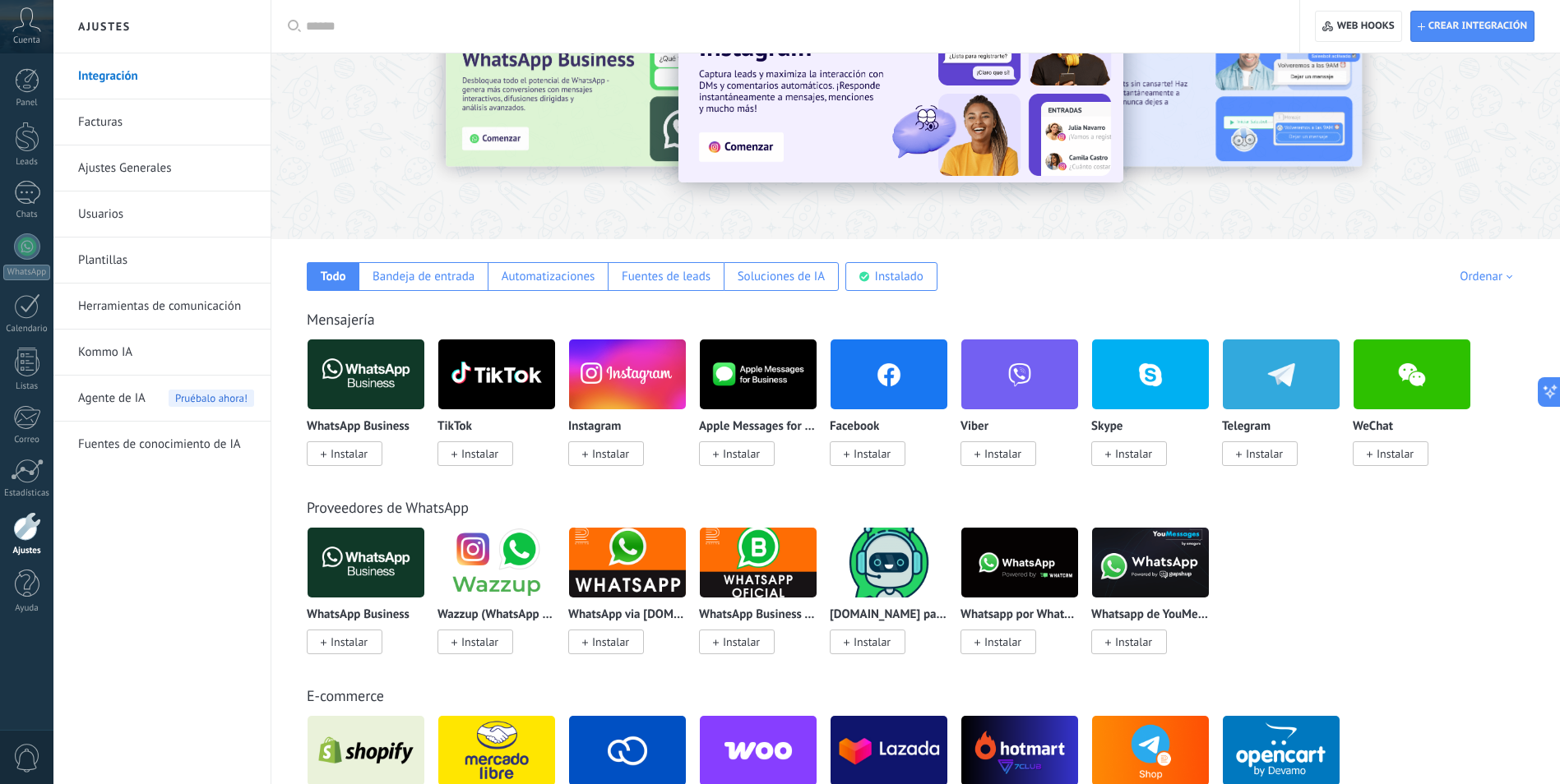
click at [853, 544] on img at bounding box center [888, 562] width 117 height 80
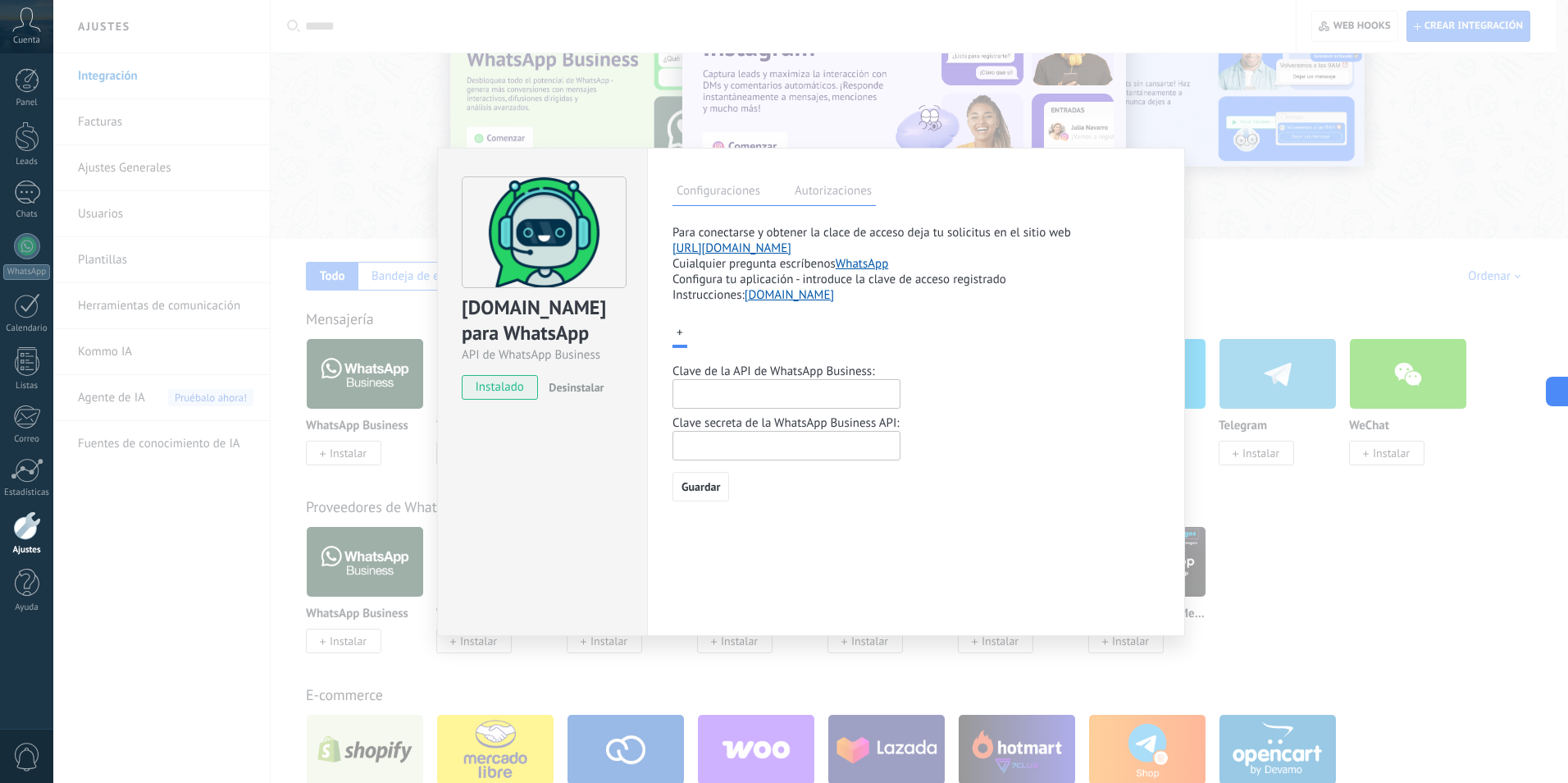
click at [862, 191] on label "Autorizaciones" at bounding box center [833, 193] width 85 height 24
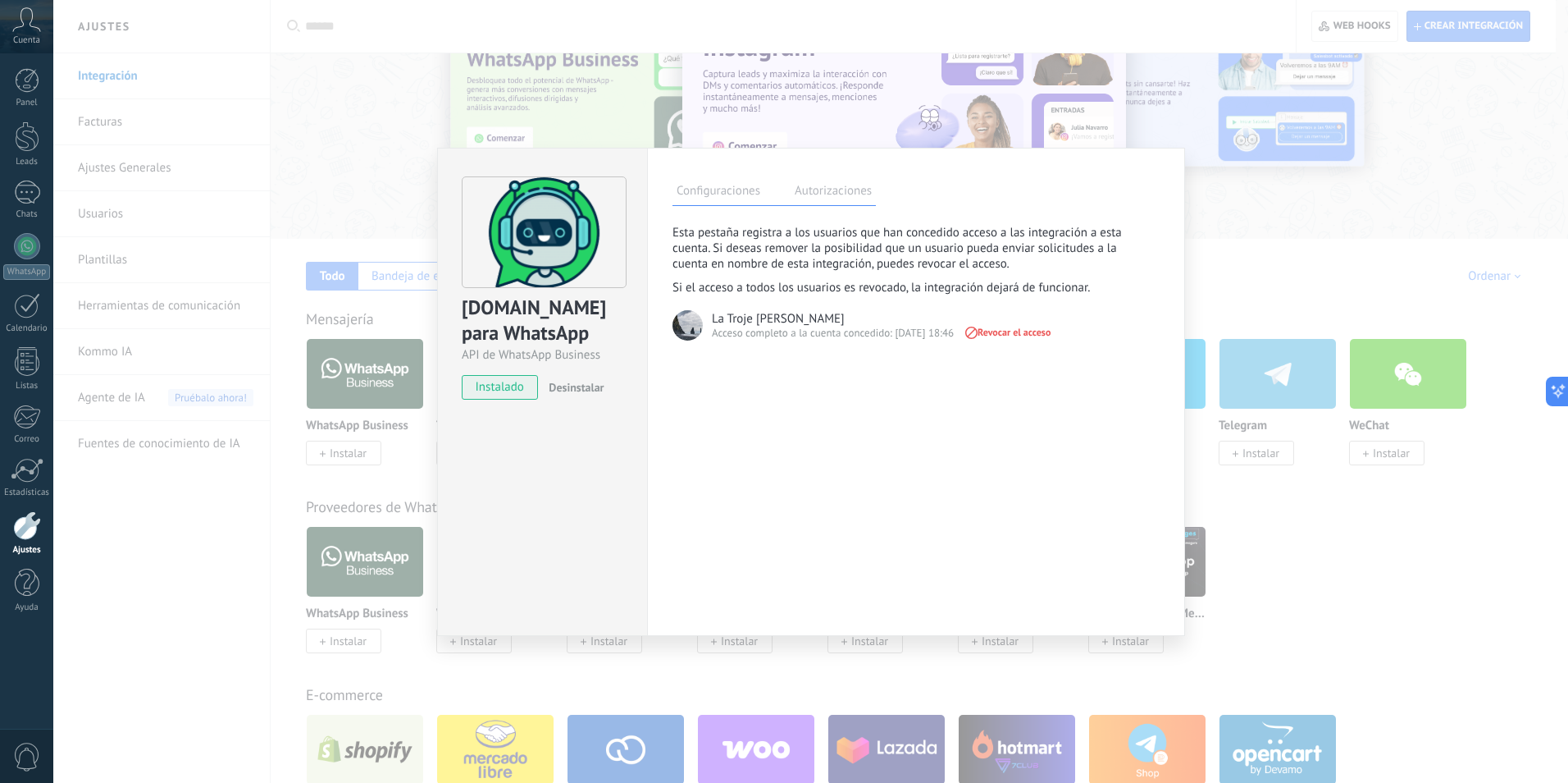
click at [677, 330] on img at bounding box center [688, 325] width 30 height 30
click at [1444, 536] on div "ChatArchitect.com para WhatsApp API de WhatsApp Business instalado Desinstalar …" at bounding box center [811, 391] width 1515 height 783
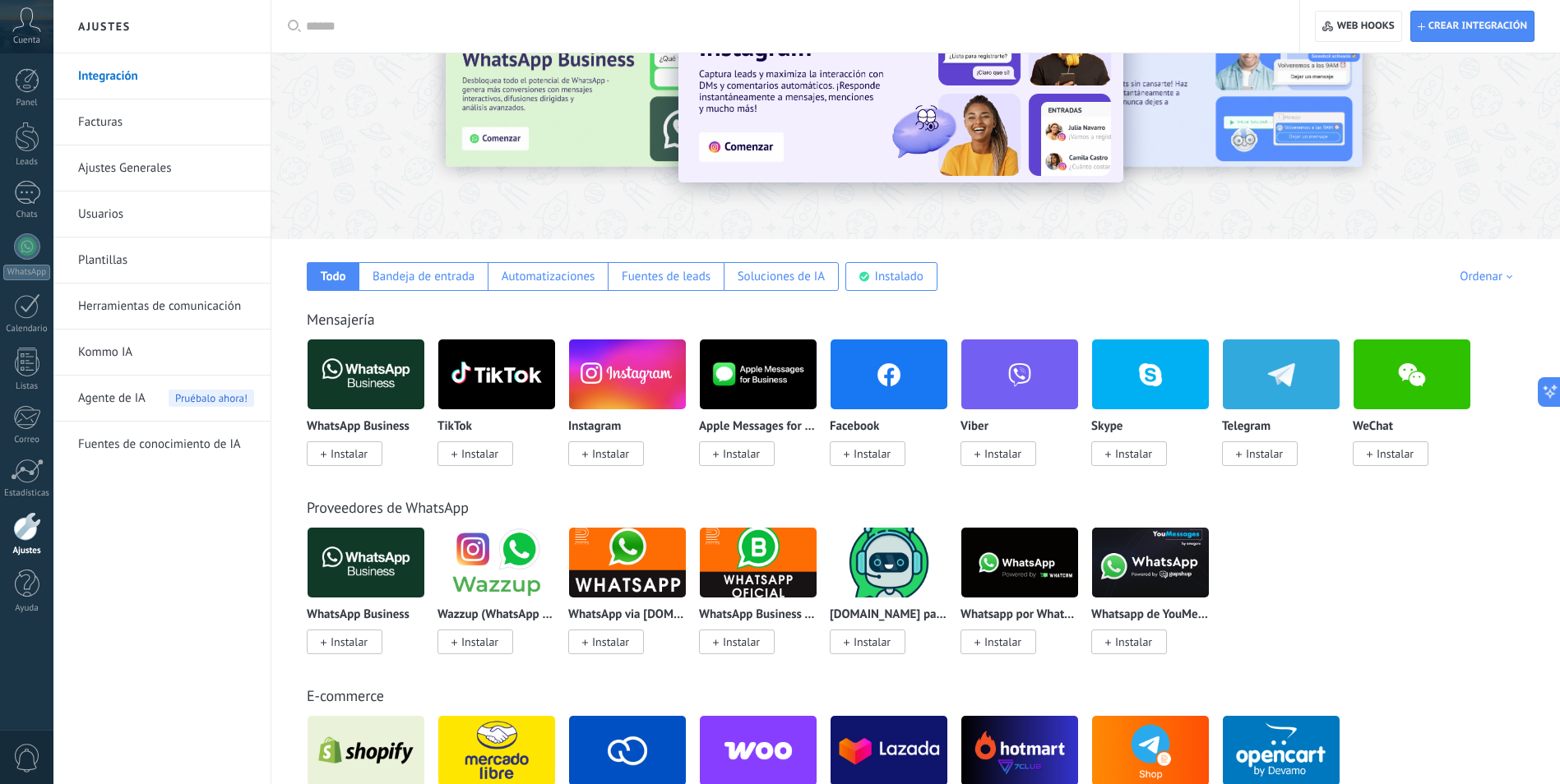
click at [910, 568] on img at bounding box center [888, 562] width 117 height 80
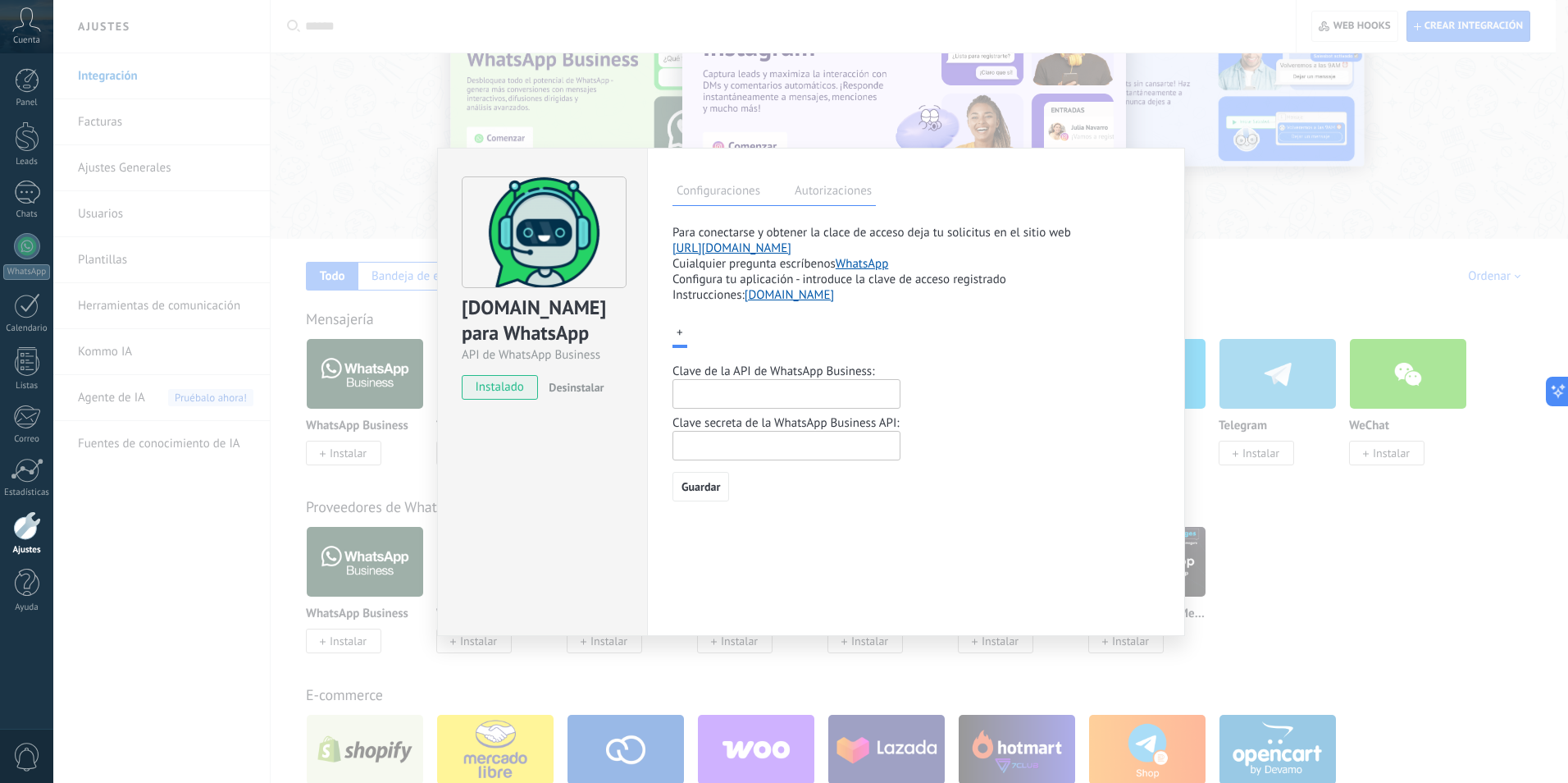
click at [726, 247] on link "https://www.chatarchitect.com/whatsapp/" at bounding box center [732, 248] width 119 height 16
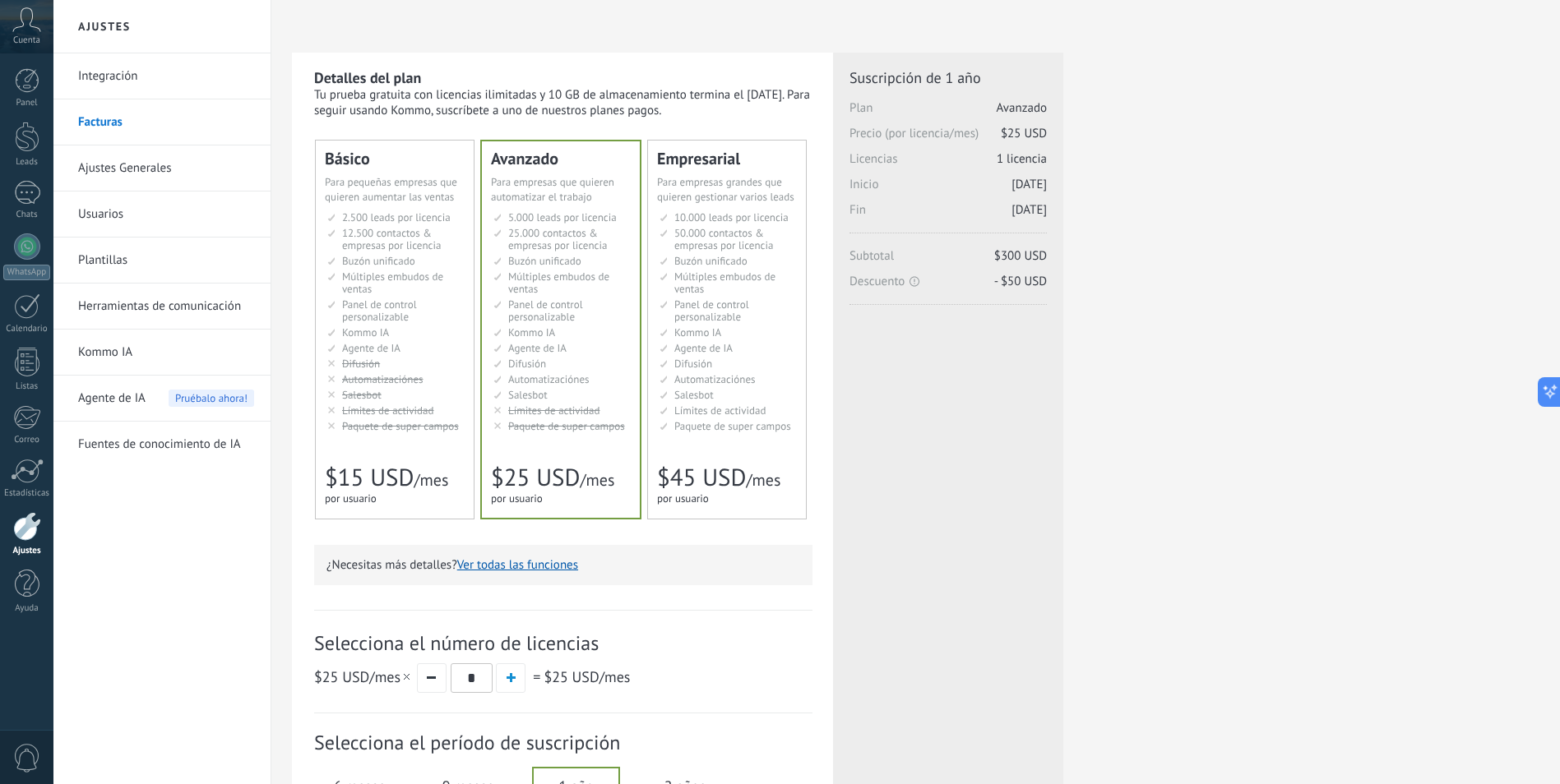
click at [408, 330] on li "Kommo AI Kommo AI Kommo IA Kommo AI Kommo IA Kommo AI Kommo AI" at bounding box center [396, 332] width 137 height 13
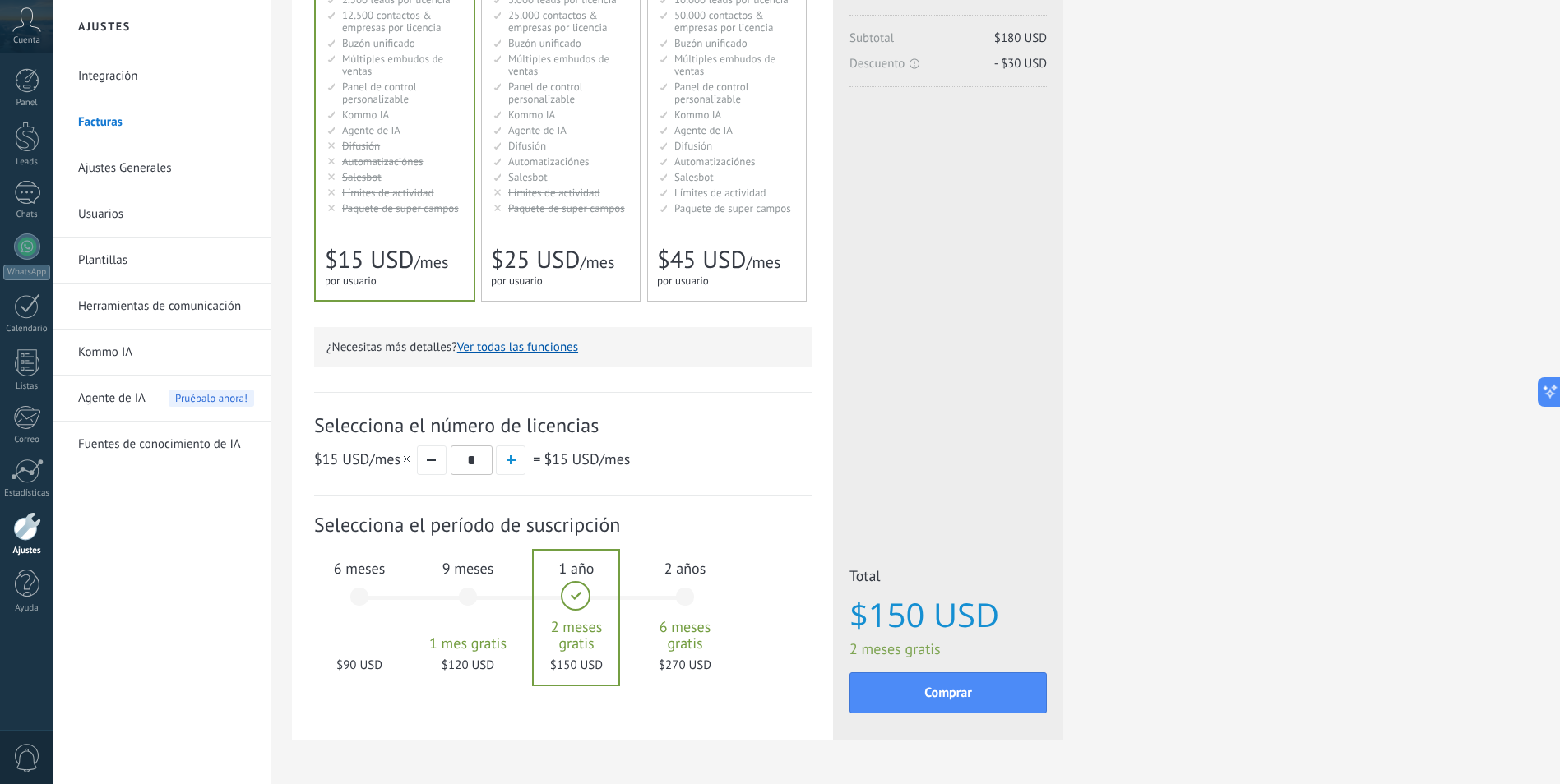
scroll to position [247, 0]
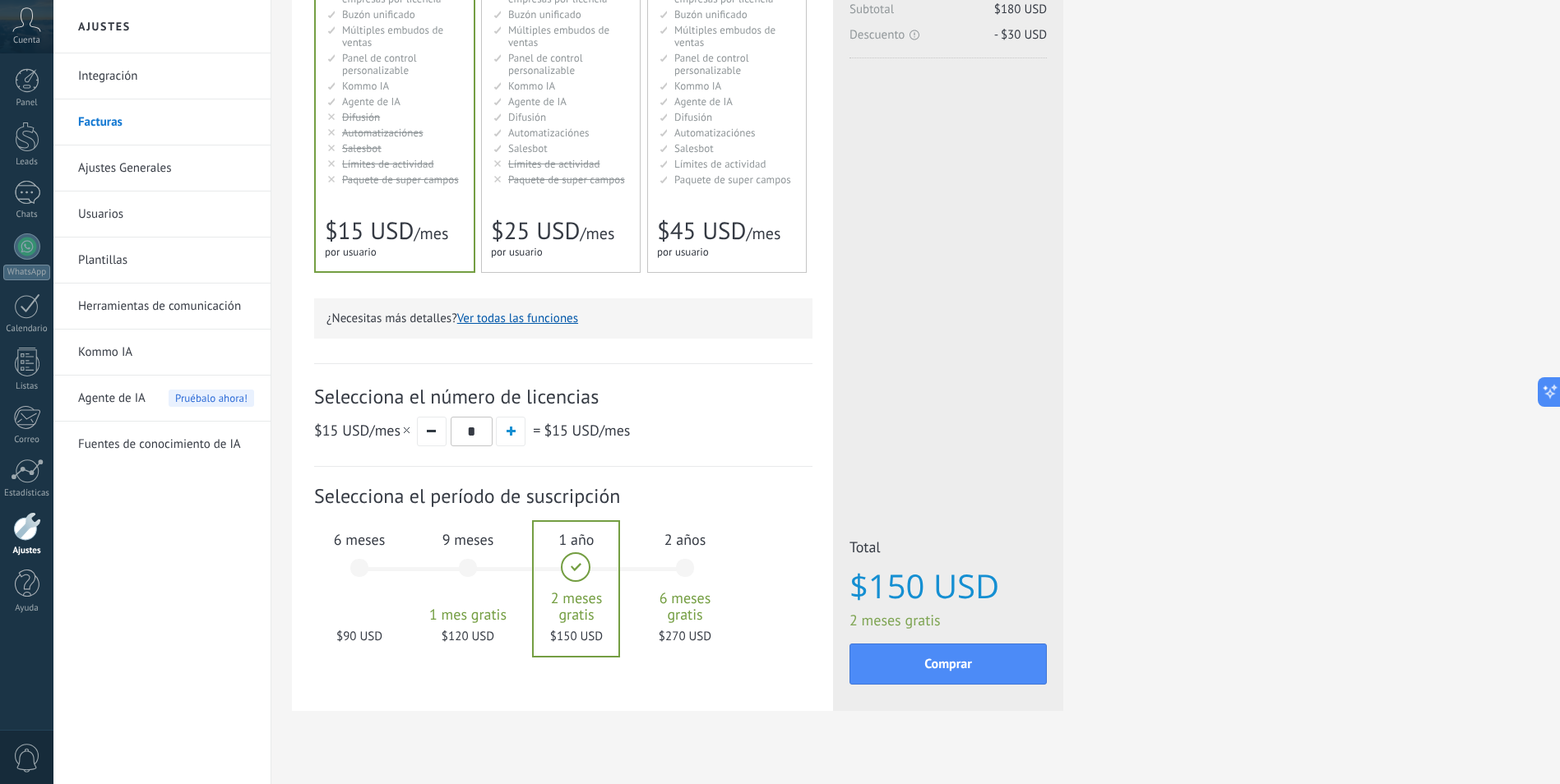
click at [691, 568] on div "2 años 6 meses gratis $270 USD" at bounding box center [684, 575] width 88 height 116
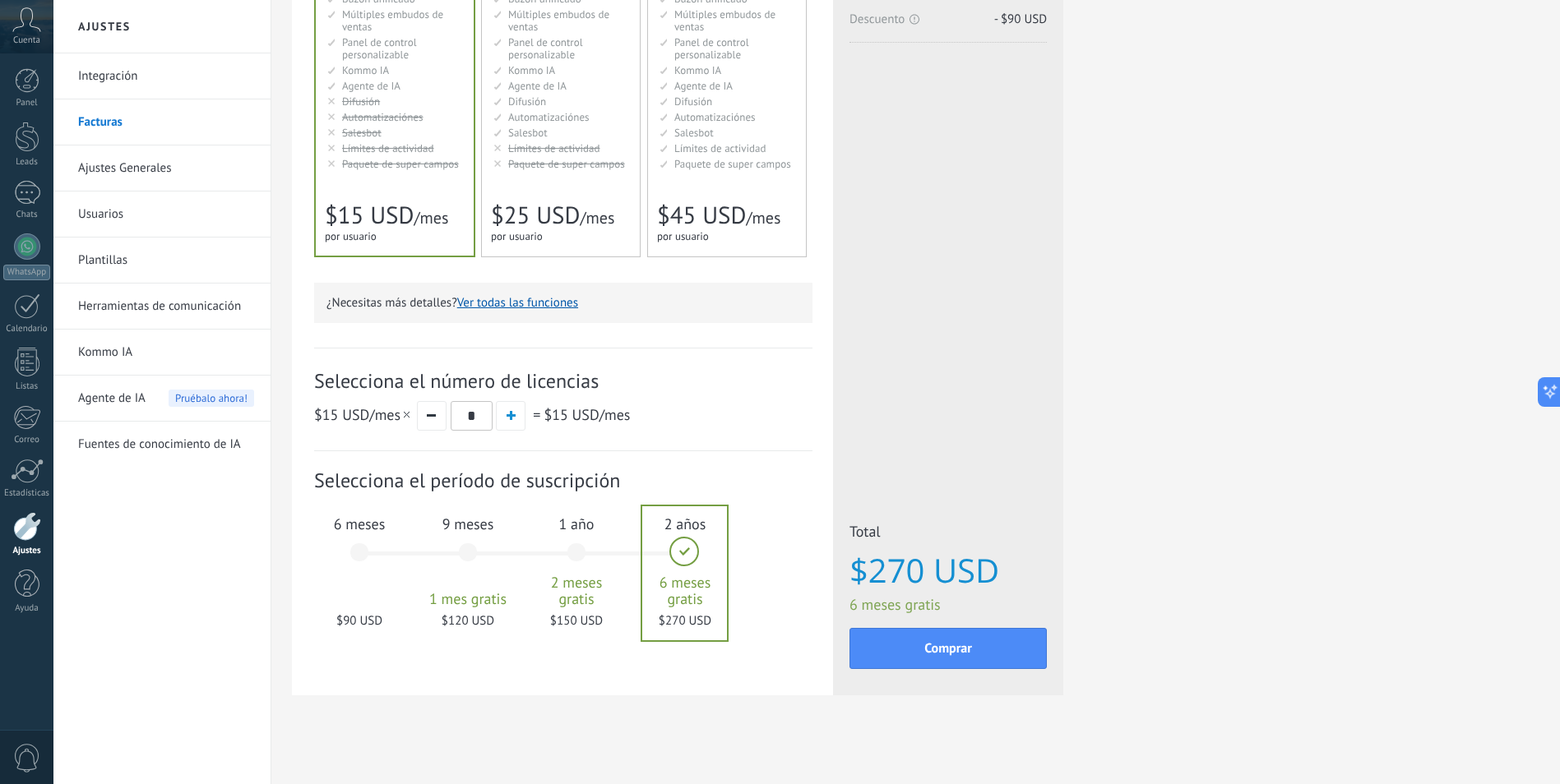
scroll to position [269, 0]
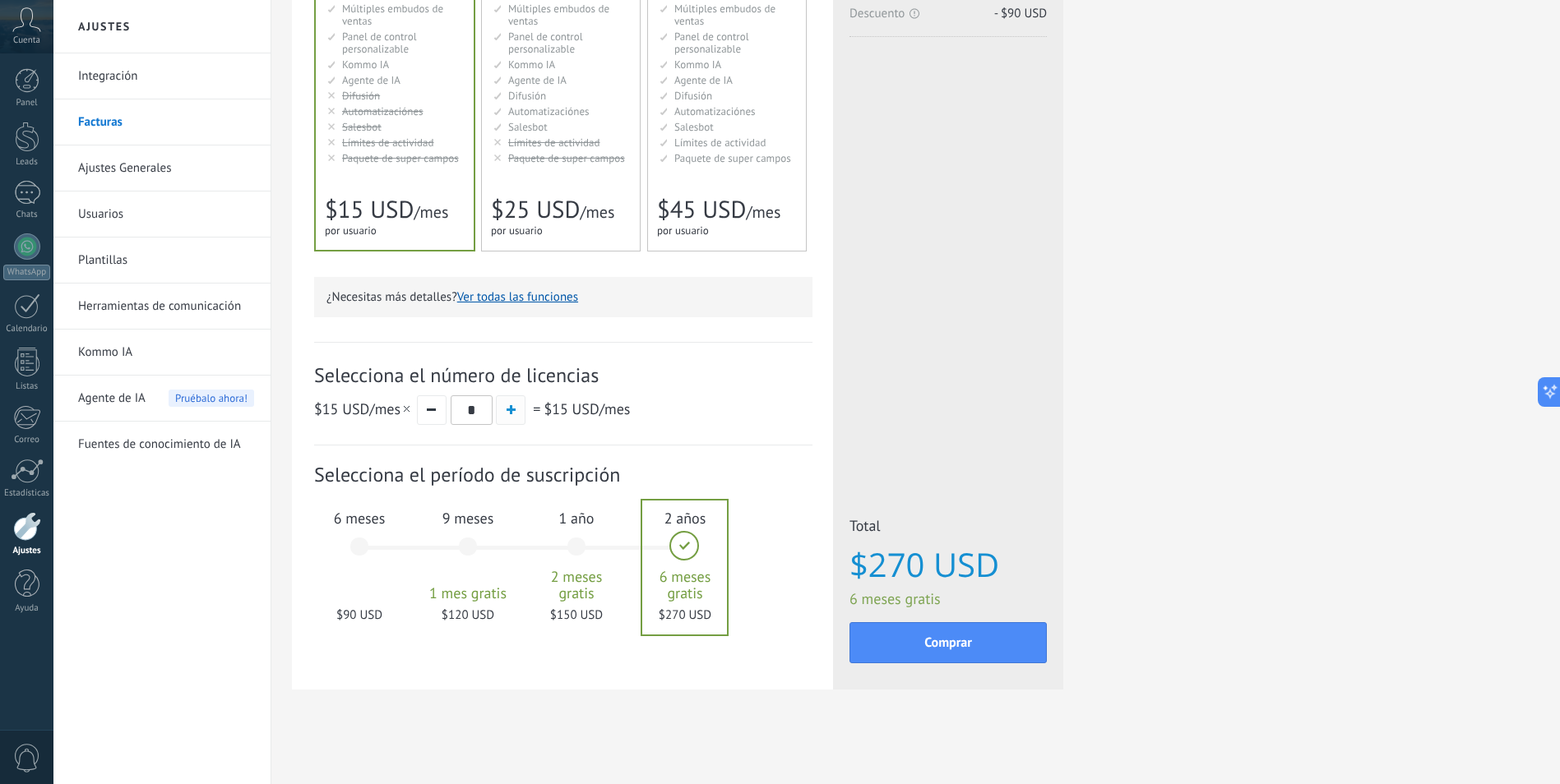
click at [517, 409] on button "button" at bounding box center [510, 410] width 29 height 29
click at [424, 409] on button "button" at bounding box center [432, 410] width 29 height 29
type input "*"
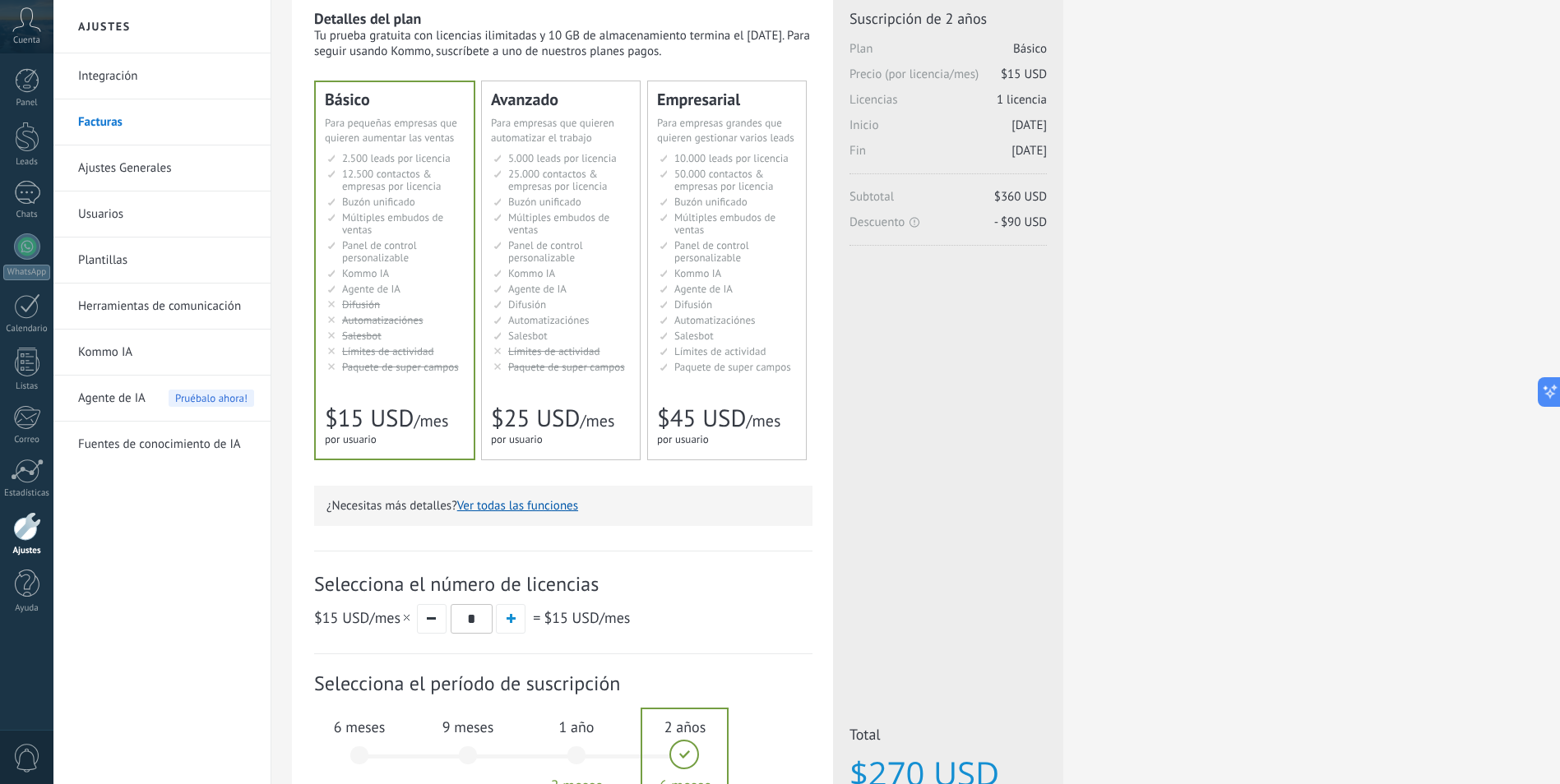
scroll to position [0, 0]
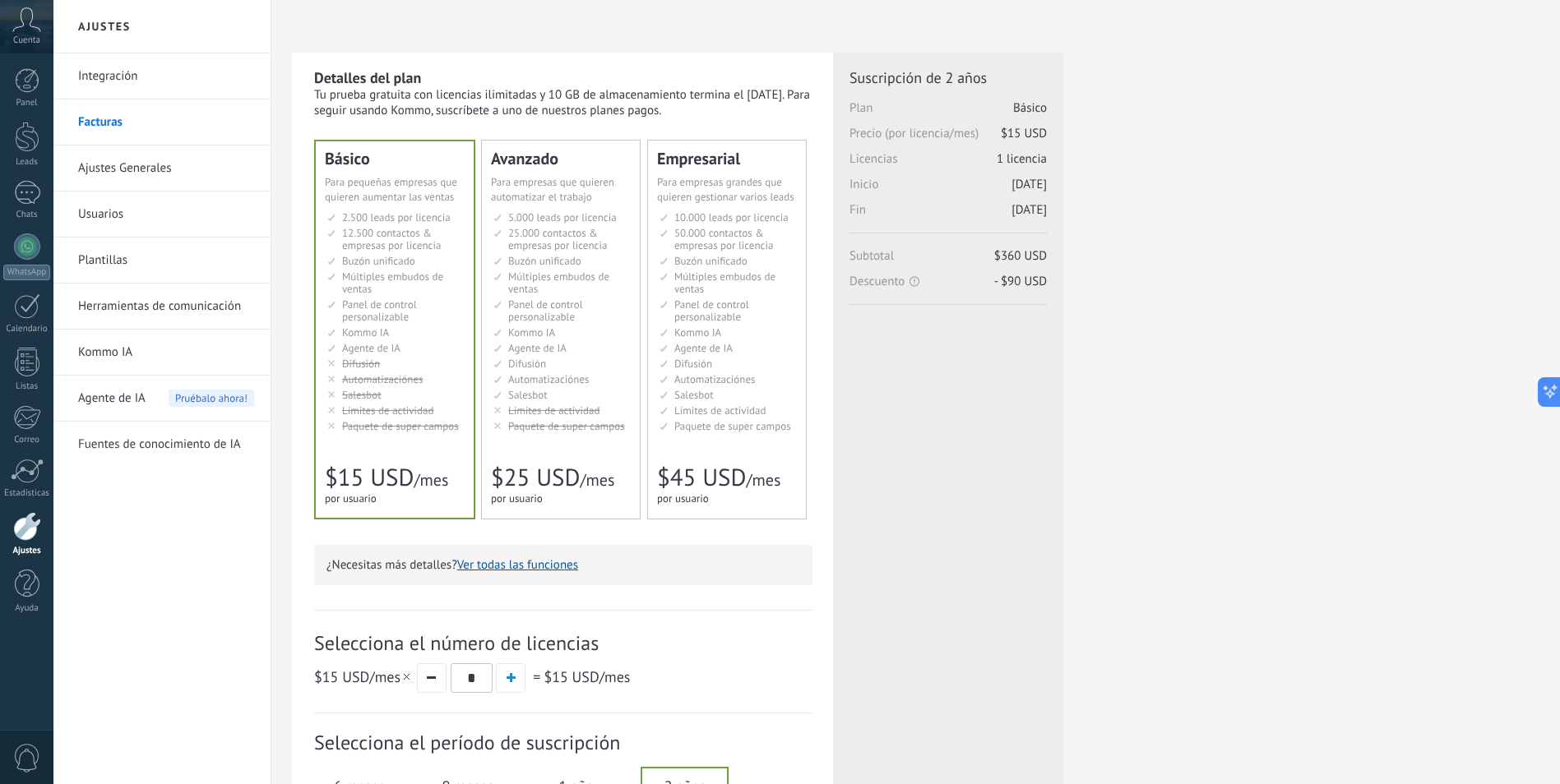
click at [416, 296] on ul "2.500 сделок на место 2.500 leads per seat 2.500 leads por licencia 添加线索和联系人 2.…" at bounding box center [396, 322] width 137 height 222
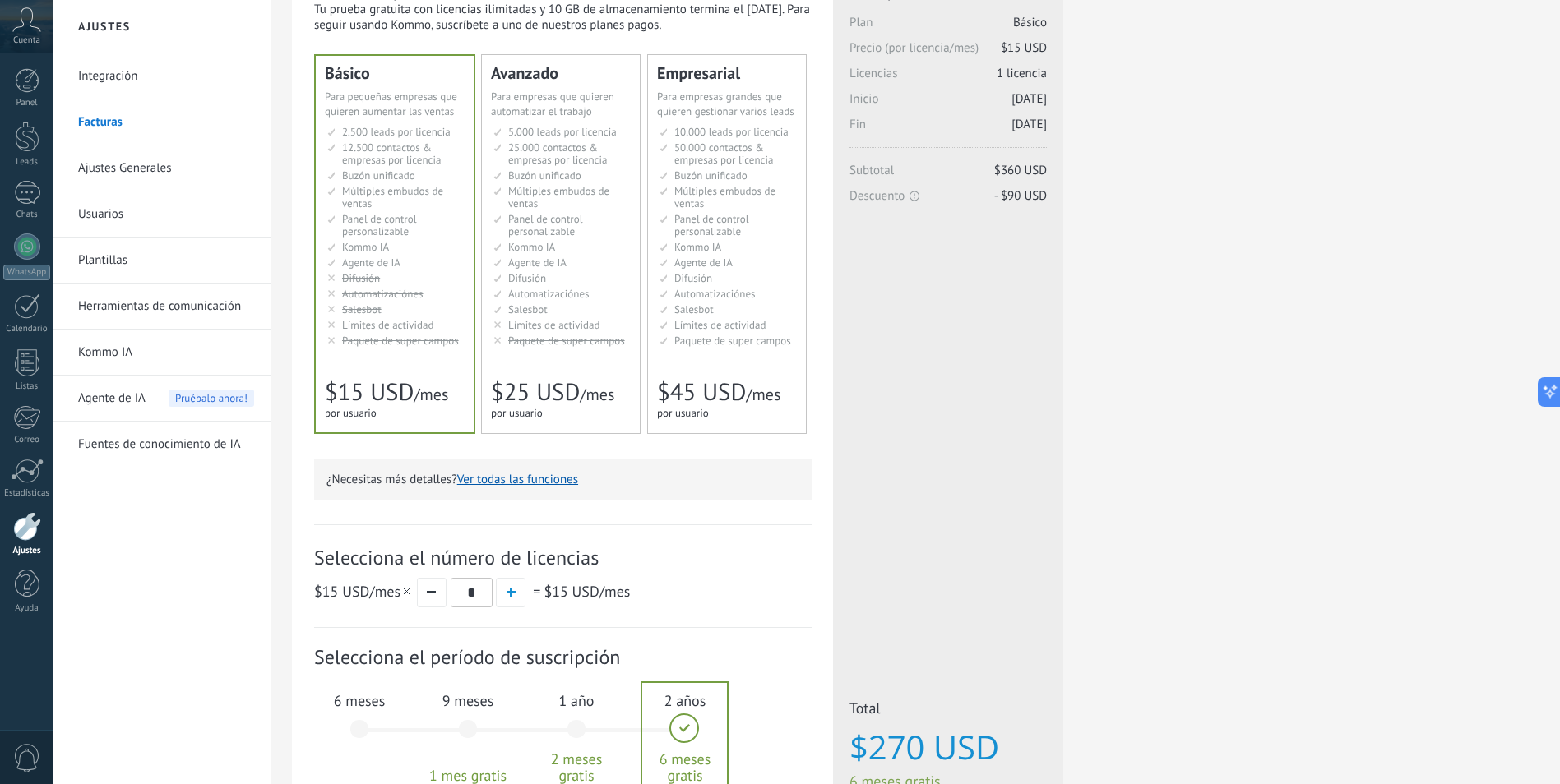
scroll to position [247, 0]
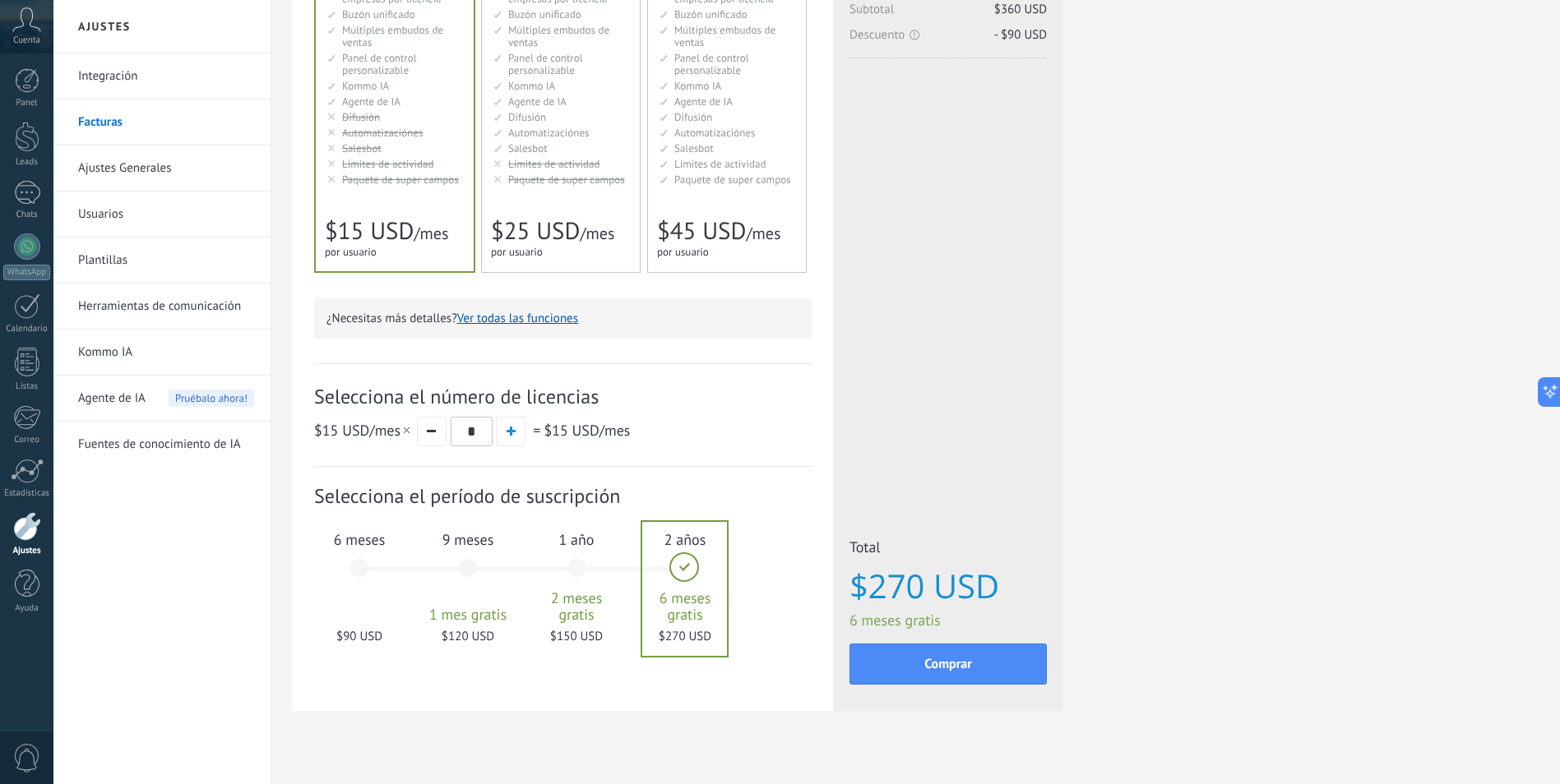
click at [350, 582] on div "6 meses $90 USD" at bounding box center [359, 575] width 88 height 116
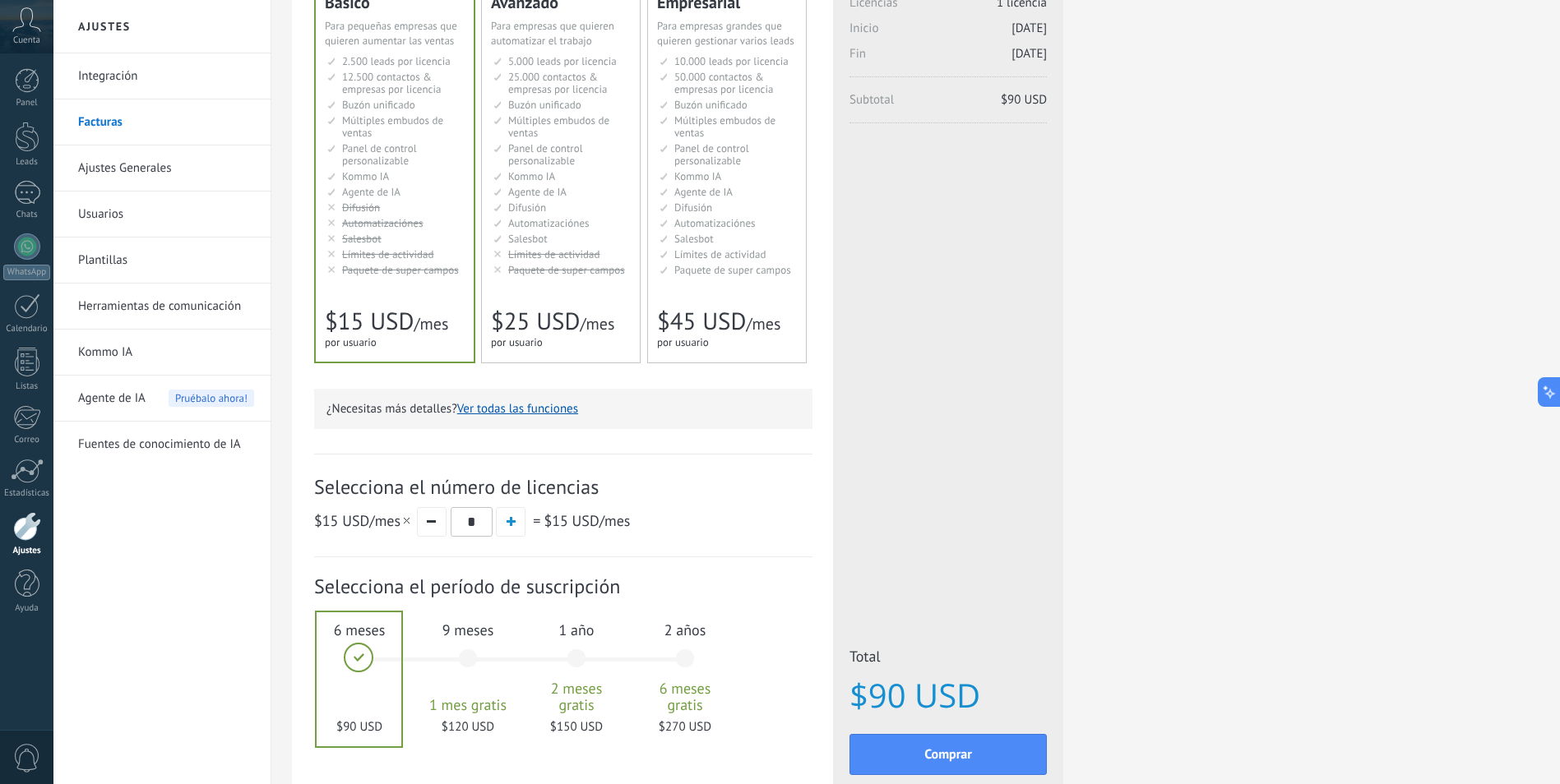
scroll to position [269, 0]
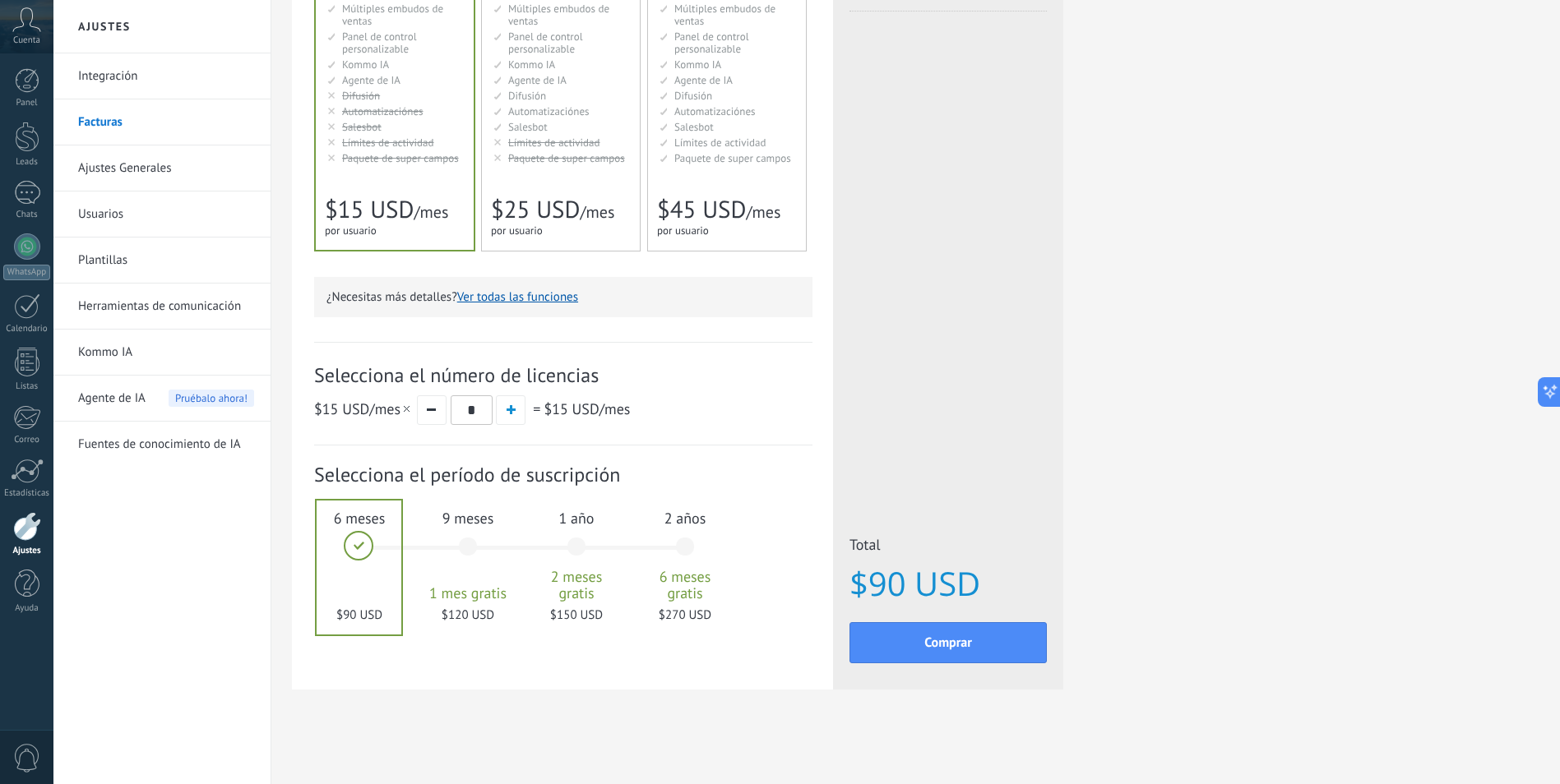
click at [690, 533] on div "2 años 6 meses gratis $270 USD" at bounding box center [684, 554] width 88 height 116
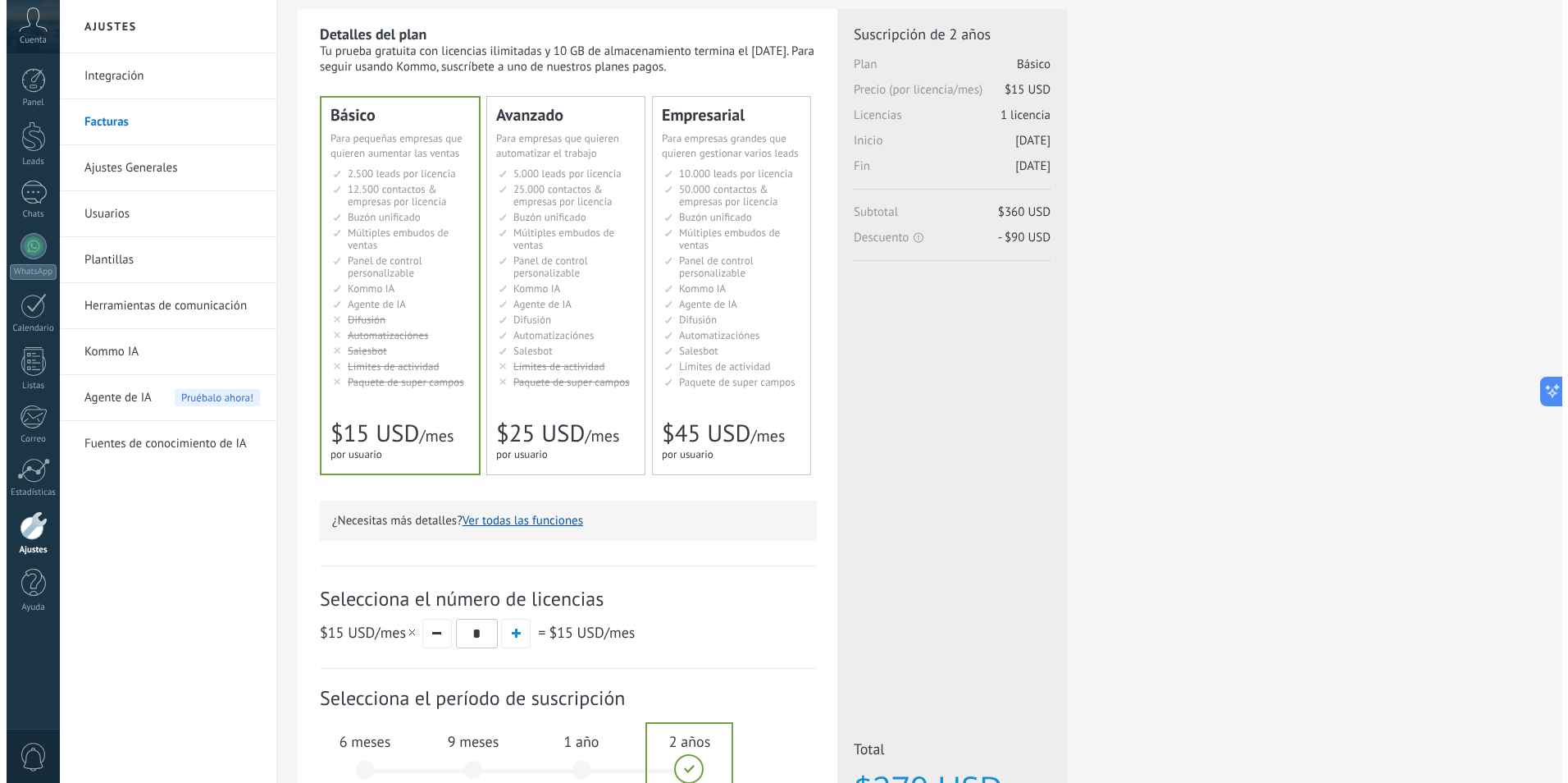
scroll to position [0, 0]
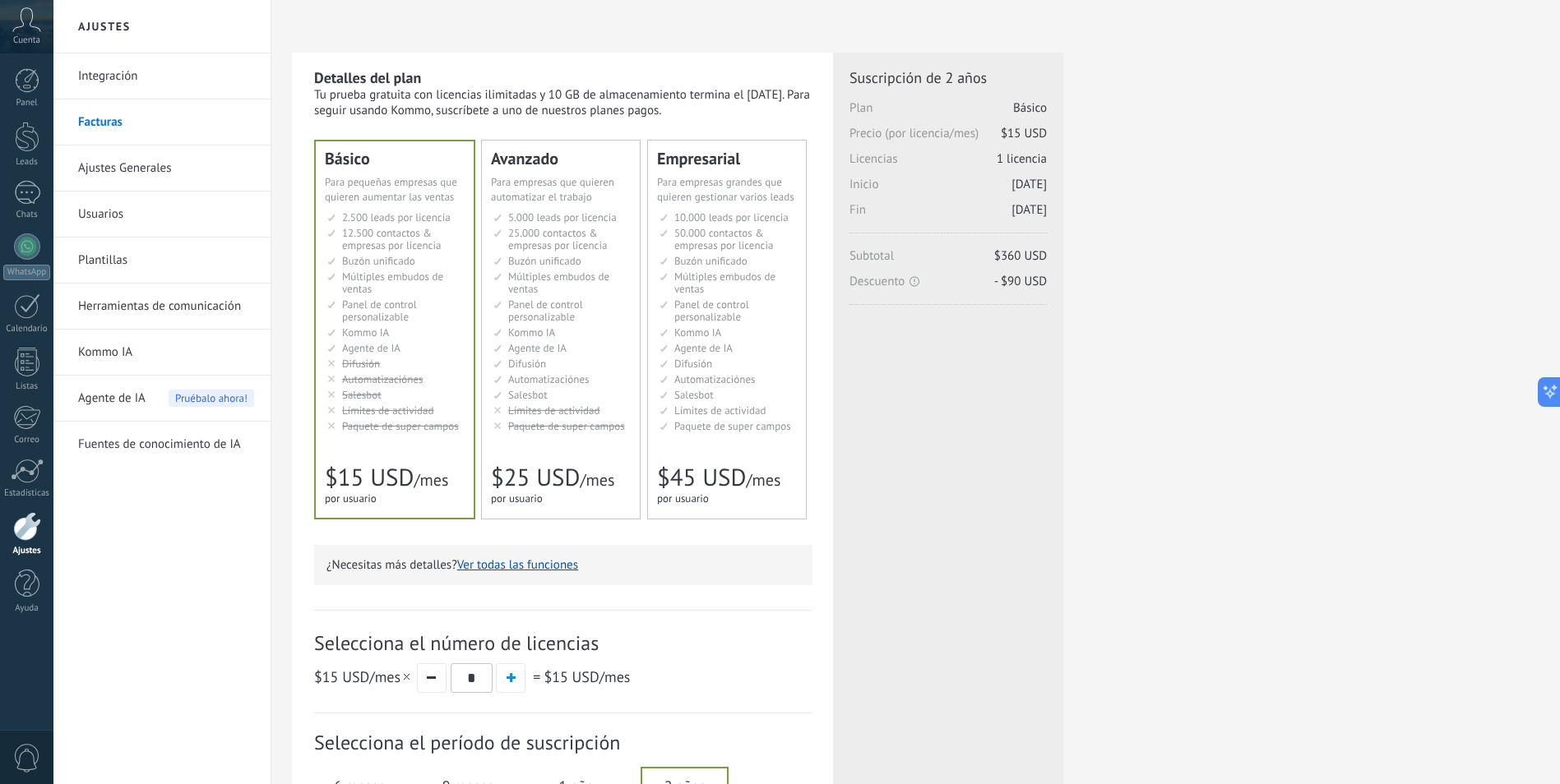
click at [32, 29] on icon at bounding box center [27, 19] width 29 height 24
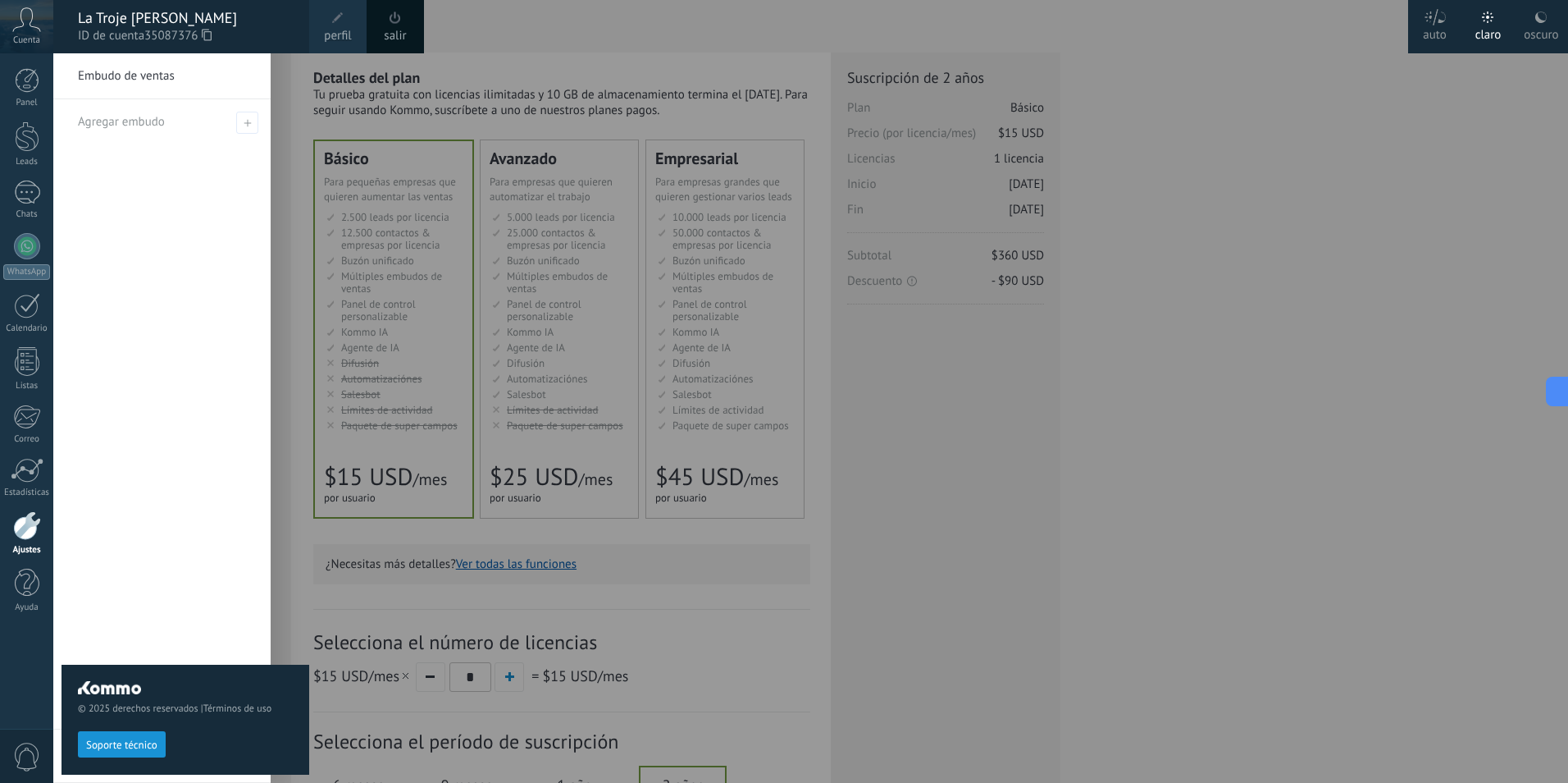
click at [1551, 5] on label "oscuro" at bounding box center [1541, 26] width 53 height 53
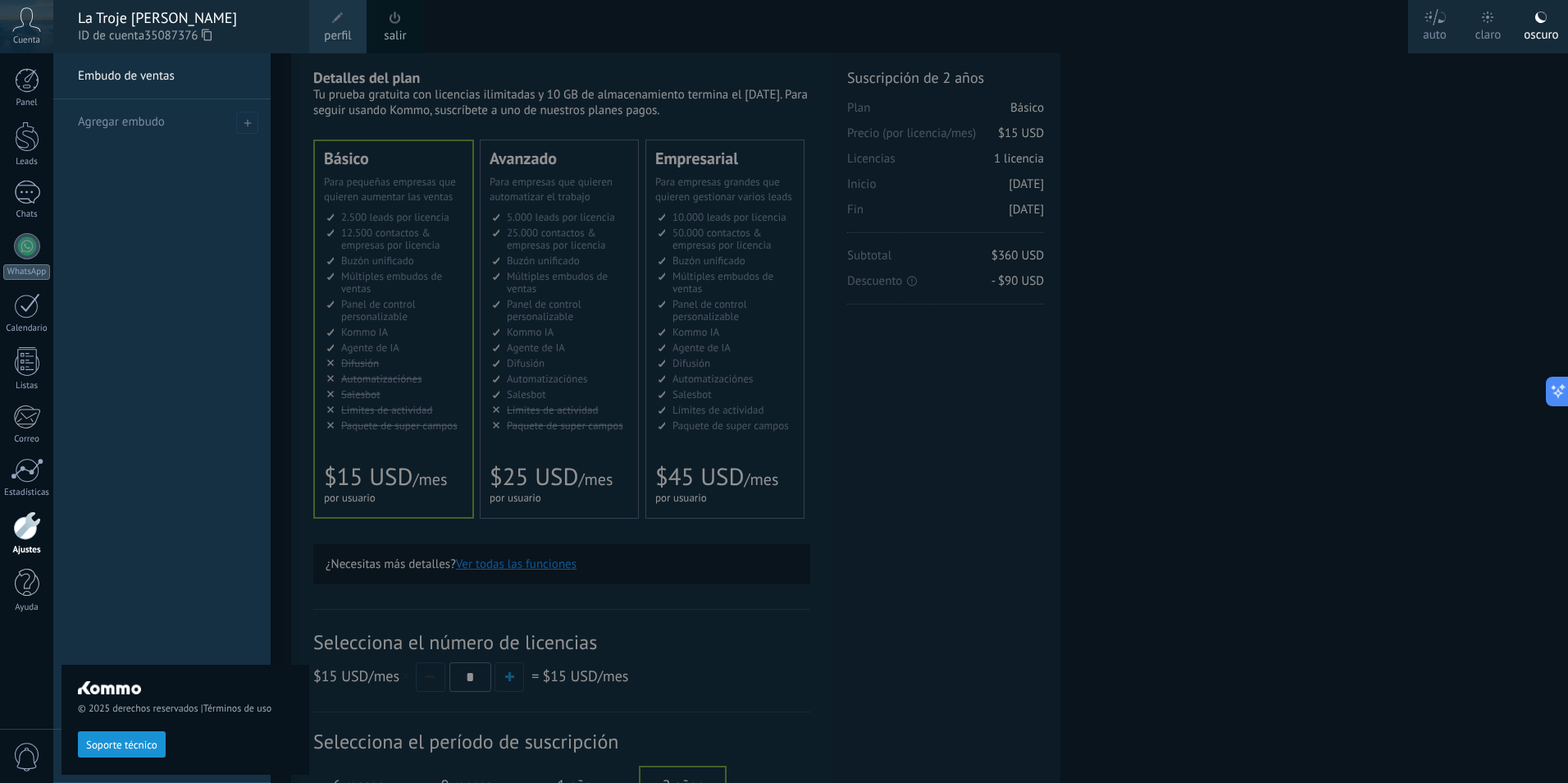
click at [1314, 300] on div at bounding box center [837, 391] width 1568 height 783
